Goal: Task Accomplishment & Management: Manage account settings

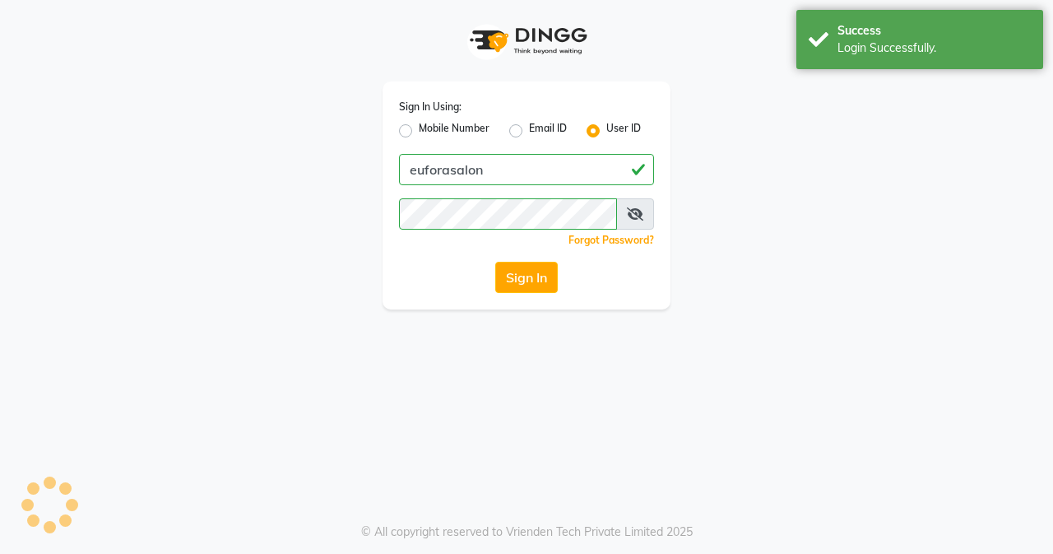
click at [902, 59] on div "Success Login Successfully." at bounding box center [920, 39] width 247 height 59
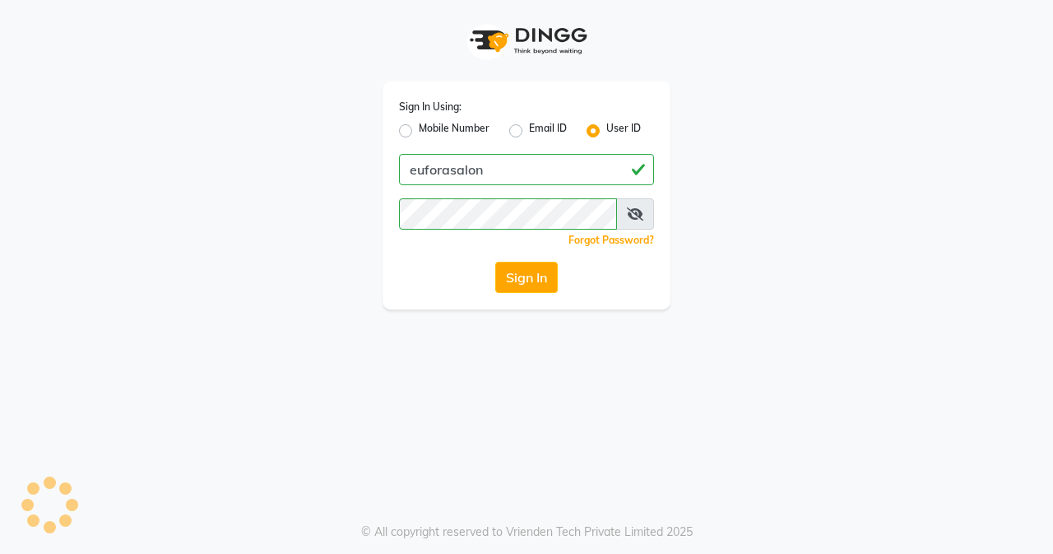
select select "service"
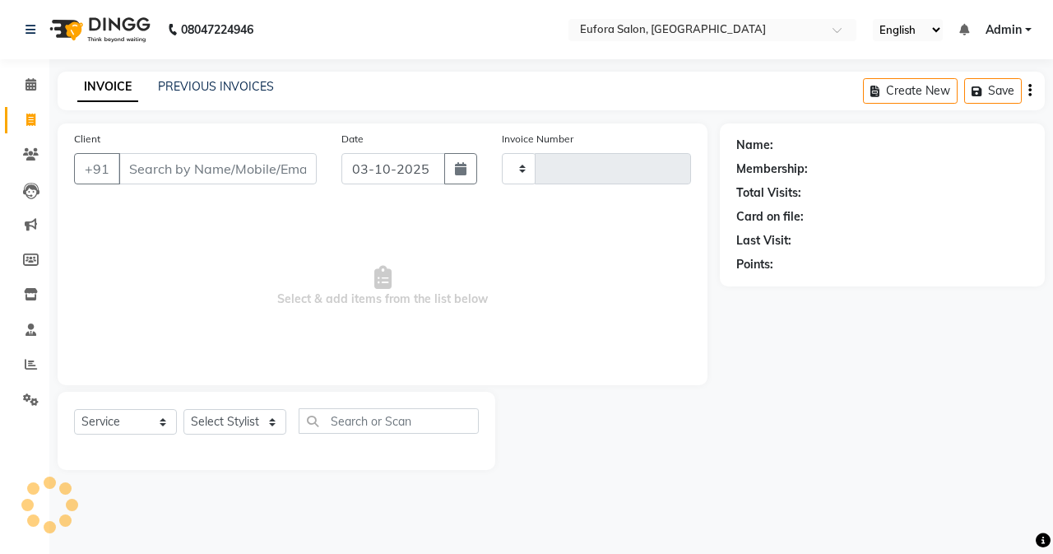
select select "en"
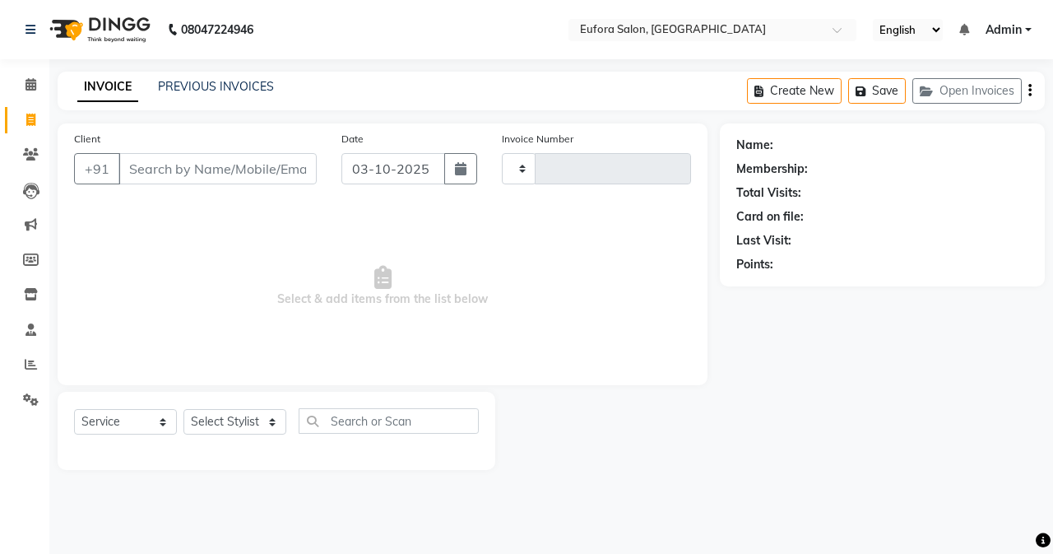
type input "0779"
select select "6684"
click at [244, 85] on link "PREVIOUS INVOICES" at bounding box center [216, 86] width 116 height 15
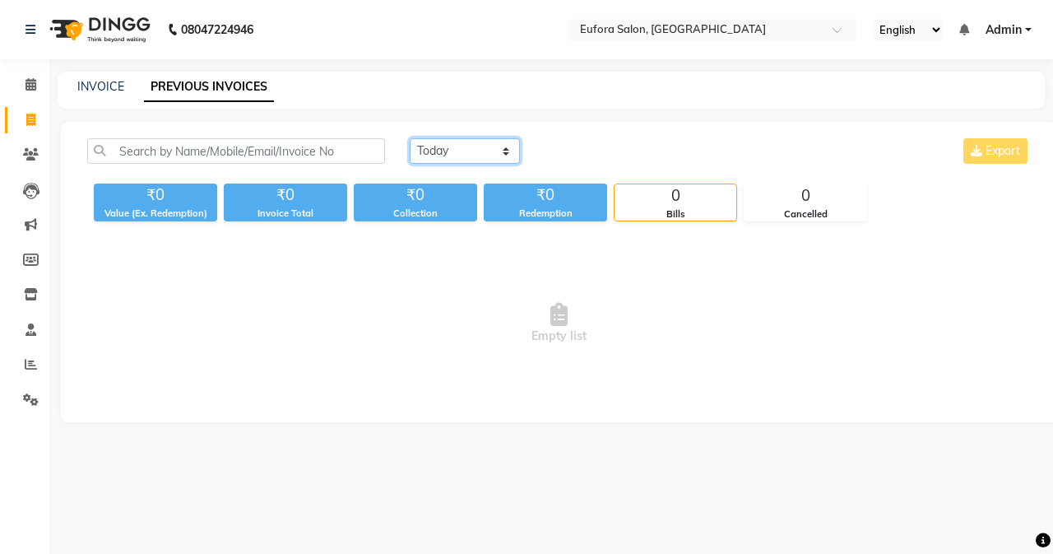
click at [497, 151] on select "[DATE] [DATE] Custom Range" at bounding box center [465, 151] width 110 height 26
select select "[DATE]"
click at [410, 138] on select "[DATE] [DATE] Custom Range" at bounding box center [465, 151] width 110 height 26
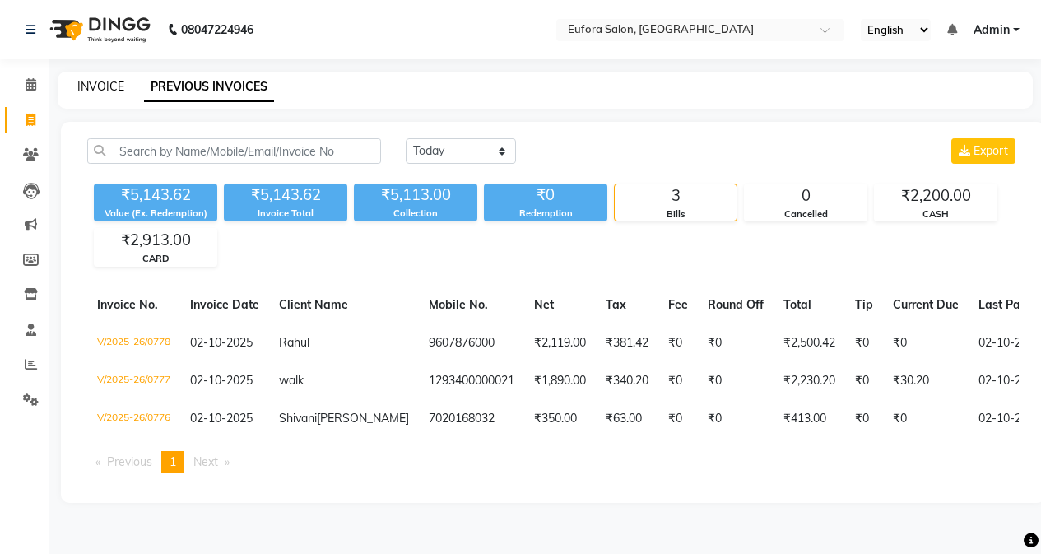
click at [118, 82] on link "INVOICE" at bounding box center [100, 86] width 47 height 15
select select "service"
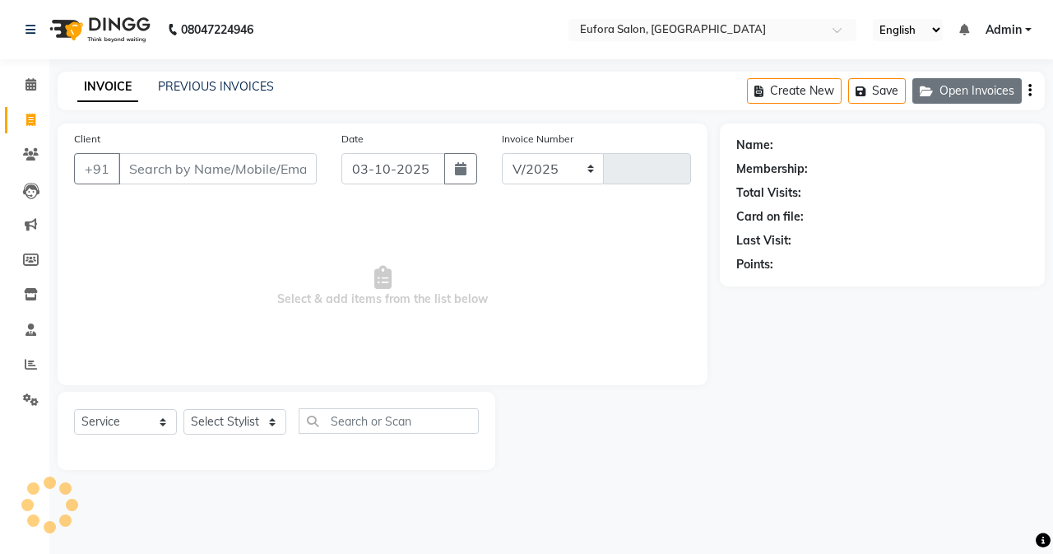
select select "6684"
type input "0779"
click at [1002, 91] on button "Open Invoices" at bounding box center [967, 91] width 109 height 26
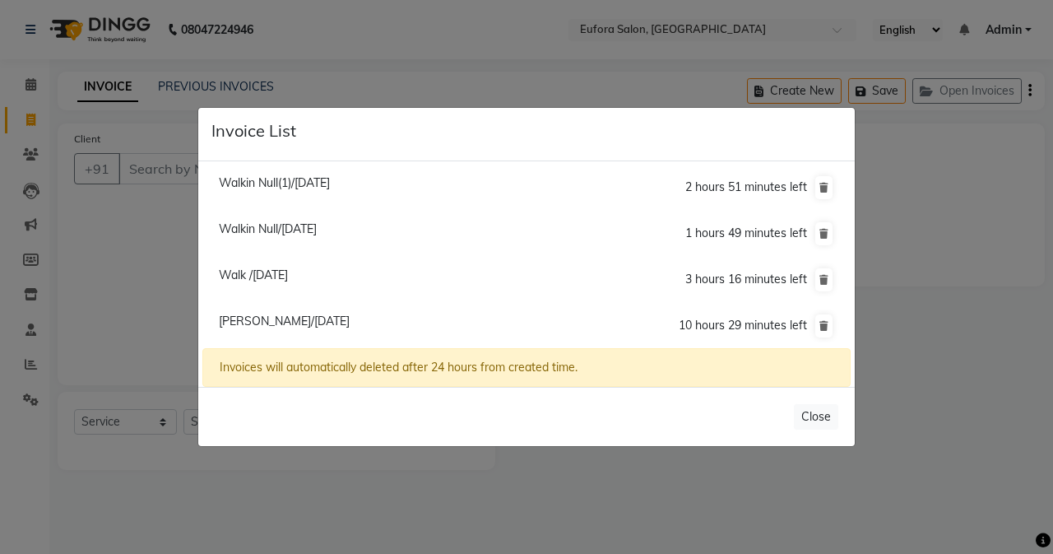
click at [350, 319] on span "[PERSON_NAME]/[DATE]" at bounding box center [284, 321] width 131 height 15
type input "8805339979"
type input "02-10-2025"
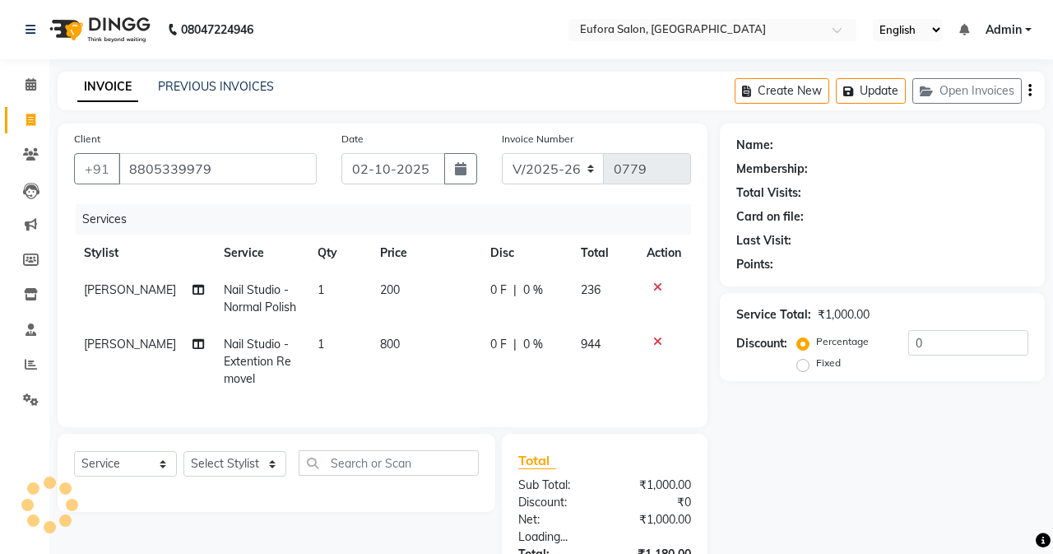
click at [354, 308] on li "[PERSON_NAME]/[DATE] 10 hours 29 minutes left" at bounding box center [526, 285] width 648 height 46
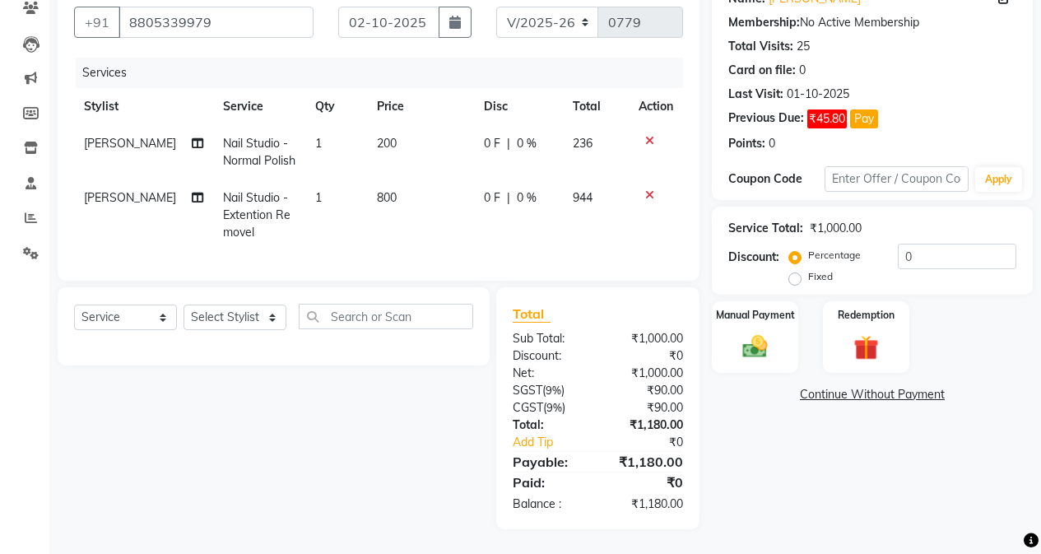
scroll to position [159, 0]
click at [221, 313] on select "Select Stylist [PERSON_NAME] [PERSON_NAME] Gigi [PERSON_NAME] Roshan [PERSON_NA…" at bounding box center [235, 317] width 103 height 26
select select "75755"
click at [184, 304] on select "Select Stylist [PERSON_NAME] [PERSON_NAME] Gigi [PERSON_NAME] Roshan [PERSON_NA…" at bounding box center [235, 317] width 103 height 26
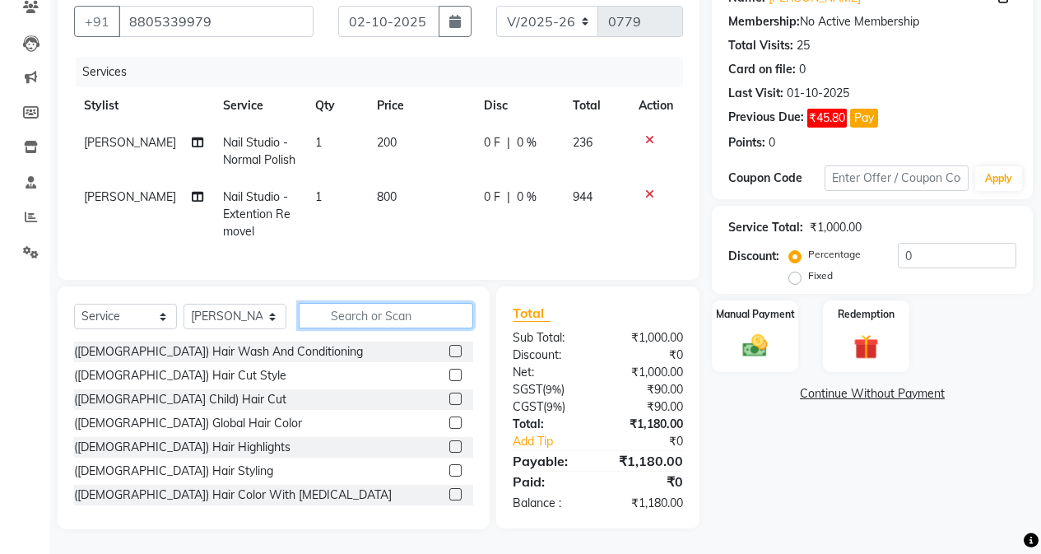
click at [346, 322] on input "text" at bounding box center [386, 316] width 174 height 26
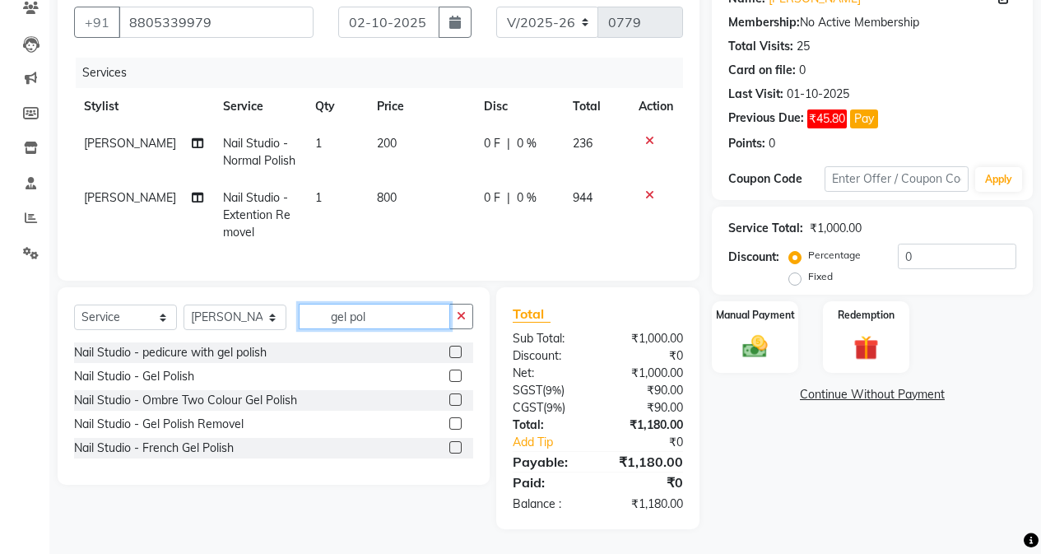
type input "gel pol"
click at [451, 376] on label at bounding box center [455, 375] width 12 height 12
click at [451, 376] on input "checkbox" at bounding box center [454, 376] width 11 height 11
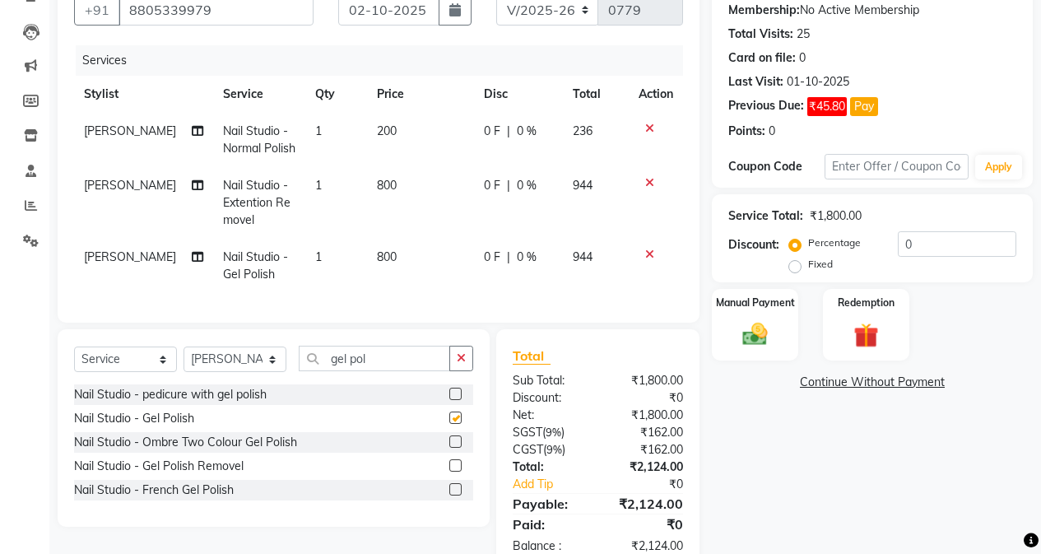
checkbox input "false"
click at [650, 252] on icon at bounding box center [649, 255] width 9 height 12
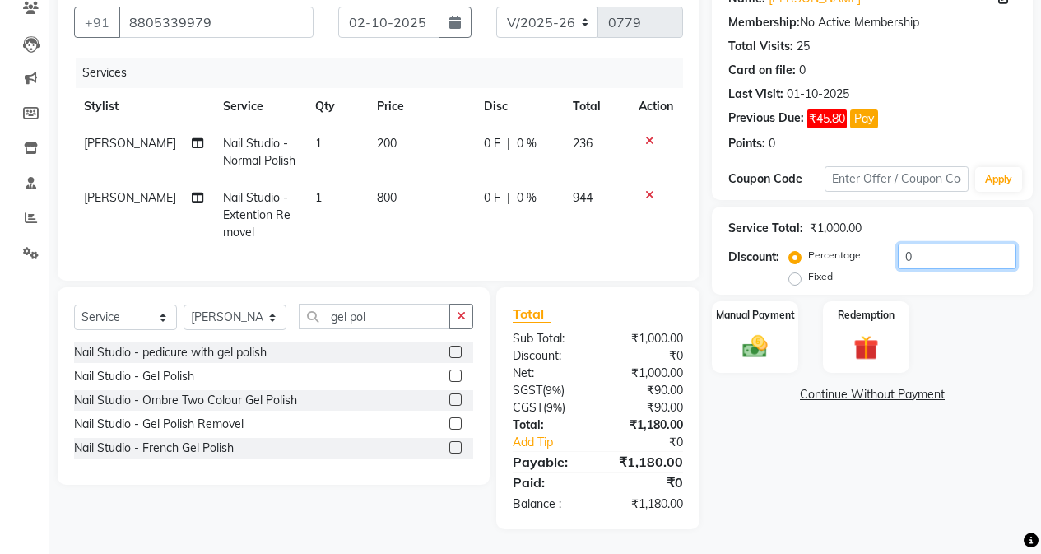
drag, startPoint x: 921, startPoint y: 236, endPoint x: 890, endPoint y: 240, distance: 31.5
click at [890, 244] on div "Percentage Fixed 0" at bounding box center [904, 266] width 224 height 44
type input "2"
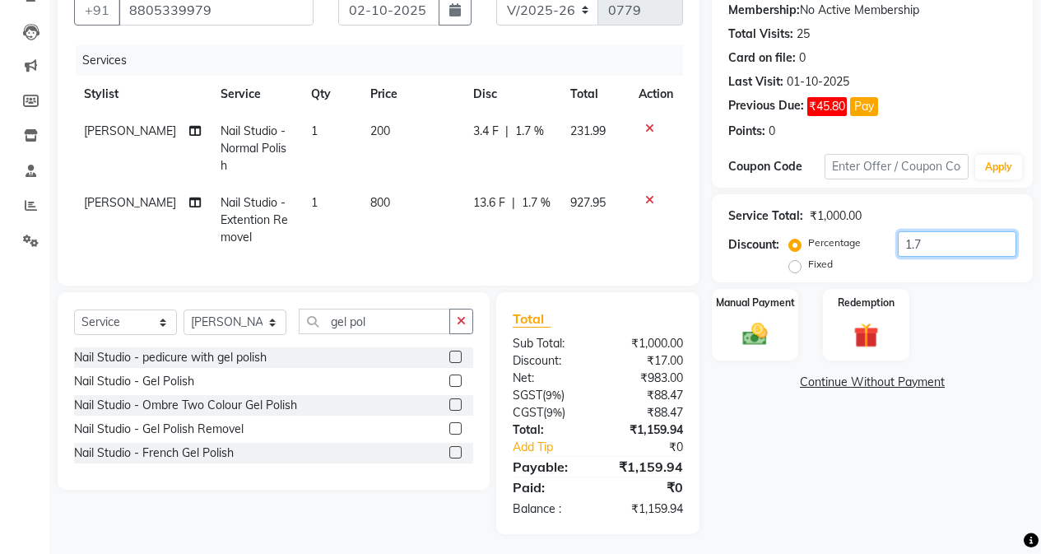
type input "1"
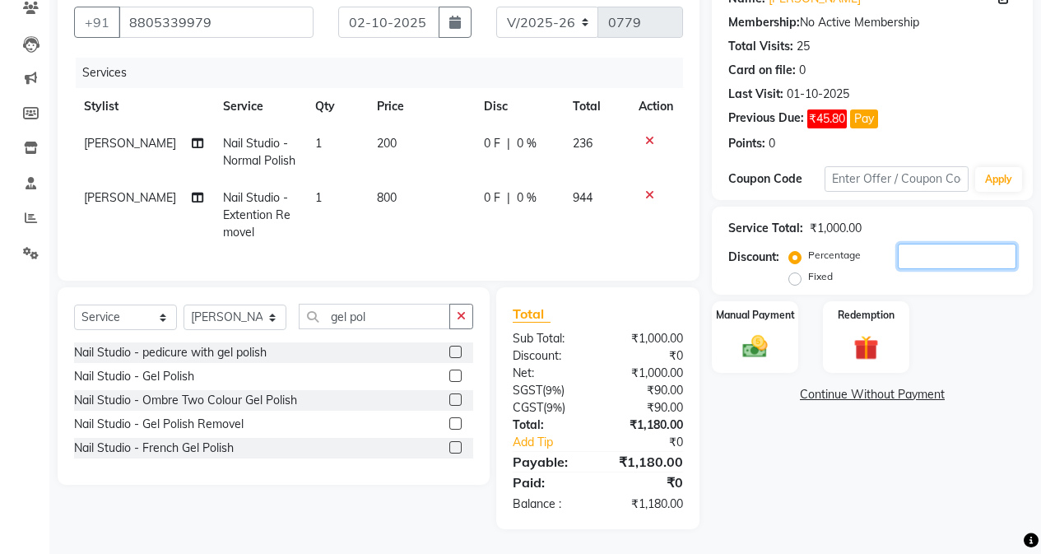
type input "2"
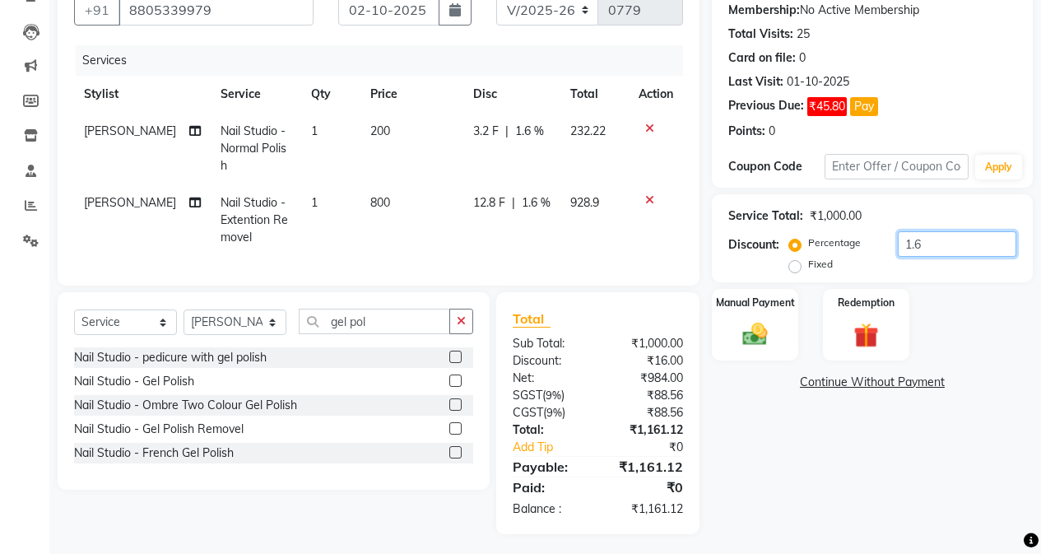
type input "1.6"
click at [736, 340] on img at bounding box center [755, 334] width 42 height 30
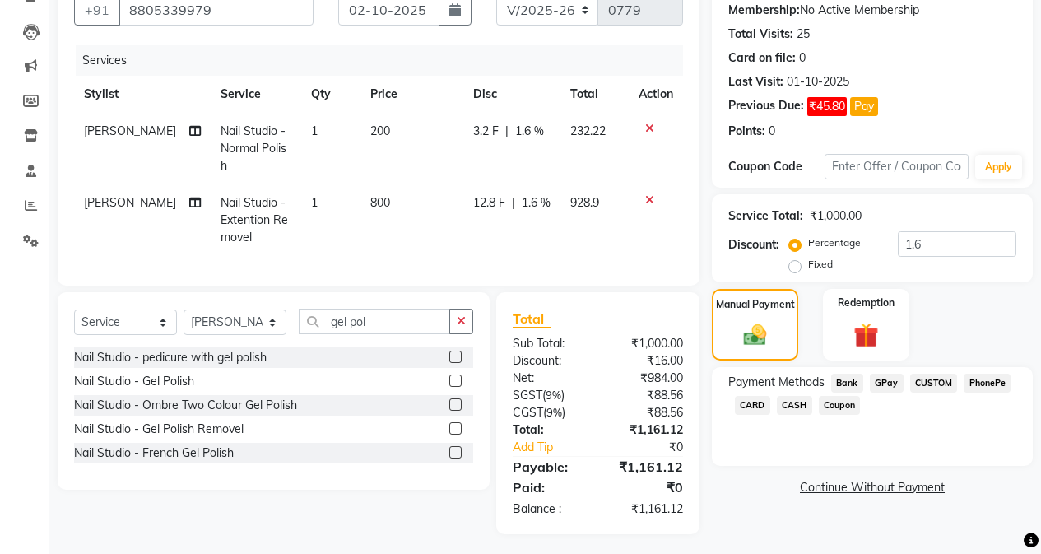
click at [798, 406] on span "CASH" at bounding box center [794, 405] width 35 height 19
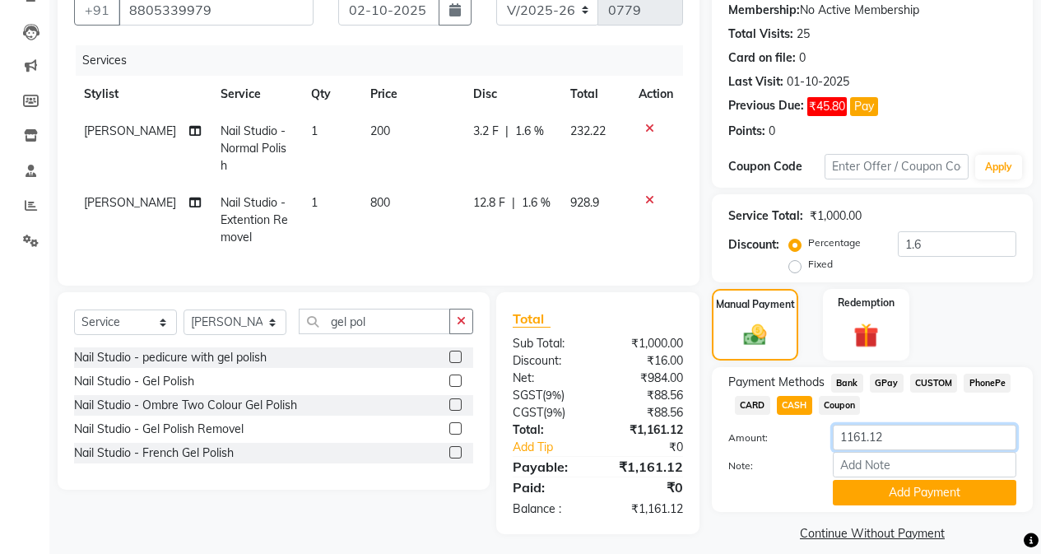
drag, startPoint x: 897, startPoint y: 431, endPoint x: 788, endPoint y: 448, distance: 110.8
click at [788, 448] on div "Amount: 1161.12" at bounding box center [872, 439] width 313 height 28
type input "1160"
click at [866, 493] on button "Add Payment" at bounding box center [925, 493] width 184 height 26
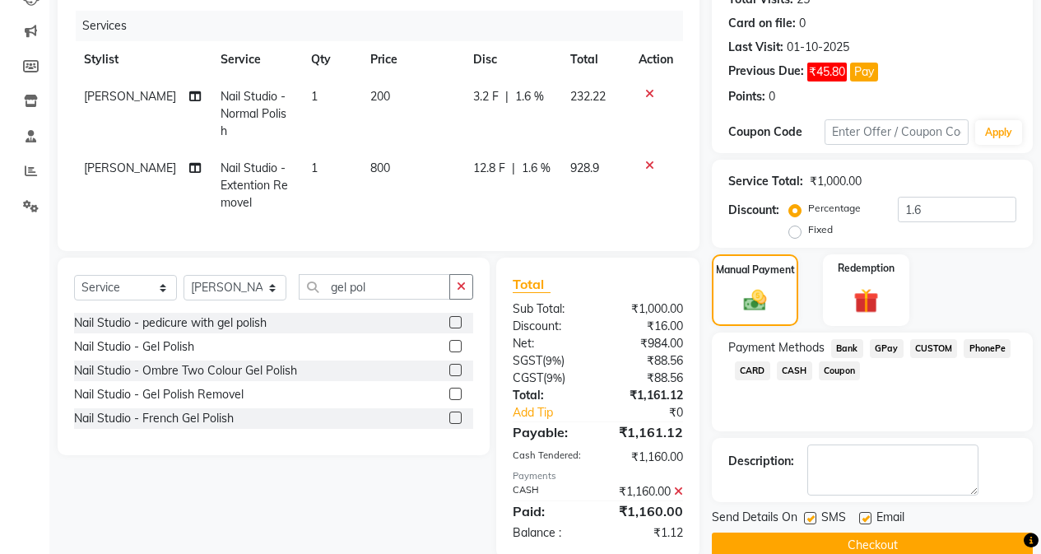
scroll to position [222, 0]
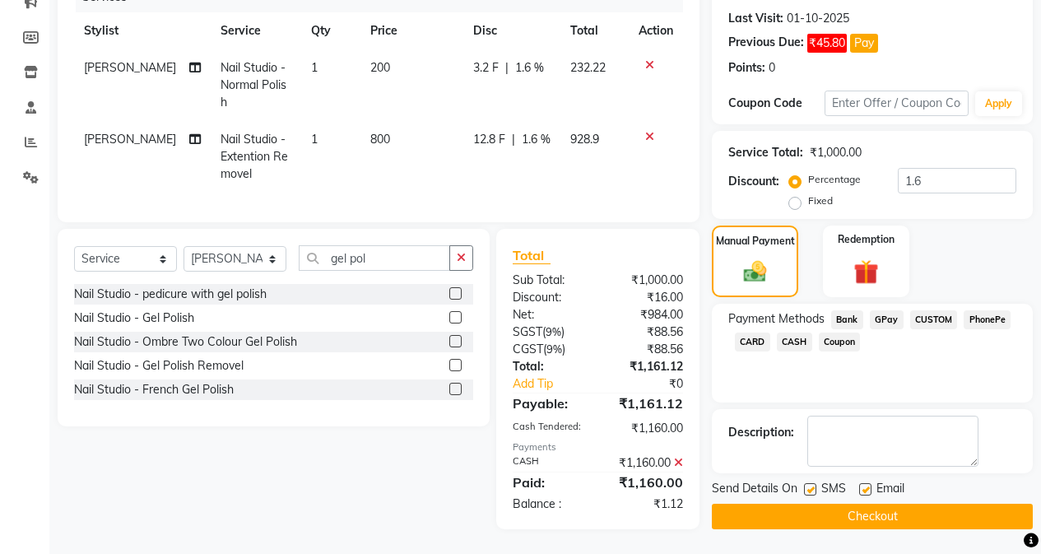
click at [806, 495] on div at bounding box center [809, 491] width 11 height 17
click at [813, 495] on div at bounding box center [809, 491] width 11 height 17
click at [814, 490] on label at bounding box center [810, 489] width 12 height 12
click at [814, 490] on input "checkbox" at bounding box center [809, 490] width 11 height 11
checkbox input "false"
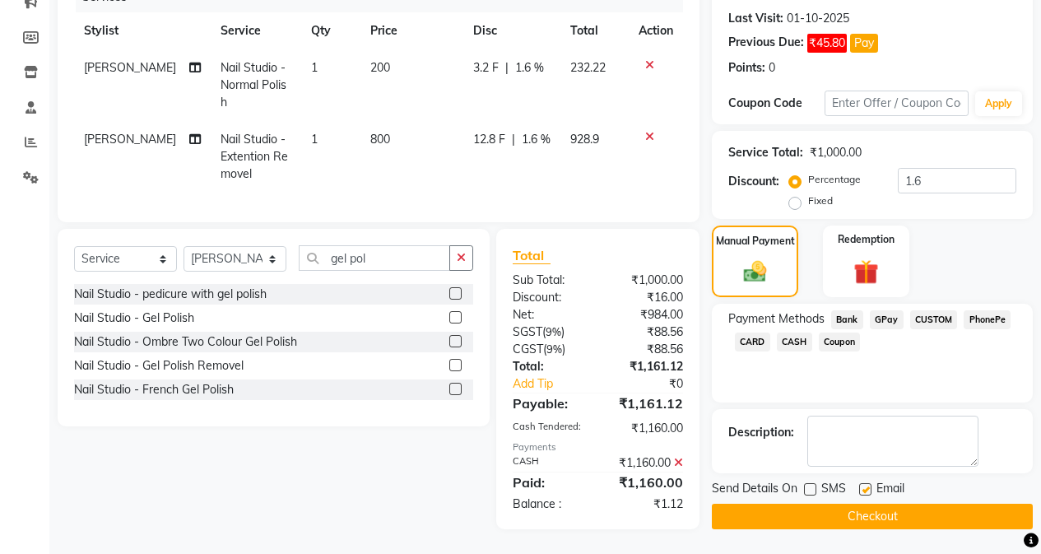
click at [865, 492] on label at bounding box center [865, 489] width 12 height 12
click at [865, 492] on input "checkbox" at bounding box center [864, 490] width 11 height 11
checkbox input "false"
click at [862, 519] on button "Checkout" at bounding box center [872, 517] width 321 height 26
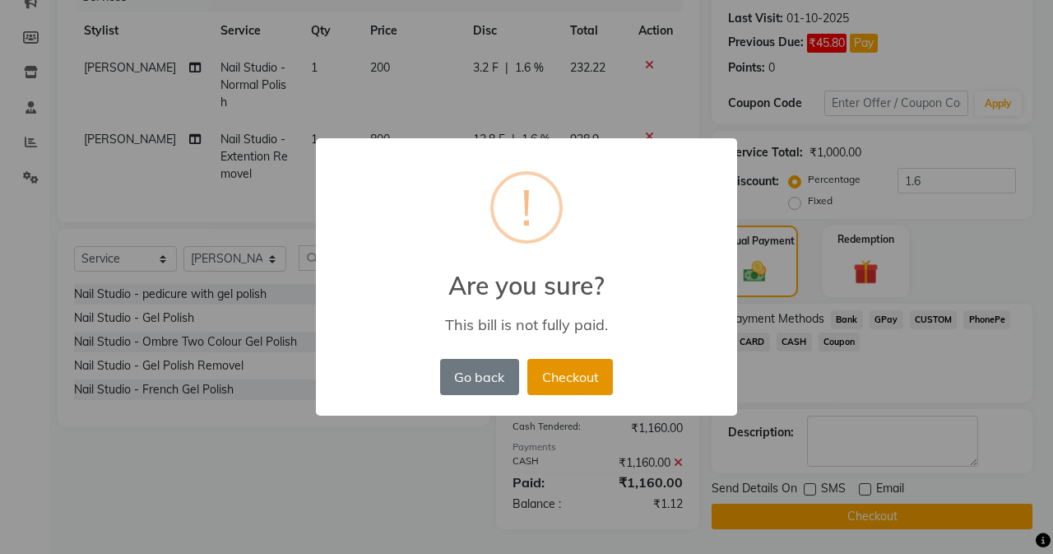
click at [573, 376] on button "Checkout" at bounding box center [570, 377] width 86 height 36
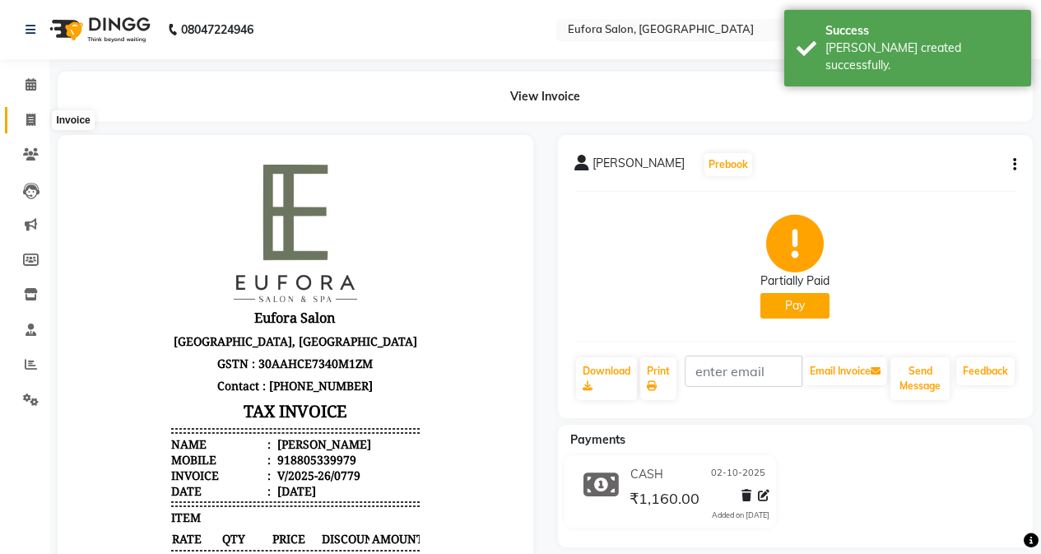
click at [23, 118] on span at bounding box center [30, 120] width 29 height 19
select select "service"
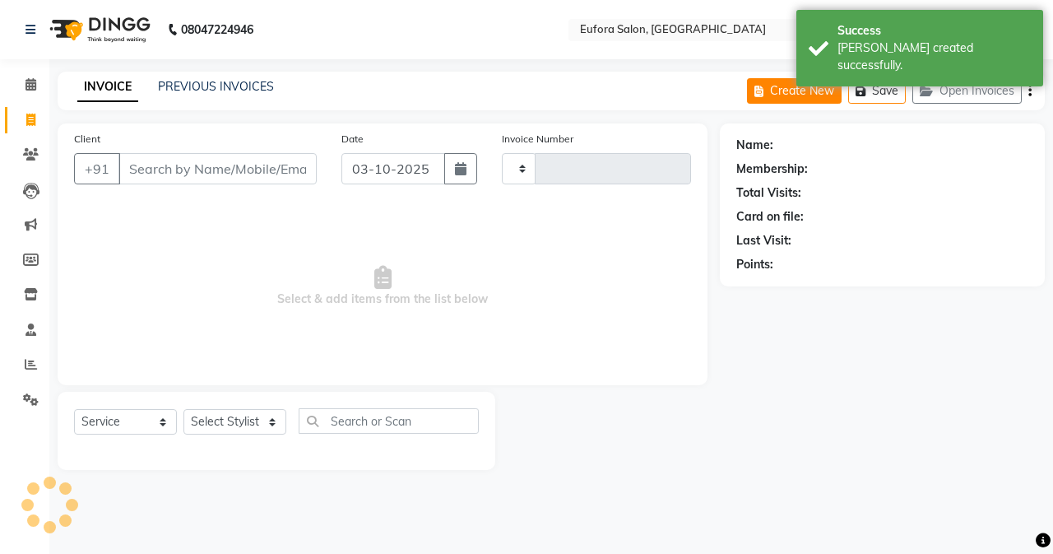
type input "0780"
select select "6684"
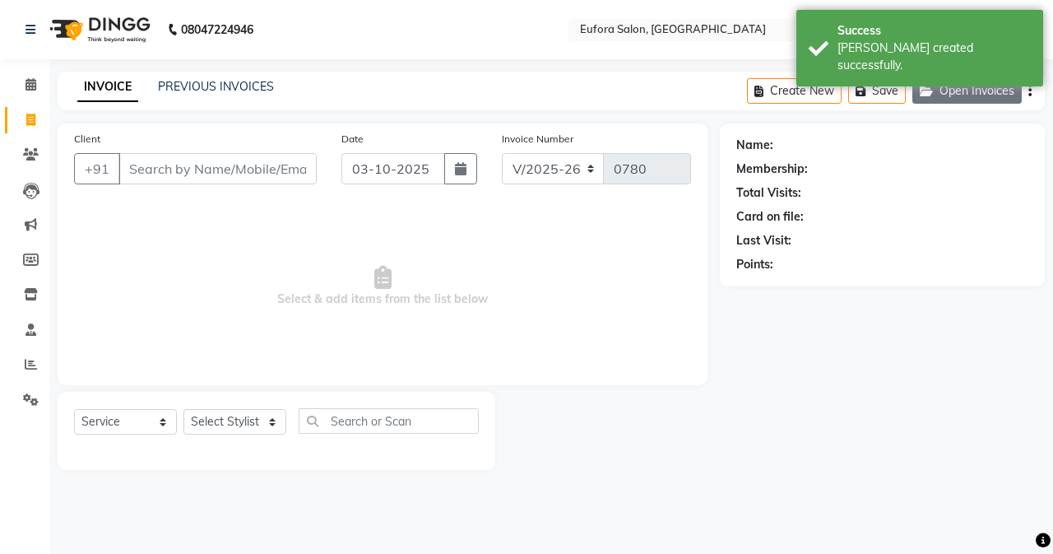
click at [983, 100] on button "Open Invoices" at bounding box center [967, 91] width 109 height 26
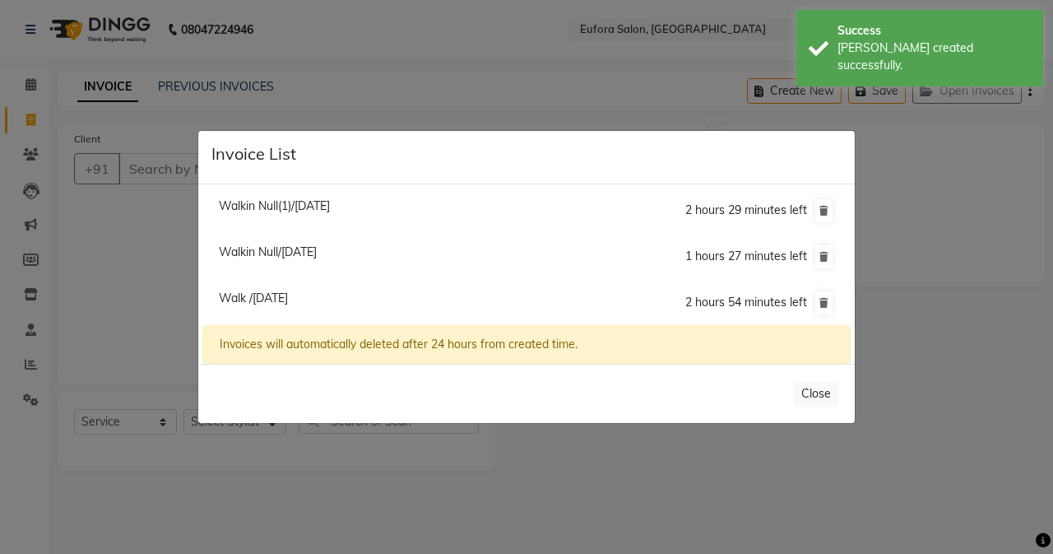
click at [280, 207] on span "Walkin Null(1)/[DATE]" at bounding box center [274, 205] width 111 height 15
type input "7627915436"
type input "02-10-2025"
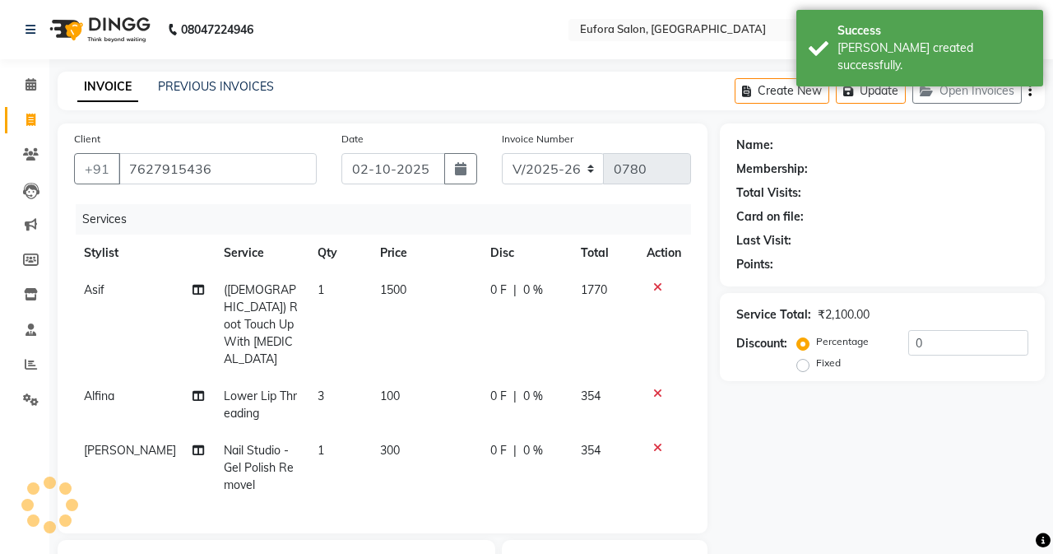
click at [280, 193] on li "Walkin Null(1)/[DATE] 2 hours 29 minutes left" at bounding box center [526, 169] width 648 height 47
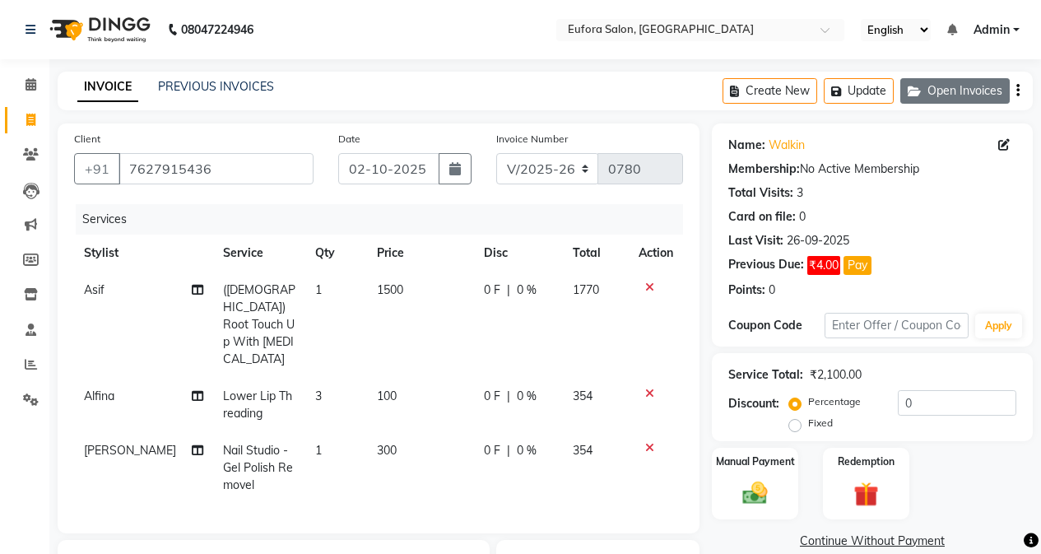
click at [941, 82] on button "Open Invoices" at bounding box center [954, 91] width 109 height 26
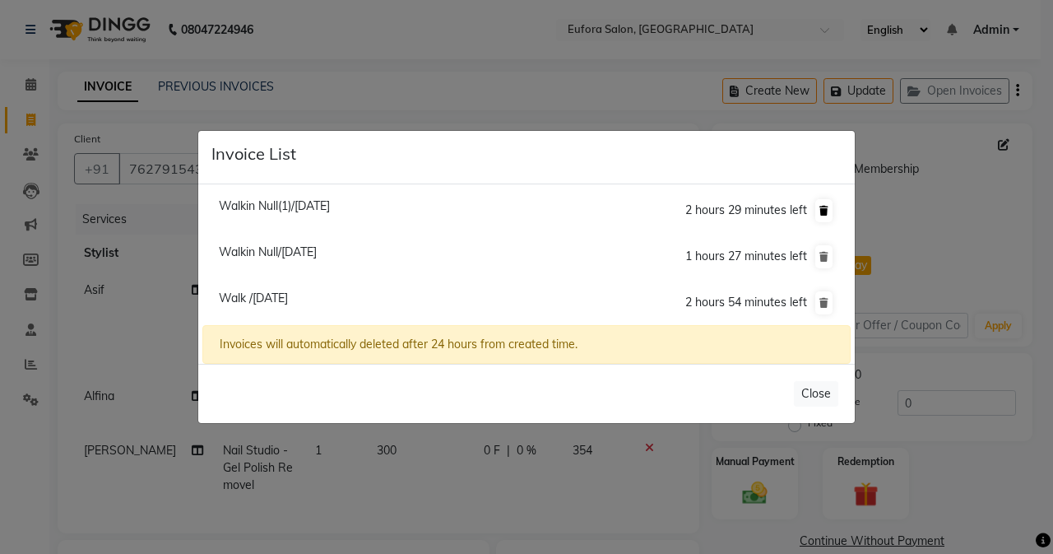
click at [822, 208] on icon at bounding box center [824, 211] width 9 height 10
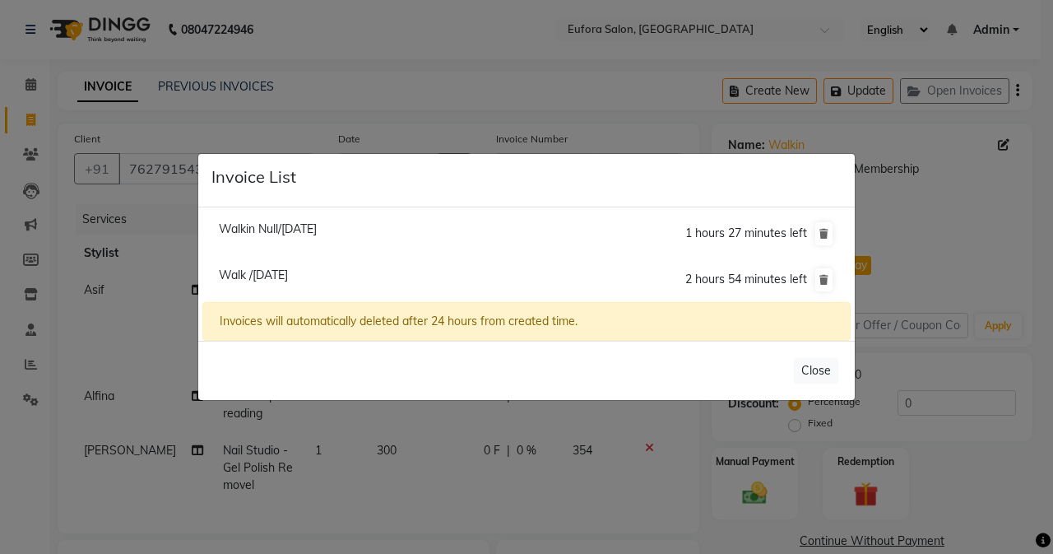
click at [317, 228] on span "Walkin Null/[DATE]" at bounding box center [268, 228] width 98 height 15
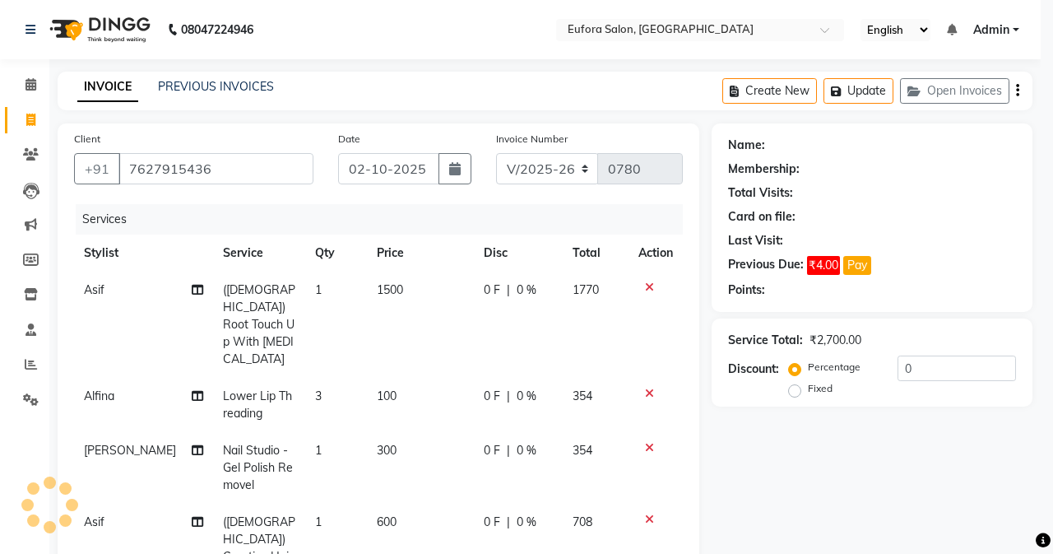
click at [342, 216] on li "Walkin Null/[DATE] 1 hours 27 minutes left" at bounding box center [526, 193] width 648 height 47
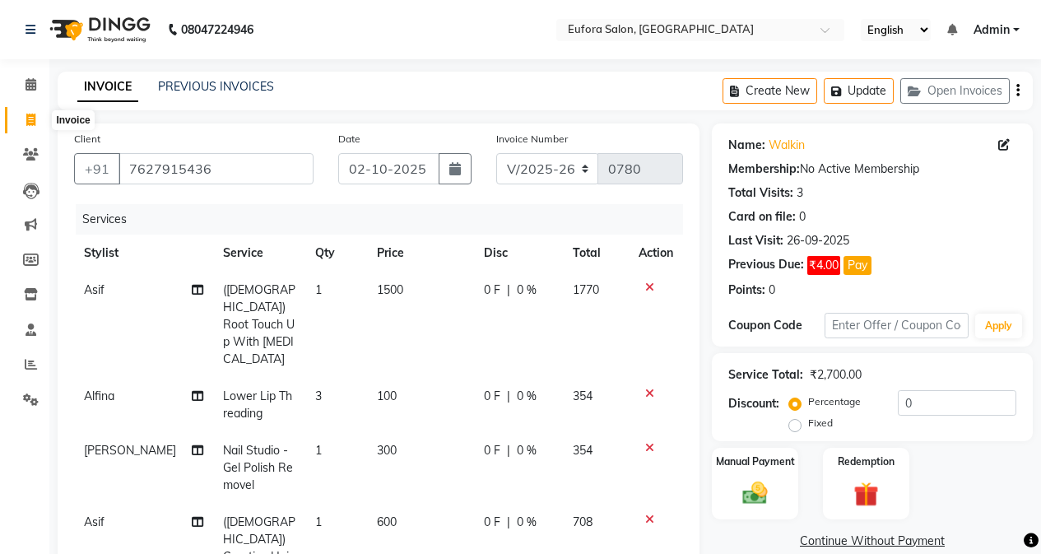
click at [26, 127] on span at bounding box center [30, 120] width 29 height 19
select select "service"
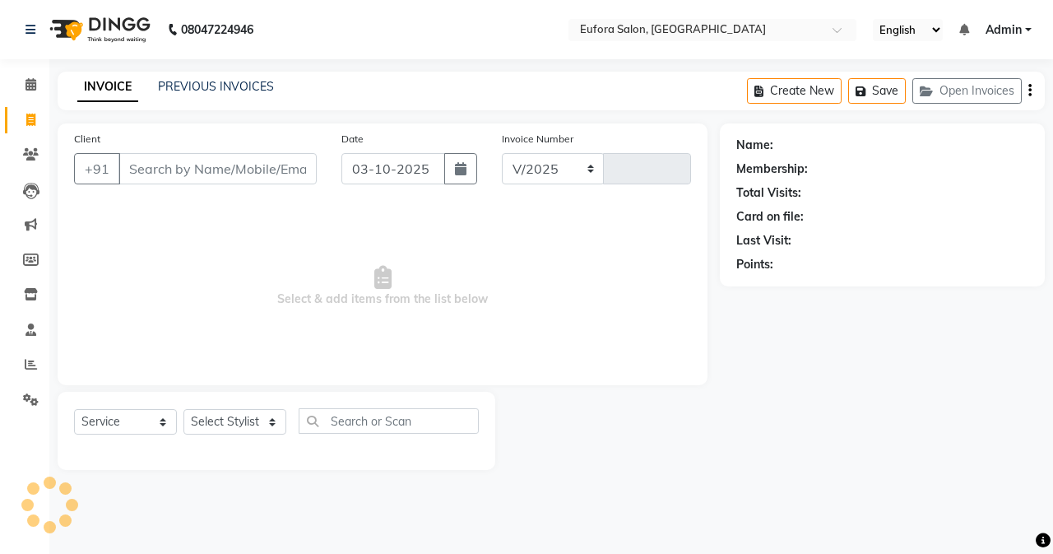
select select "6684"
type input "0780"
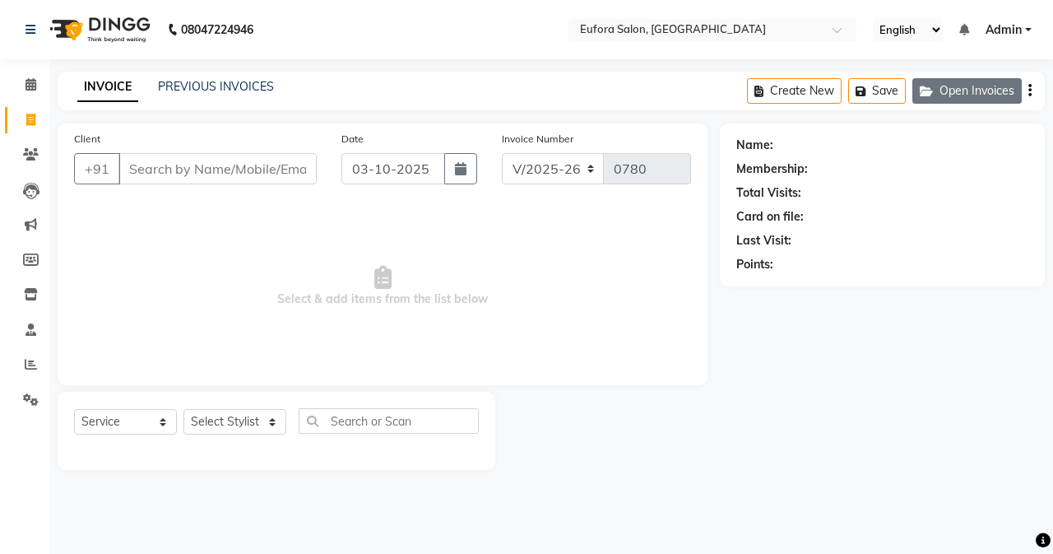
click at [951, 87] on button "Open Invoices" at bounding box center [967, 91] width 109 height 26
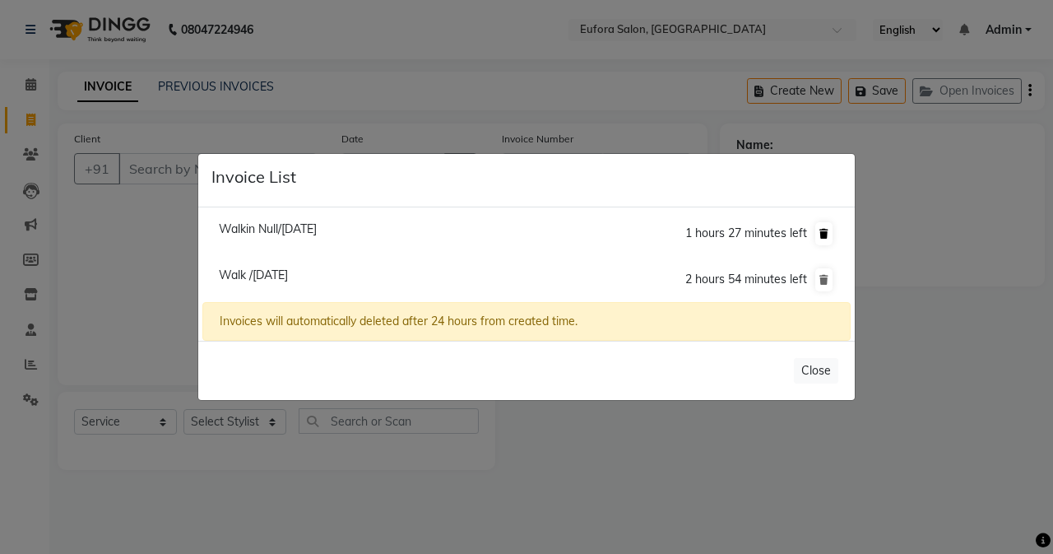
click at [818, 231] on button at bounding box center [823, 233] width 17 height 23
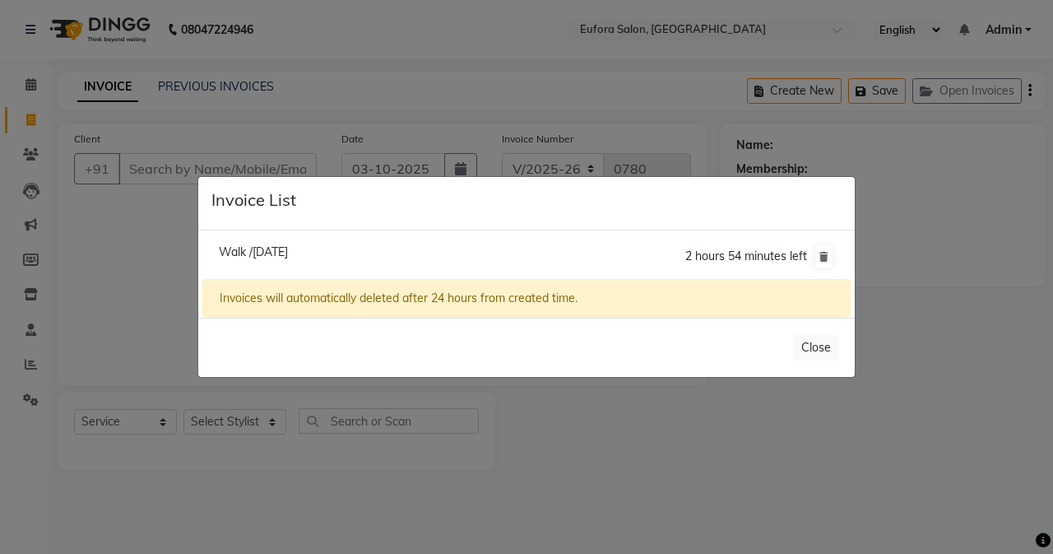
click at [421, 249] on li "Walk /[DATE] 2 hours 54 minutes left" at bounding box center [526, 257] width 648 height 46
click at [281, 255] on span "Walk /[DATE]" at bounding box center [253, 251] width 69 height 15
type input "1293400000021"
type input "02-10-2025"
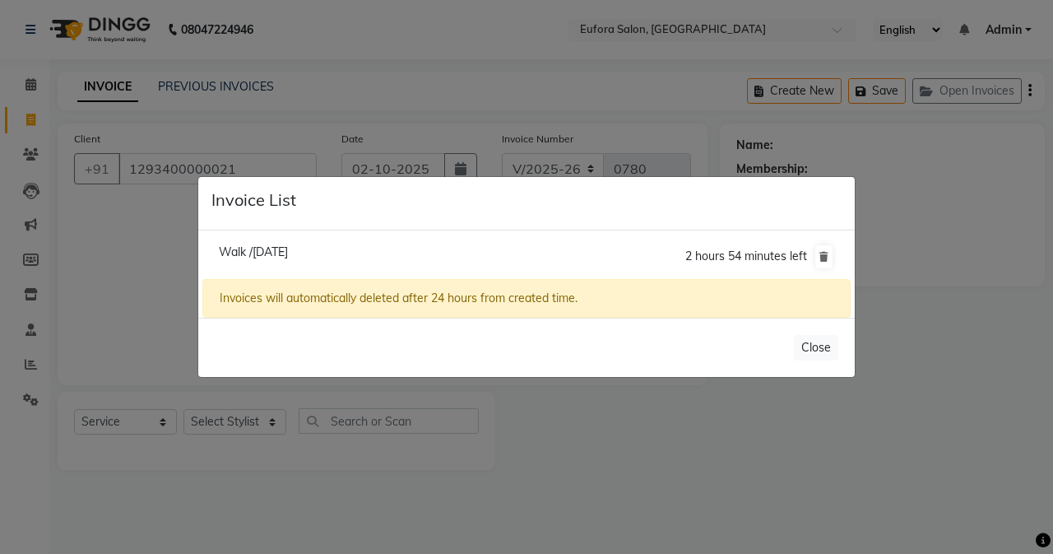
click at [281, 255] on li "Walk /[DATE] 2 hours 54 minutes left" at bounding box center [526, 257] width 648 height 46
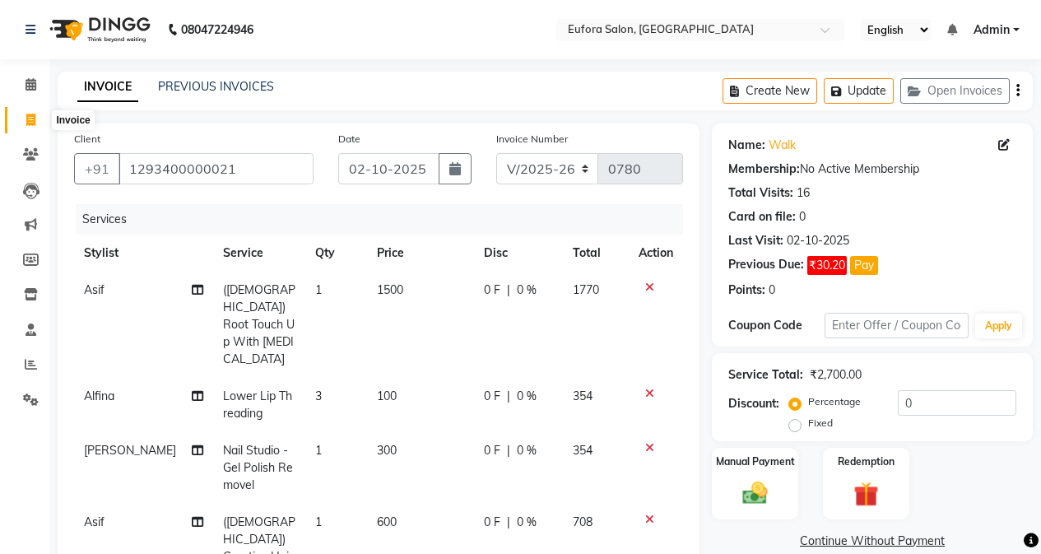
click at [26, 122] on icon at bounding box center [30, 120] width 9 height 12
select select "service"
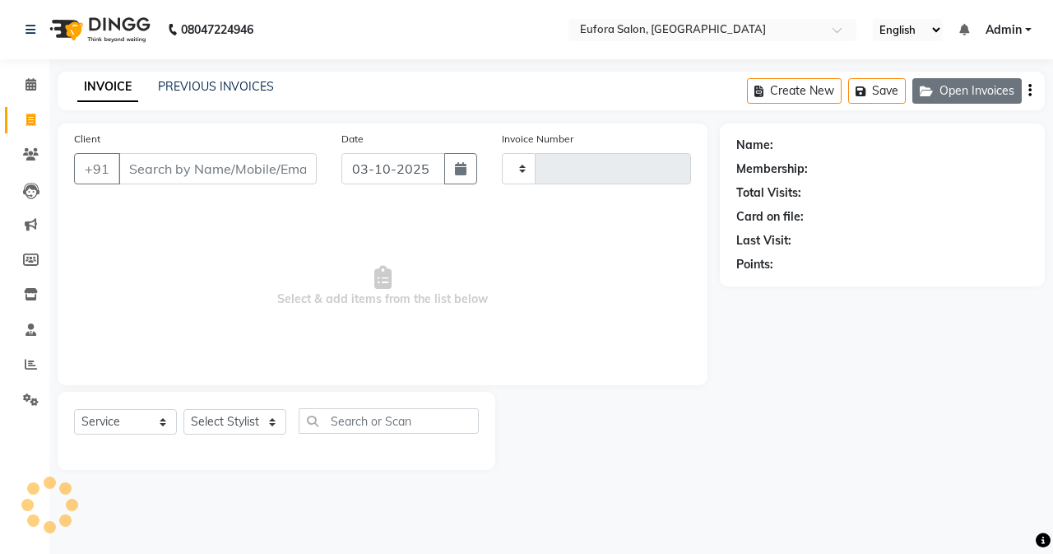
type input "0780"
select select "6684"
click at [963, 92] on button "Open Invoices" at bounding box center [967, 91] width 109 height 26
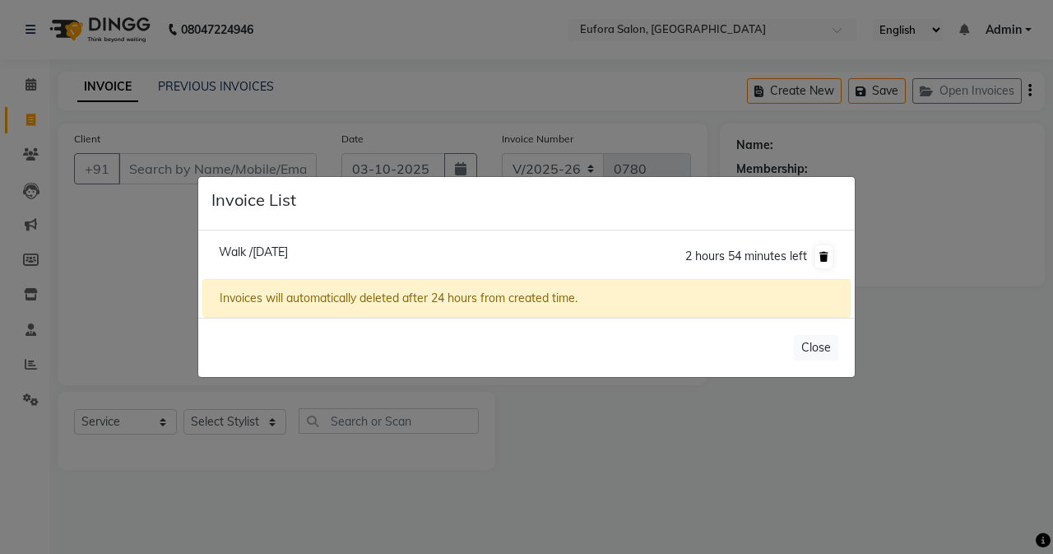
click at [825, 258] on icon at bounding box center [824, 257] width 9 height 10
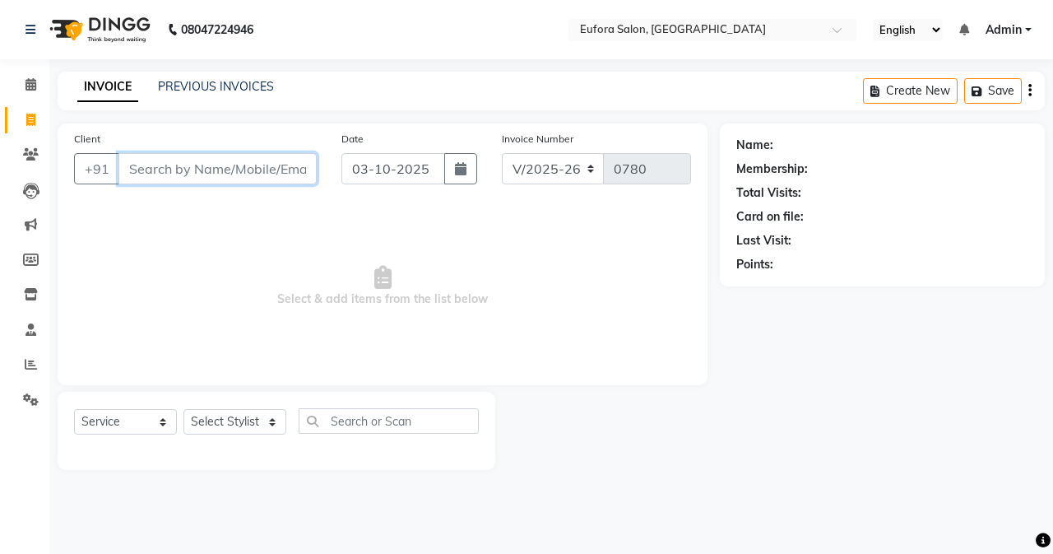
click at [145, 170] on input "Client" at bounding box center [217, 168] width 198 height 31
click at [458, 170] on icon "button" at bounding box center [461, 168] width 12 height 13
select select "10"
select select "2025"
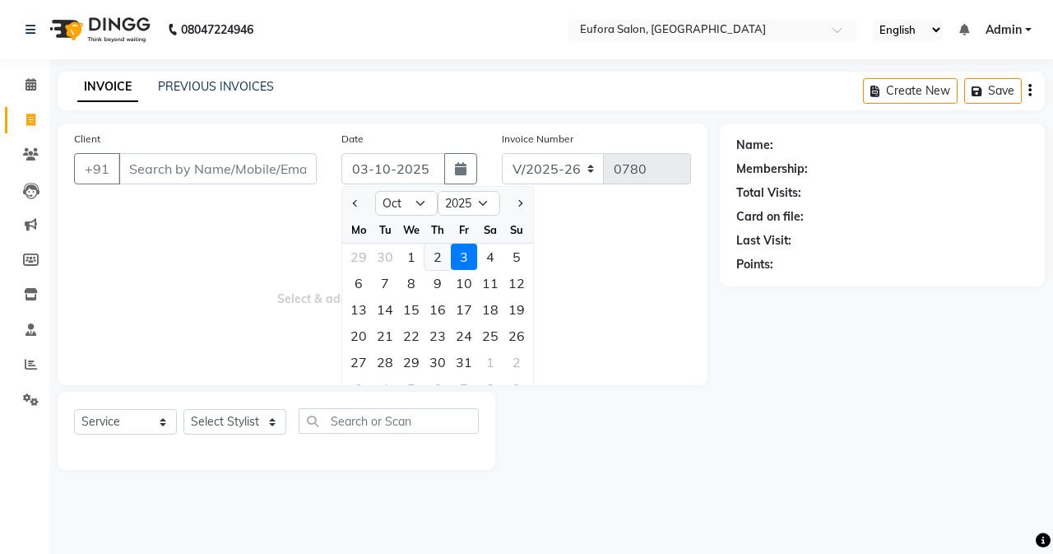
click at [430, 257] on div "2" at bounding box center [438, 257] width 26 height 26
type input "02-10-2025"
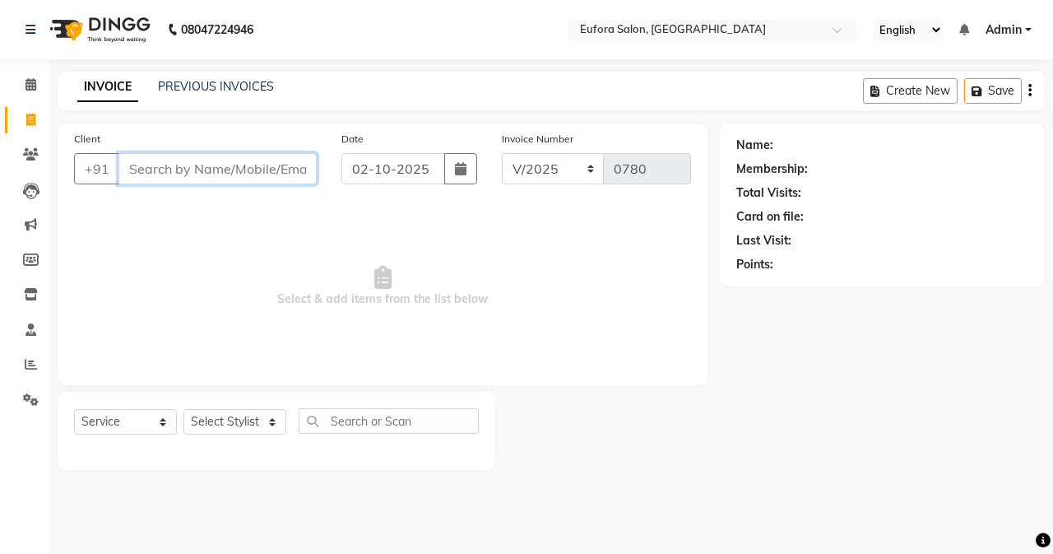
click at [224, 174] on input "Client" at bounding box center [217, 168] width 198 height 31
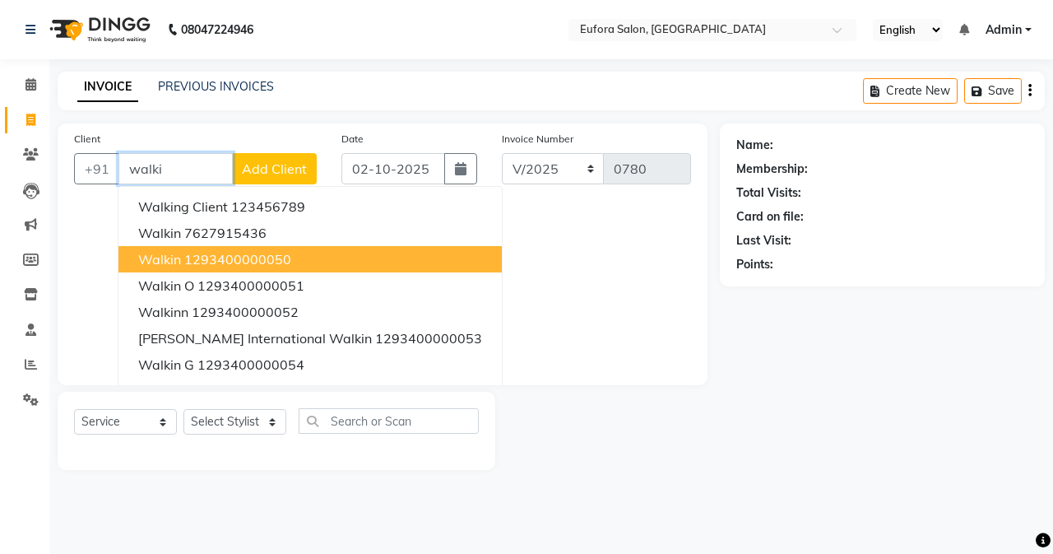
click at [217, 261] on ngb-highlight "1293400000050" at bounding box center [237, 259] width 107 height 16
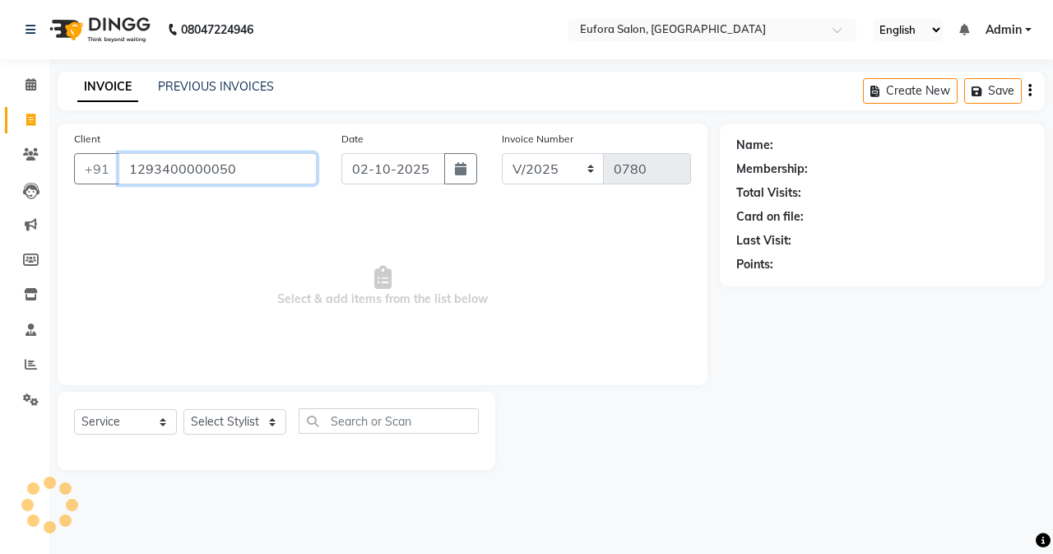
type input "1293400000050"
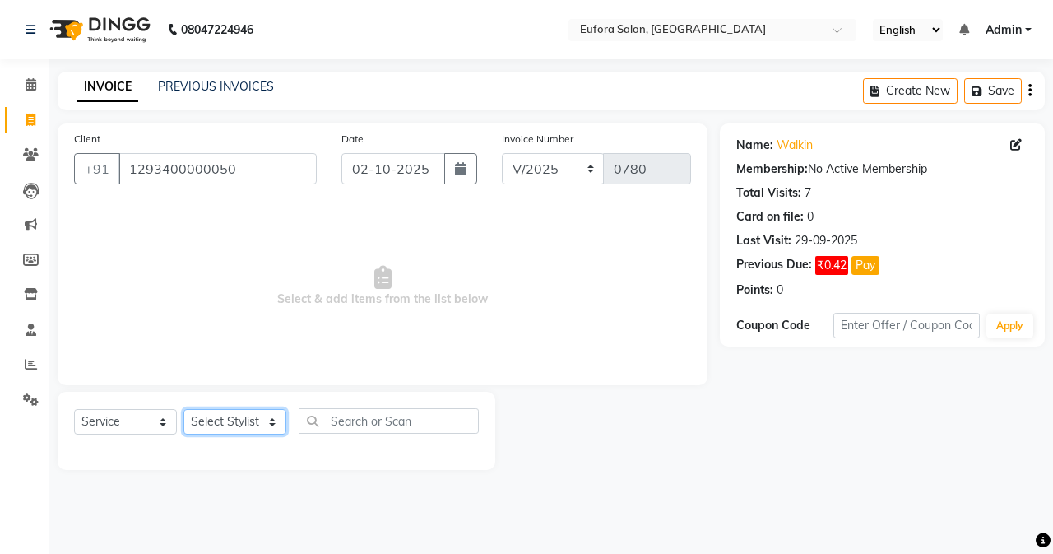
click at [234, 425] on select "Select Stylist [PERSON_NAME] [PERSON_NAME] Gigi [PERSON_NAME] Roshan [PERSON_NA…" at bounding box center [235, 422] width 103 height 26
select select "75755"
click at [184, 409] on select "Select Stylist [PERSON_NAME] [PERSON_NAME] Gigi [PERSON_NAME] Roshan [PERSON_NA…" at bounding box center [235, 422] width 103 height 26
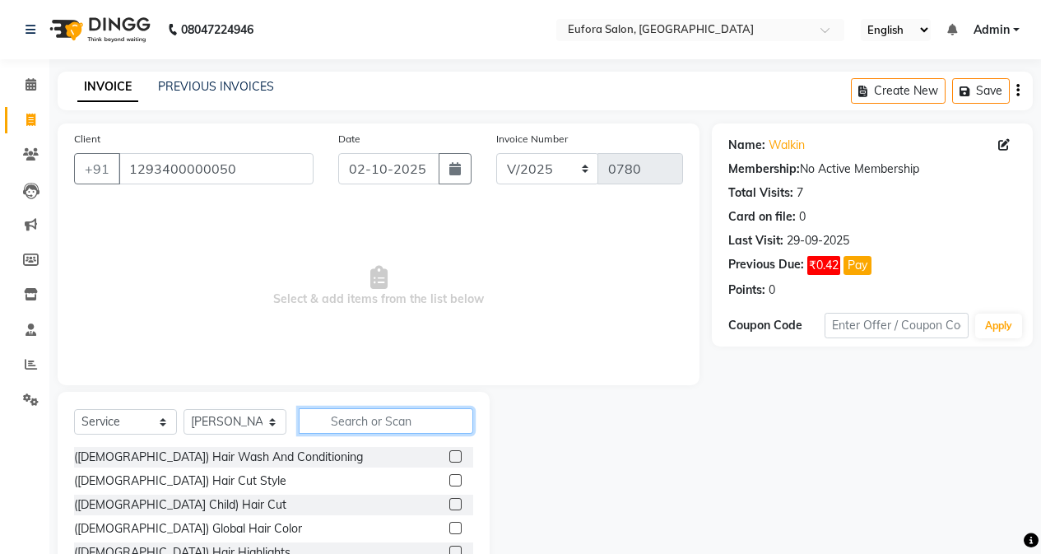
click at [352, 417] on input "text" at bounding box center [386, 421] width 174 height 26
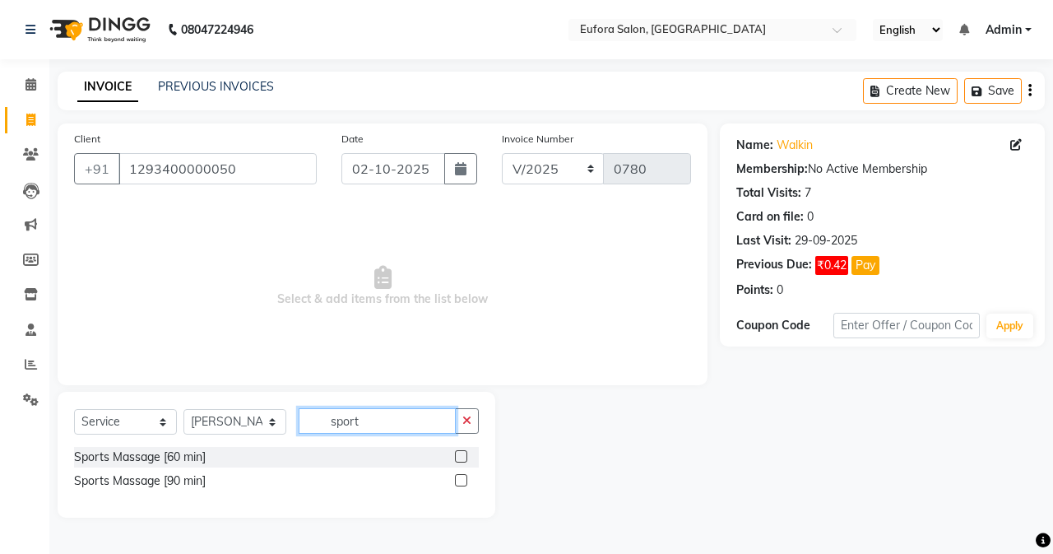
type input "sport"
click at [455, 455] on label at bounding box center [461, 456] width 12 height 12
click at [455, 455] on input "checkbox" at bounding box center [460, 457] width 11 height 11
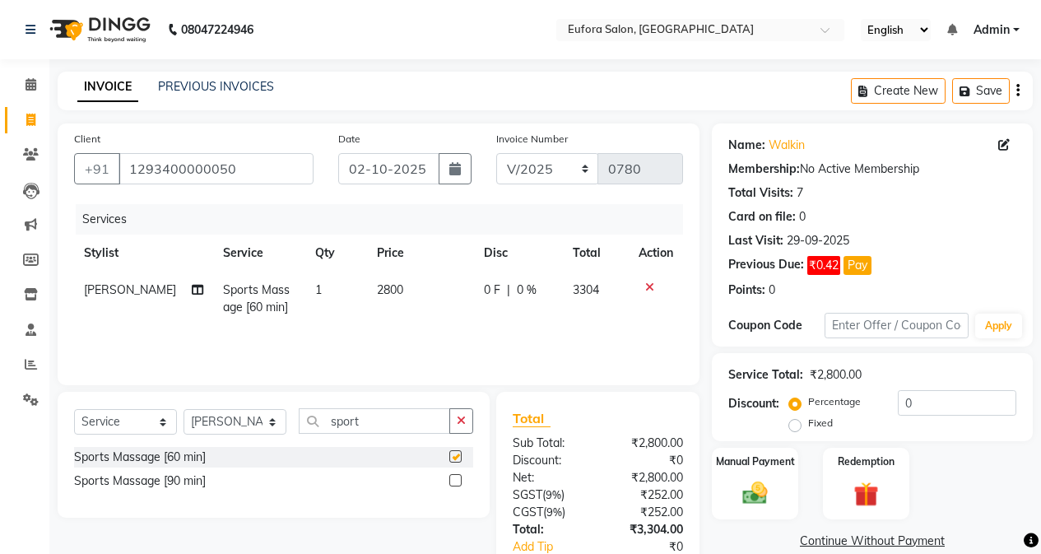
checkbox input "false"
click at [405, 292] on td "2800" at bounding box center [420, 299] width 107 height 54
select select "75755"
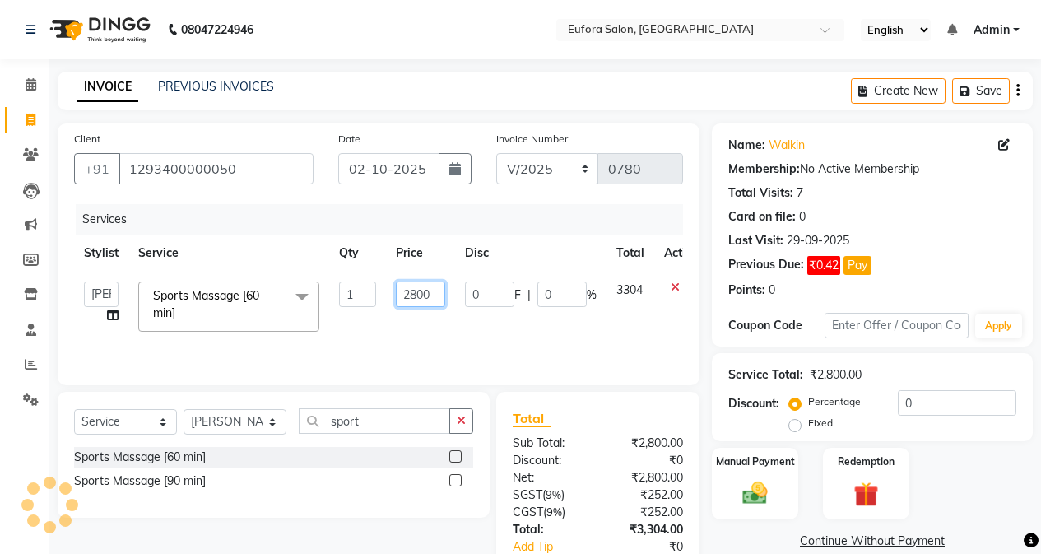
drag, startPoint x: 438, startPoint y: 295, endPoint x: 400, endPoint y: 295, distance: 37.9
click at [400, 295] on input "2800" at bounding box center [420, 294] width 49 height 26
type input "2790"
click at [444, 318] on td "2790" at bounding box center [420, 307] width 69 height 70
select select "75755"
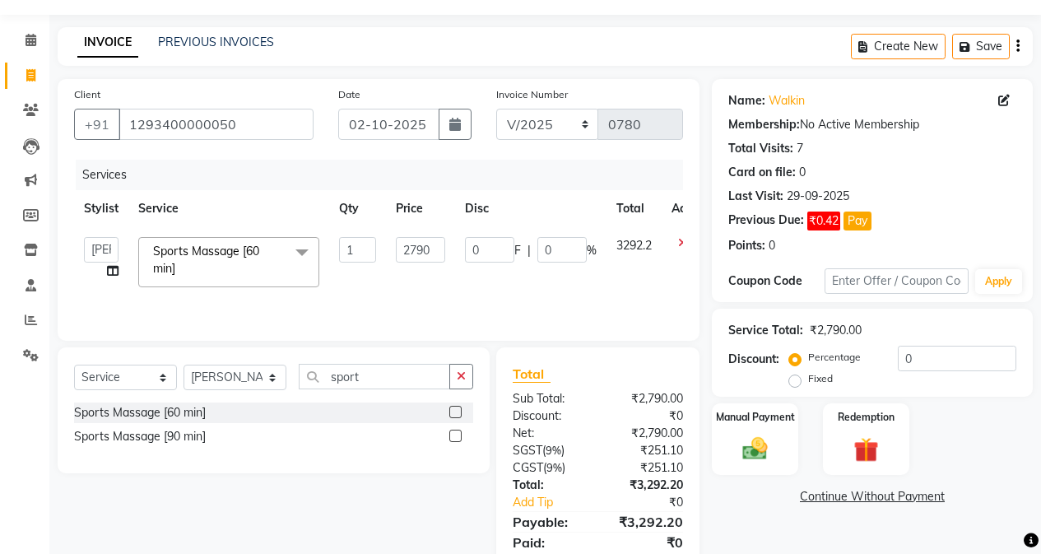
scroll to position [82, 0]
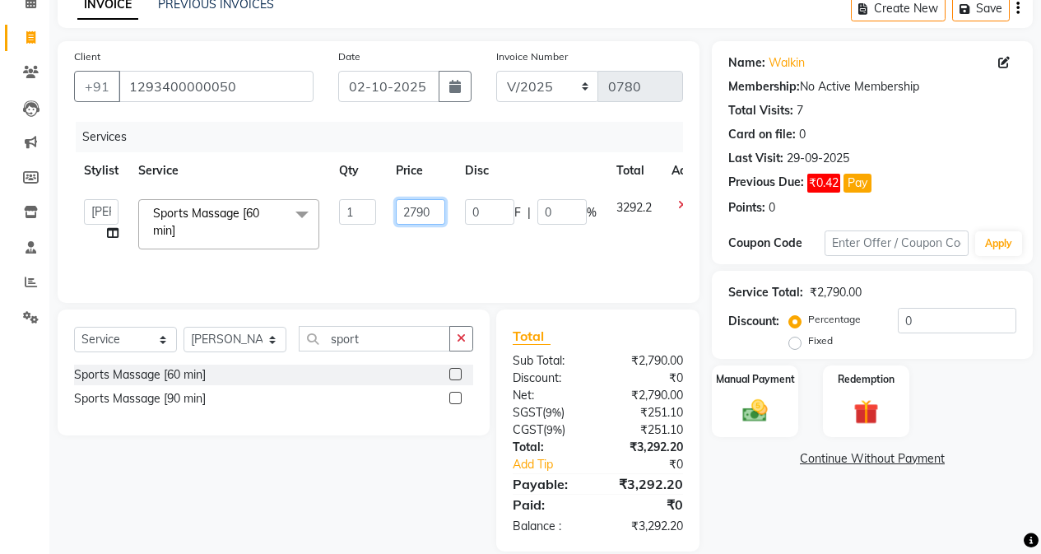
drag, startPoint x: 416, startPoint y: 207, endPoint x: 472, endPoint y: 215, distance: 57.4
click at [472, 215] on tr "[PERSON_NAME] [PERSON_NAME] Gigi [PERSON_NAME] Roshan [PERSON_NAME] Sports Mass…" at bounding box center [395, 224] width 642 height 70
type input "2795"
click at [500, 247] on div "Services Stylist Service Qty Price Disc Total Action [PERSON_NAME] [PERSON_NAME…" at bounding box center [378, 204] width 609 height 165
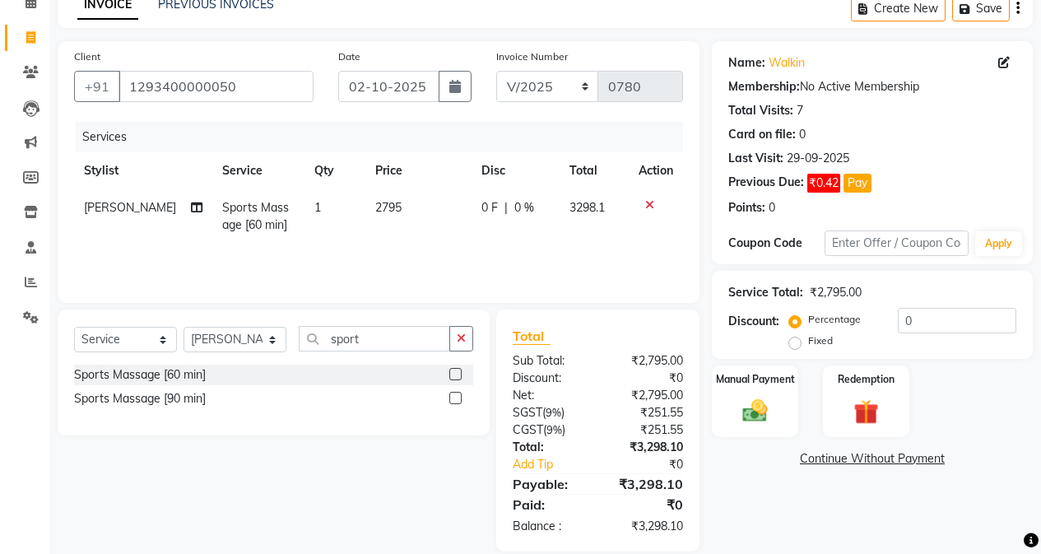
click at [393, 206] on td "2795" at bounding box center [418, 216] width 106 height 54
select select "75755"
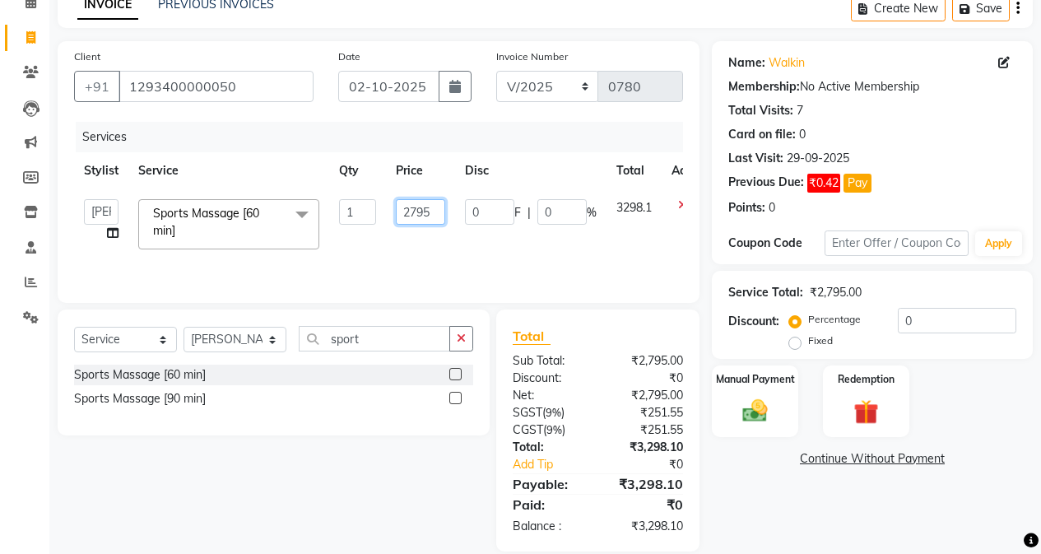
drag, startPoint x: 402, startPoint y: 206, endPoint x: 489, endPoint y: 214, distance: 87.6
click at [489, 214] on tr "[PERSON_NAME] [PERSON_NAME] Gigi [PERSON_NAME] Roshan [PERSON_NAME] Sports Mass…" at bounding box center [395, 224] width 642 height 70
type input "2800"
click at [474, 236] on td "0 F | 0 %" at bounding box center [530, 224] width 151 height 70
select select "75755"
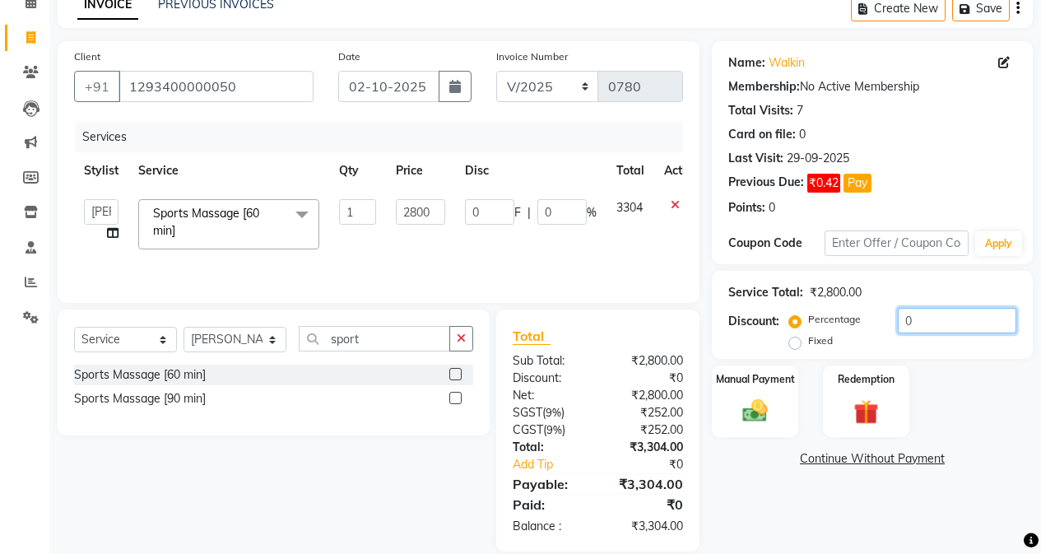
drag, startPoint x: 914, startPoint y: 310, endPoint x: 893, endPoint y: 313, distance: 21.5
click at [893, 313] on div "Percentage Fixed 0" at bounding box center [904, 330] width 224 height 44
type input "2"
type input "56"
type input "2"
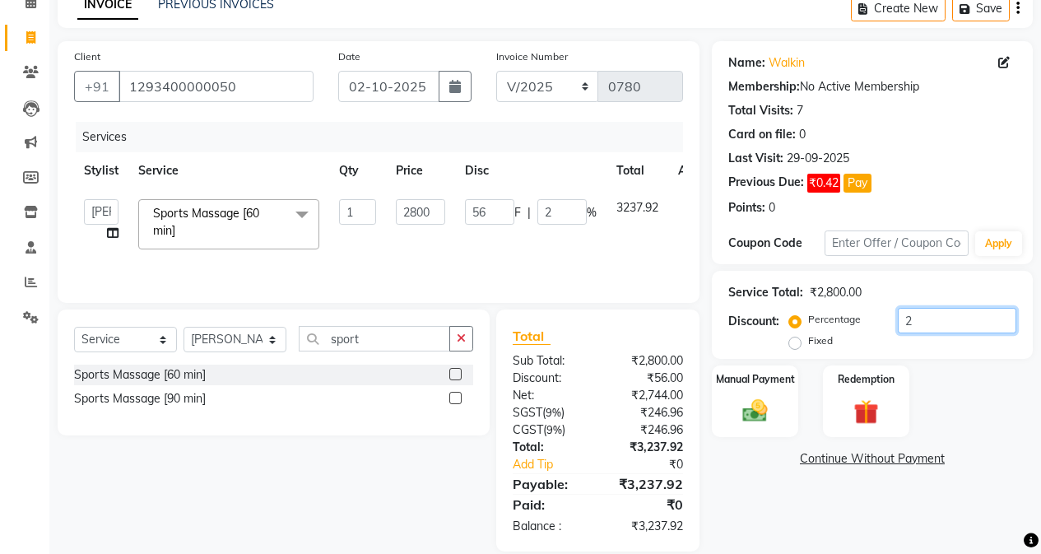
type input "0"
type input "1"
type input "28"
type input "1"
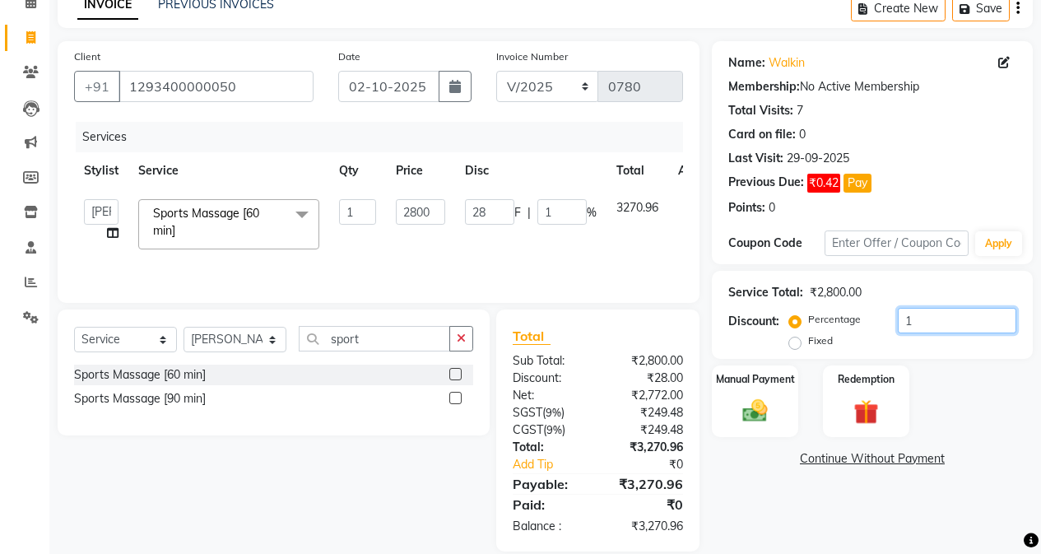
type input "0"
type input "5"
type input "140"
type input "5"
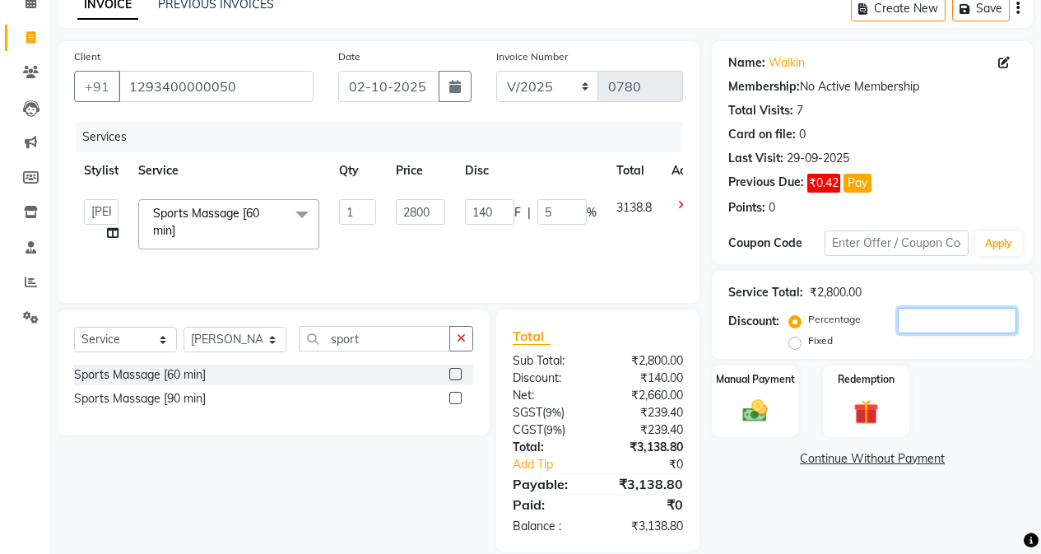
type input "0"
type input "6"
type input "168"
type input "6"
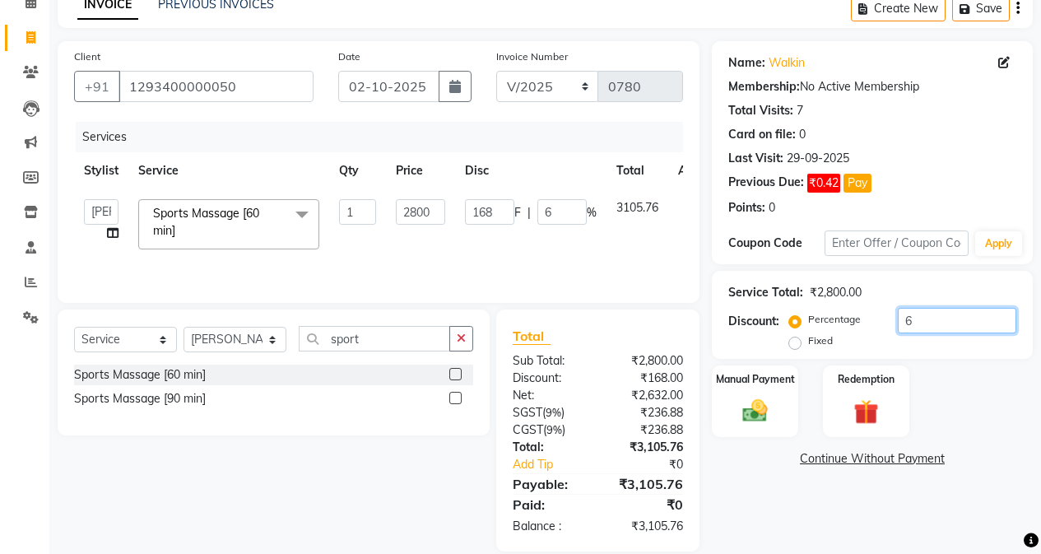
type input "0"
type input "7"
type input "196"
type input "7"
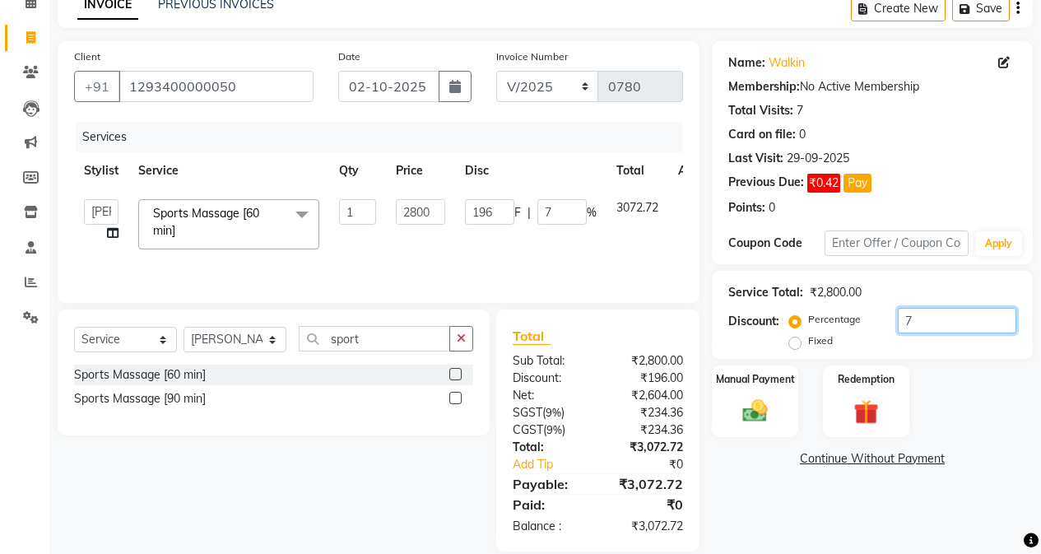
type input "0"
type input "8"
type input "224"
type input "8"
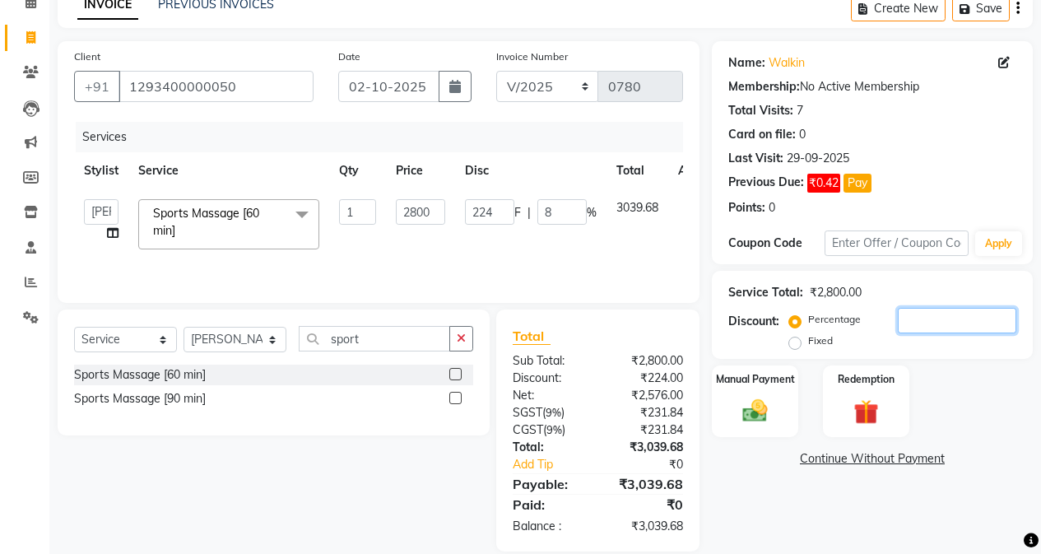
type input "0"
type input "9"
type input "252"
type input "9"
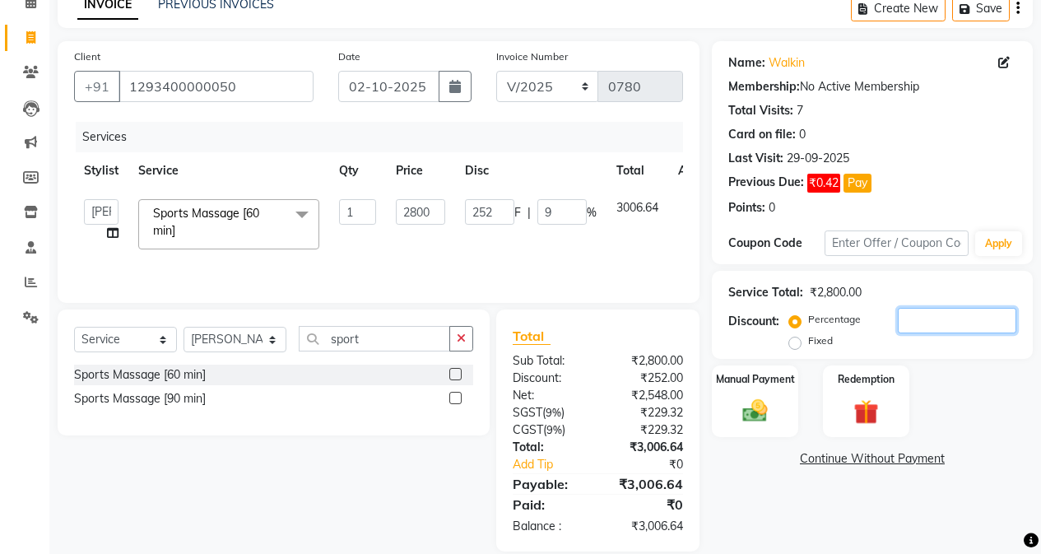
type input "0"
type input "1"
type input "28"
type input "1"
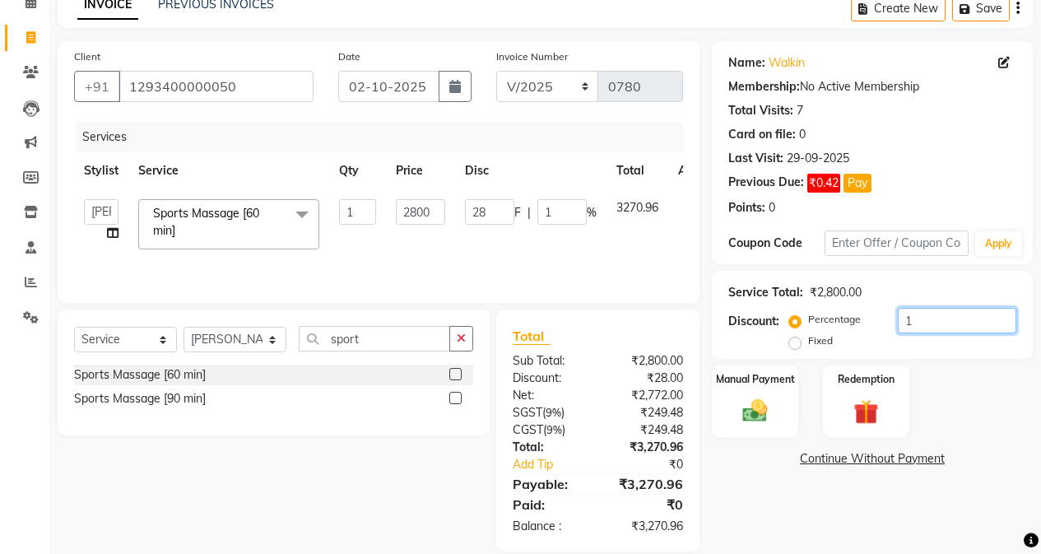
type input "10"
type input "280"
type input "10"
type input "1"
type input "28"
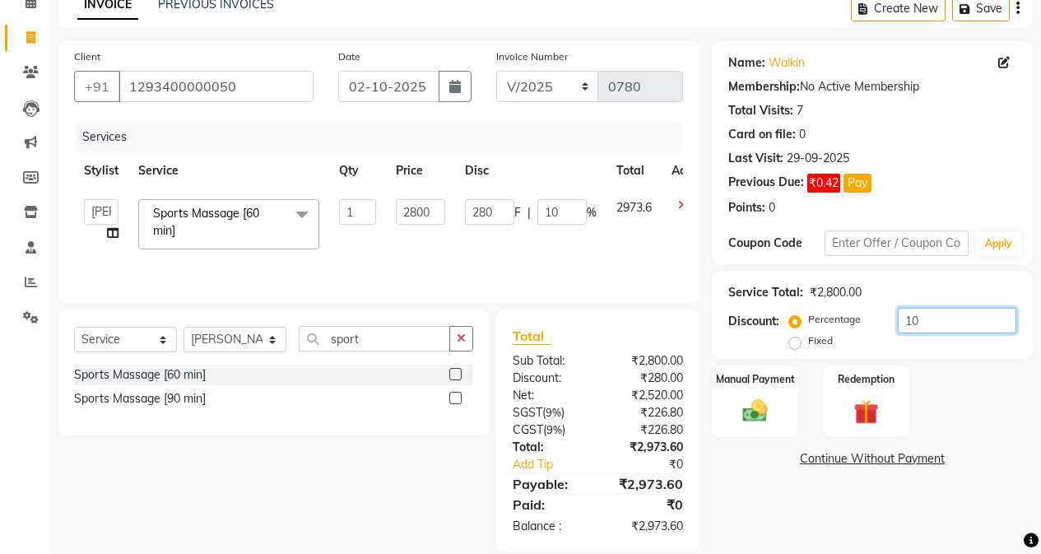
type input "1"
type input "0"
type input "9"
type input "252"
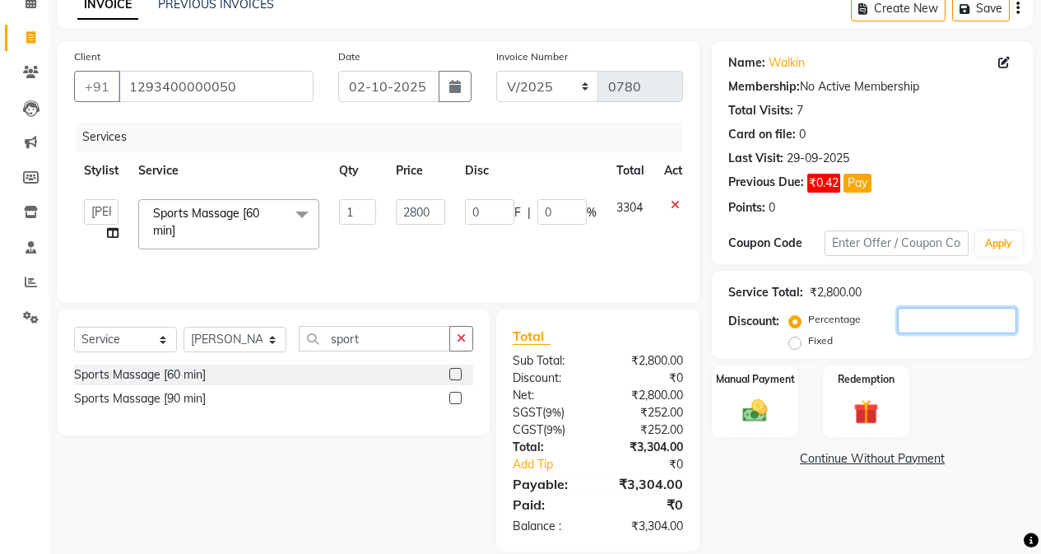
type input "9"
type input "9.2"
type input "257.6"
type input "9.2"
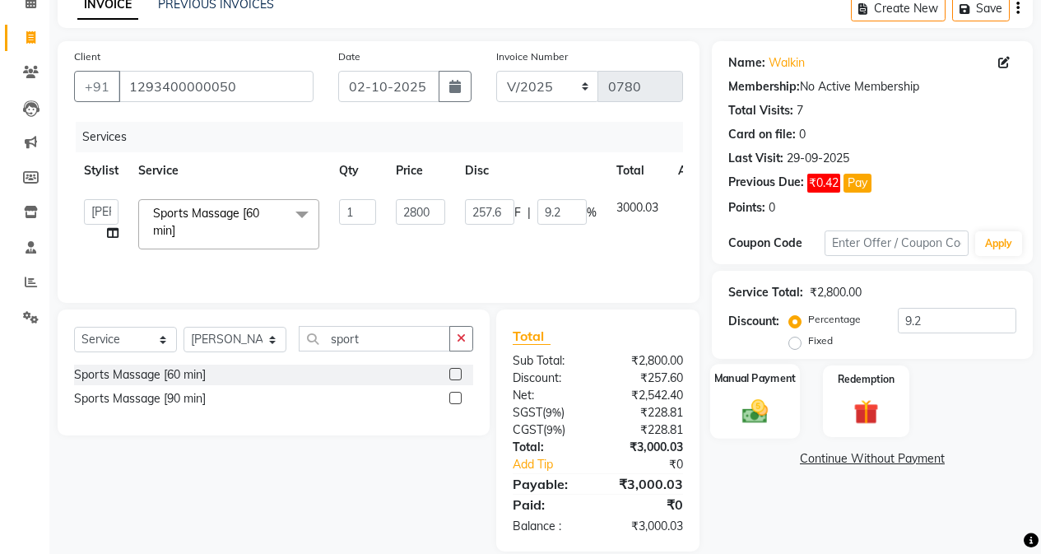
click at [736, 407] on img at bounding box center [755, 411] width 42 height 30
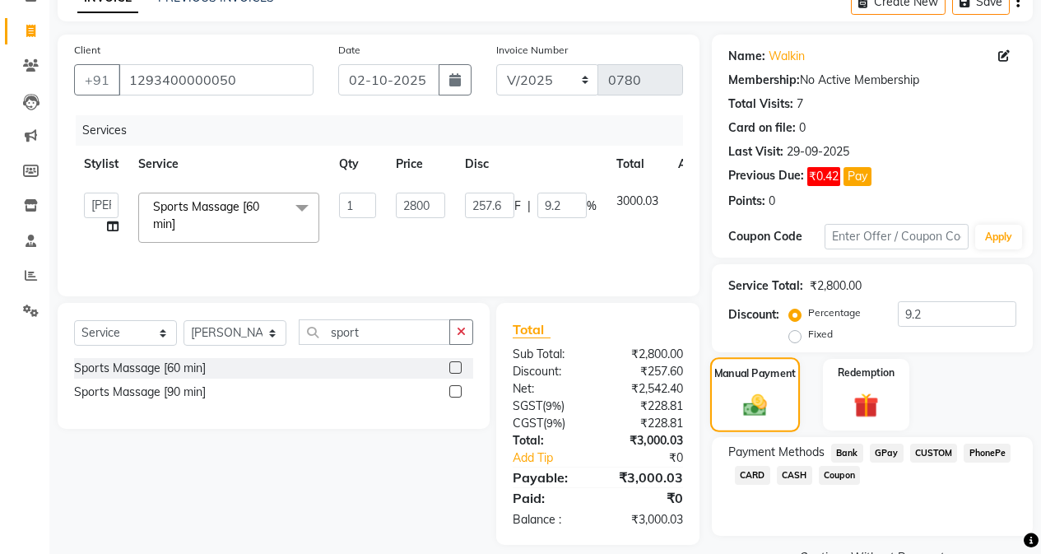
scroll to position [129, 0]
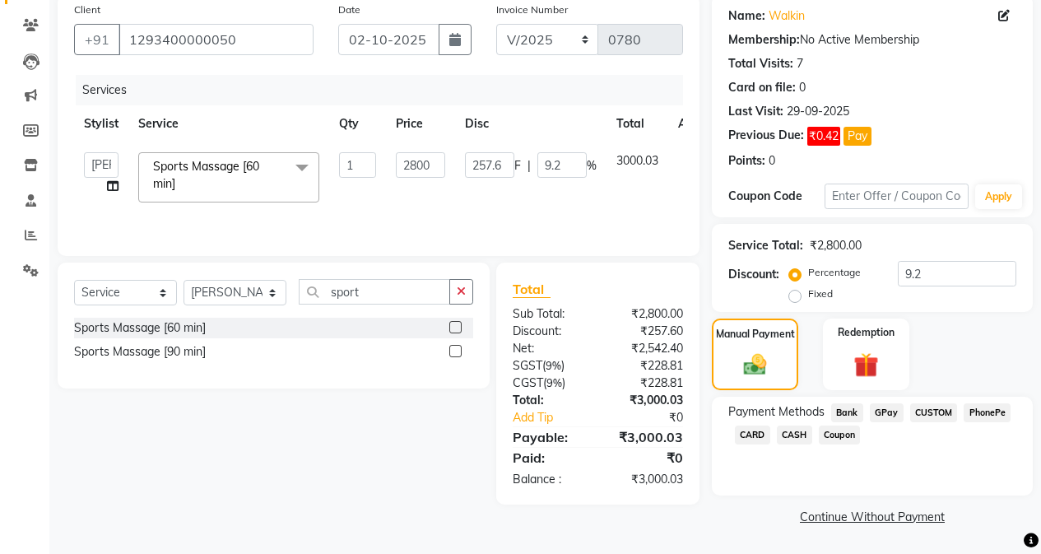
click at [806, 436] on span "CASH" at bounding box center [794, 434] width 35 height 19
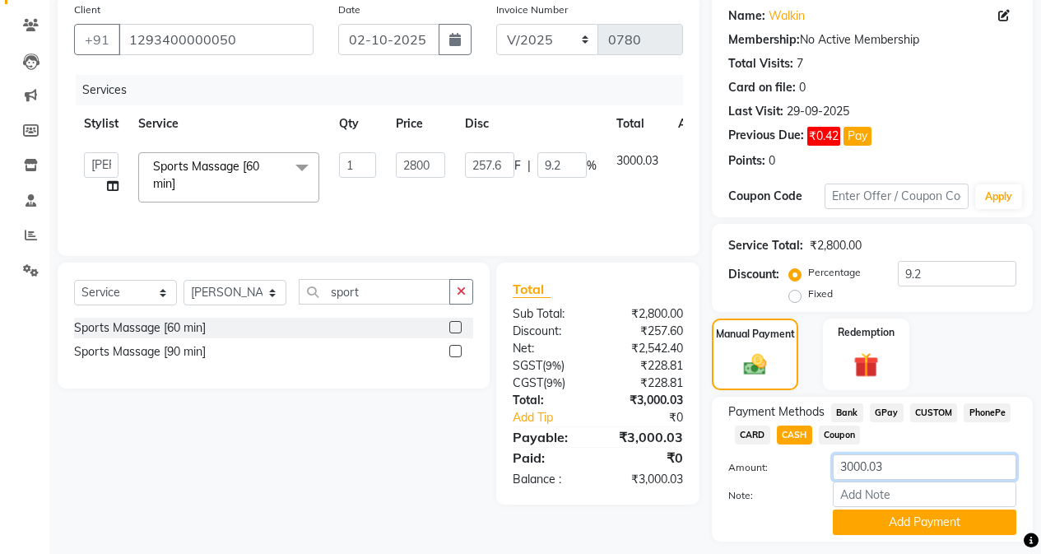
drag, startPoint x: 908, startPoint y: 470, endPoint x: 778, endPoint y: 479, distance: 130.3
click at [778, 479] on div "Amount: 3000.03" at bounding box center [872, 468] width 313 height 28
type input "3000"
click at [886, 523] on button "Add Payment" at bounding box center [925, 522] width 184 height 26
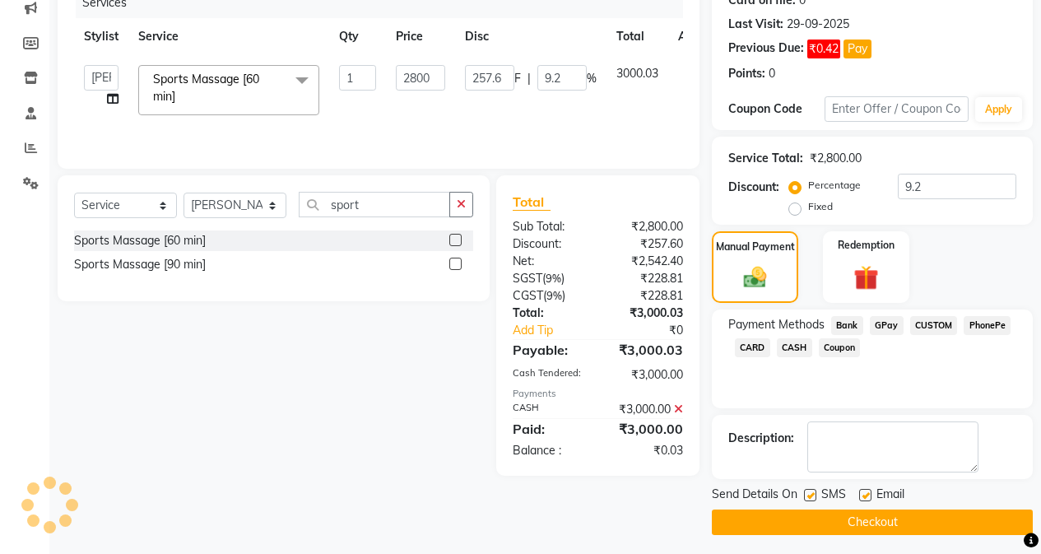
scroll to position [222, 0]
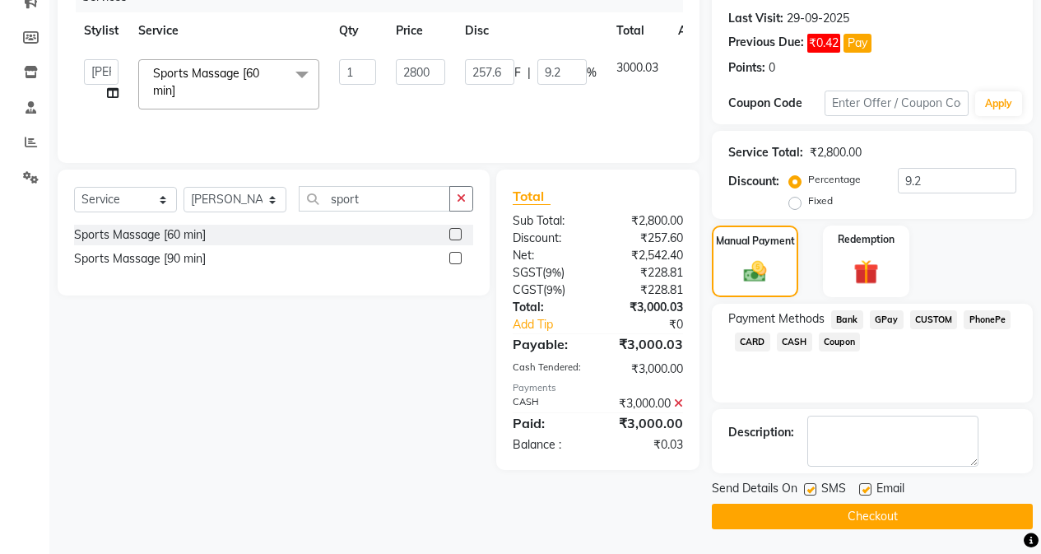
click at [808, 491] on label at bounding box center [810, 489] width 12 height 12
click at [808, 491] on input "checkbox" at bounding box center [809, 490] width 11 height 11
checkbox input "false"
click at [864, 489] on label at bounding box center [865, 489] width 12 height 12
click at [864, 489] on input "checkbox" at bounding box center [864, 490] width 11 height 11
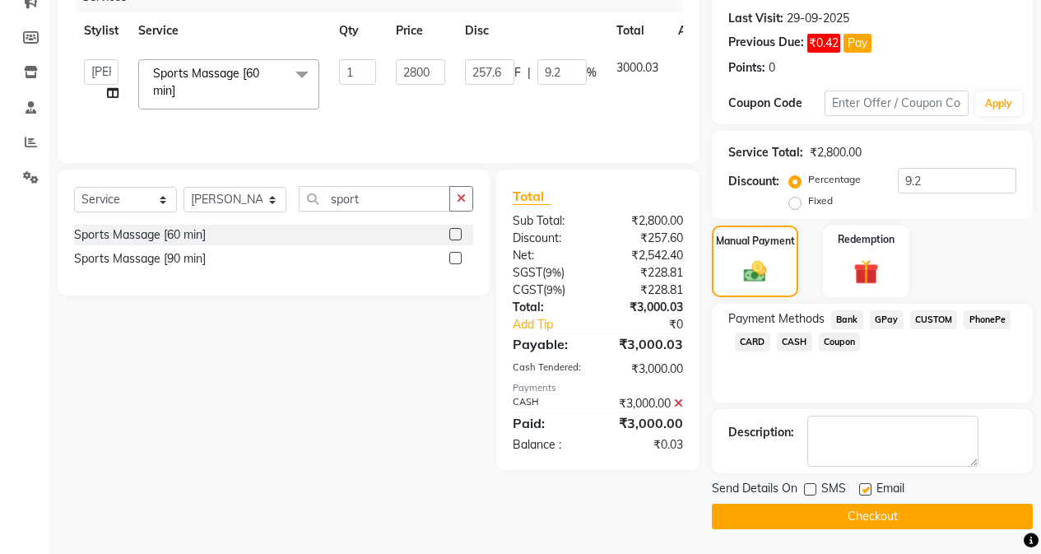
checkbox input "false"
click at [851, 523] on button "Checkout" at bounding box center [872, 517] width 321 height 26
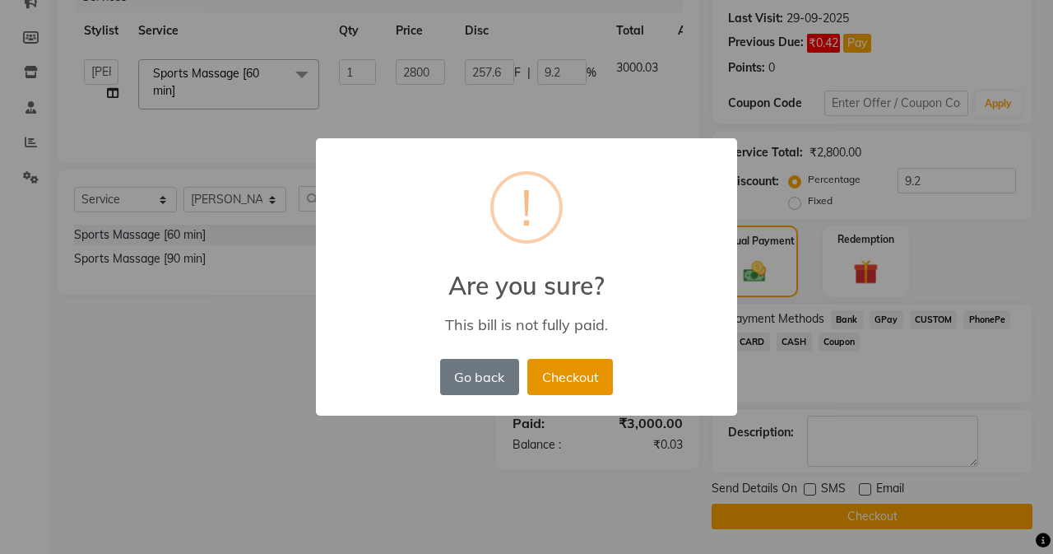
click at [585, 376] on button "Checkout" at bounding box center [570, 377] width 86 height 36
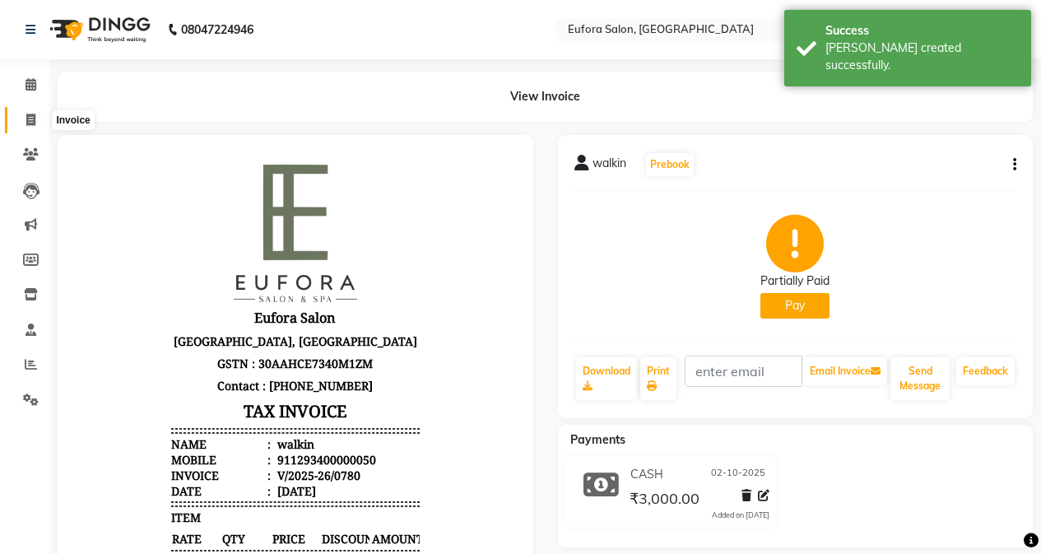
click at [26, 118] on icon at bounding box center [30, 120] width 9 height 12
select select "service"
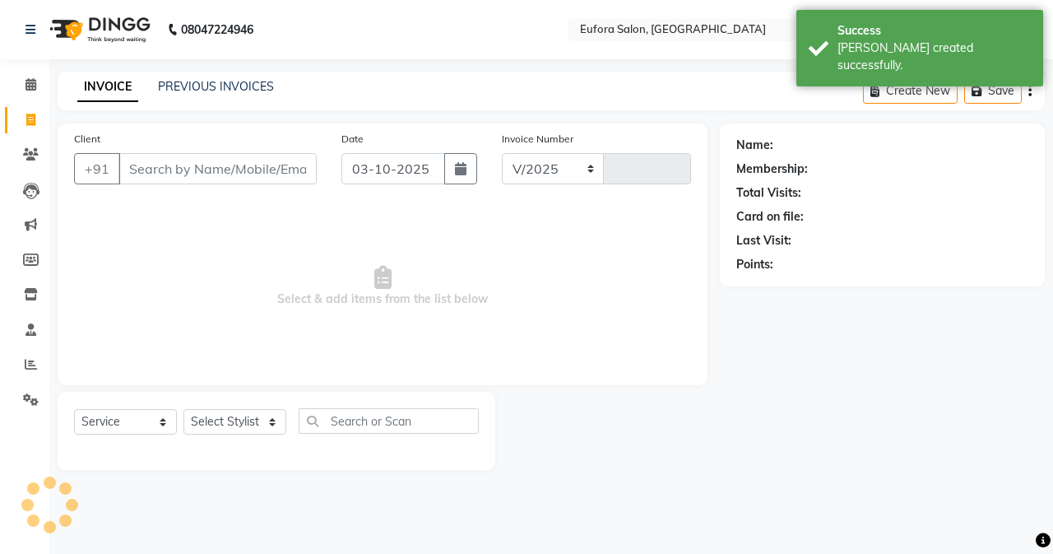
select select "6684"
type input "0781"
click at [214, 84] on link "PREVIOUS INVOICES" at bounding box center [216, 86] width 116 height 15
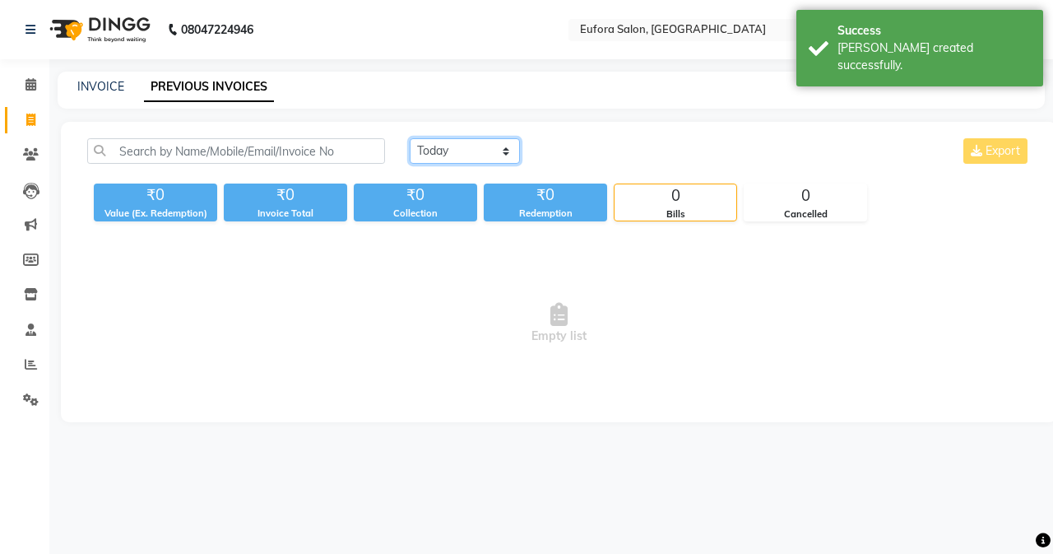
click at [428, 147] on select "[DATE] [DATE] Custom Range" at bounding box center [465, 151] width 110 height 26
select select "[DATE]"
click at [410, 138] on select "[DATE] [DATE] Custom Range" at bounding box center [465, 151] width 110 height 26
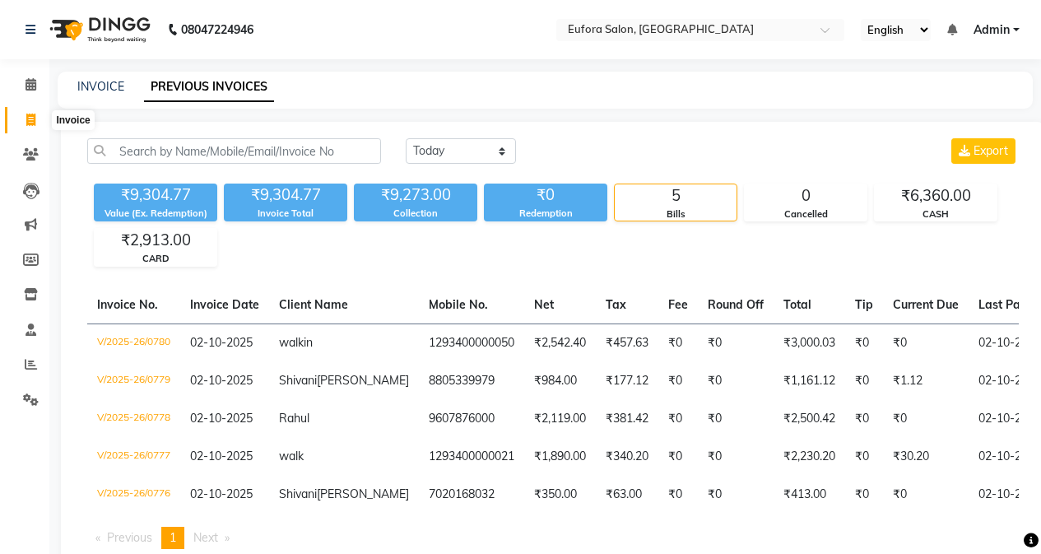
click at [21, 116] on span at bounding box center [30, 120] width 29 height 19
select select "service"
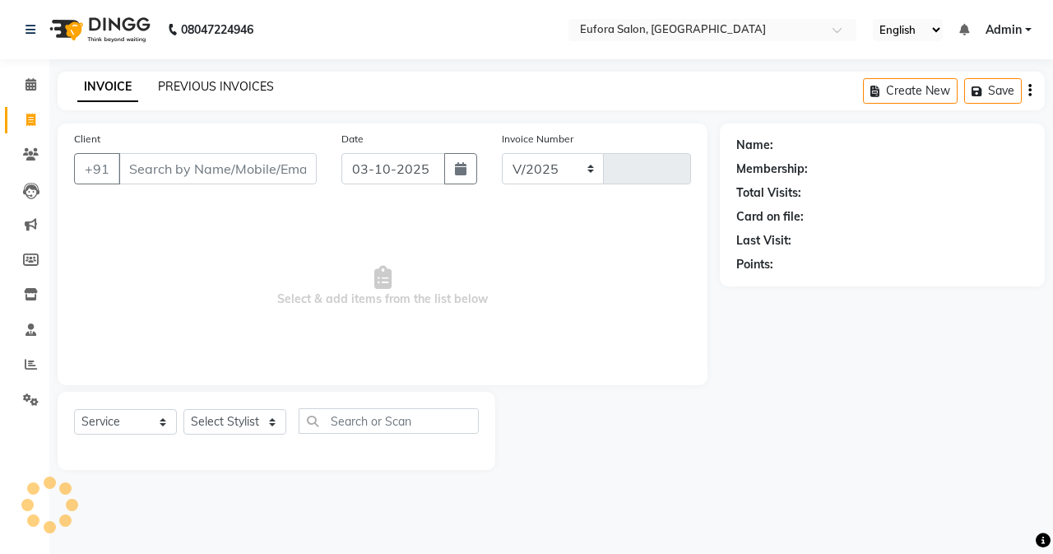
select select "6684"
type input "0781"
click at [26, 369] on icon at bounding box center [31, 364] width 12 height 12
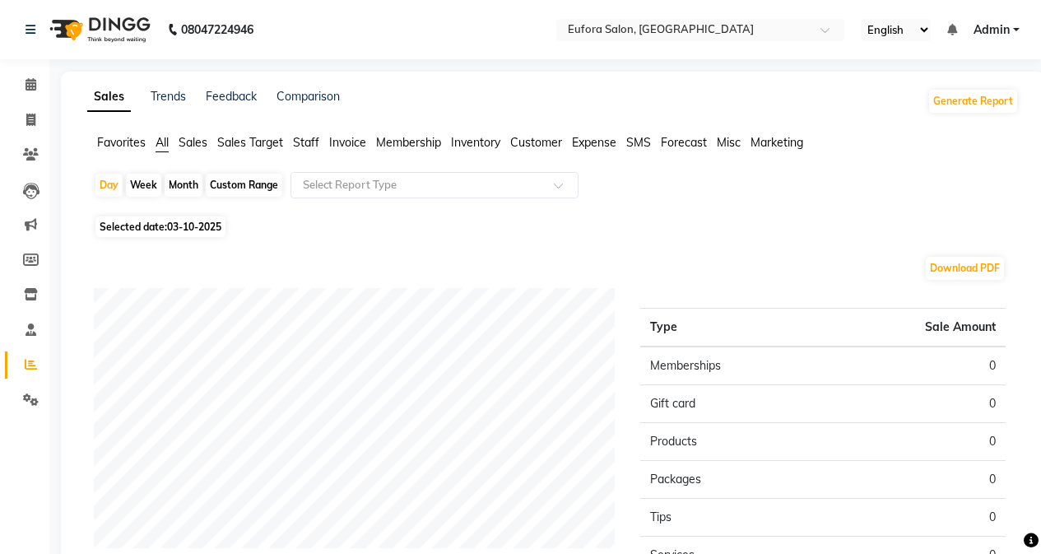
click at [258, 188] on div "Custom Range" at bounding box center [244, 185] width 77 height 23
select select "10"
select select "2025"
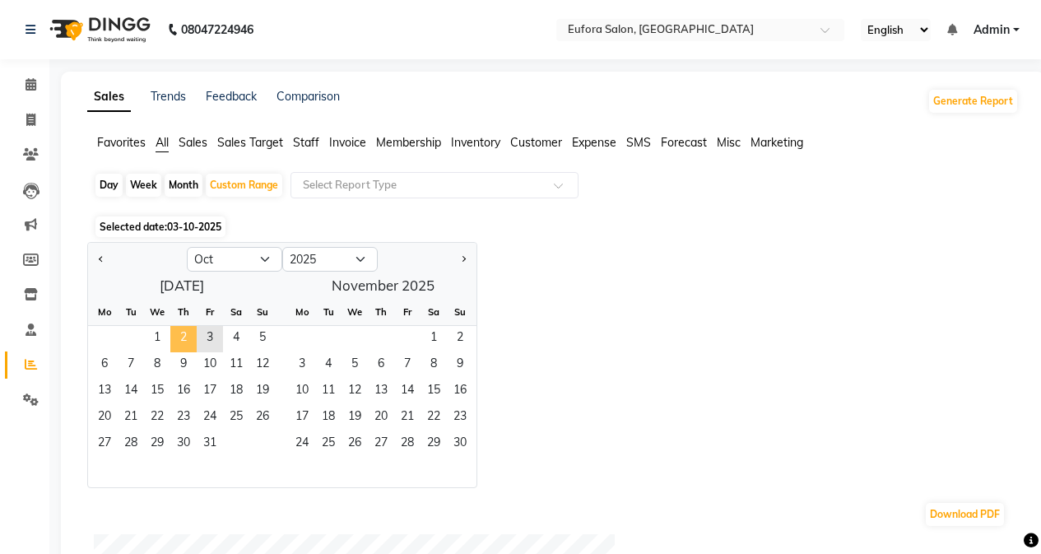
click at [184, 336] on span "2" at bounding box center [183, 339] width 26 height 26
click at [551, 222] on div "Selected date: 03-10-2025" at bounding box center [556, 226] width 925 height 17
click at [100, 181] on div "Day" at bounding box center [108, 185] width 27 height 23
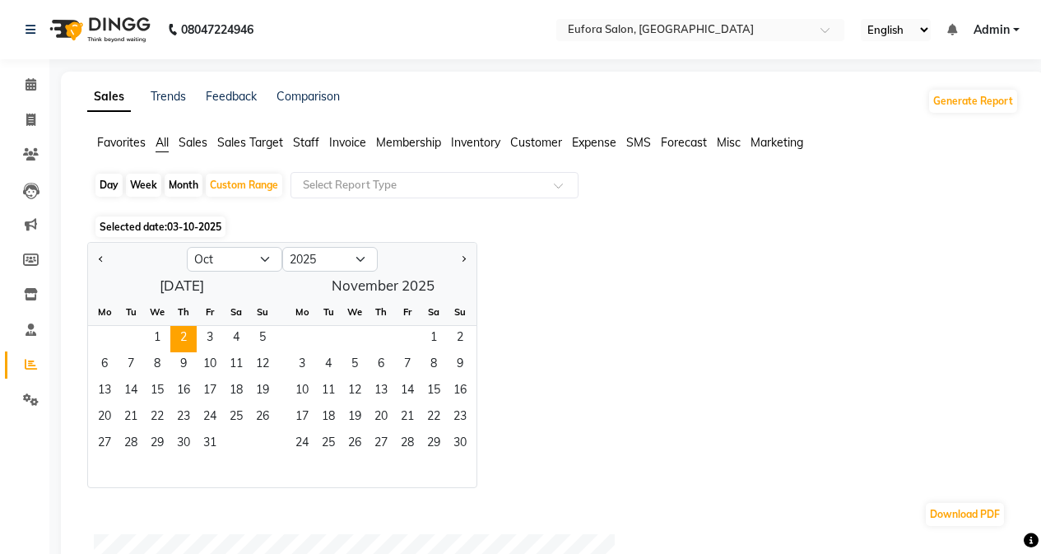
select select "10"
select select "2025"
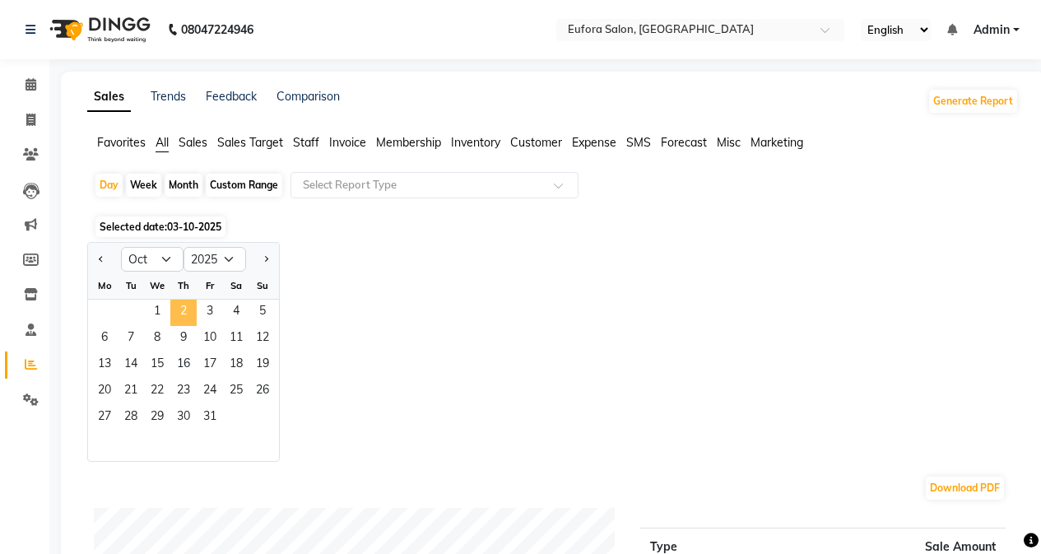
click at [177, 309] on span "2" at bounding box center [183, 313] width 26 height 26
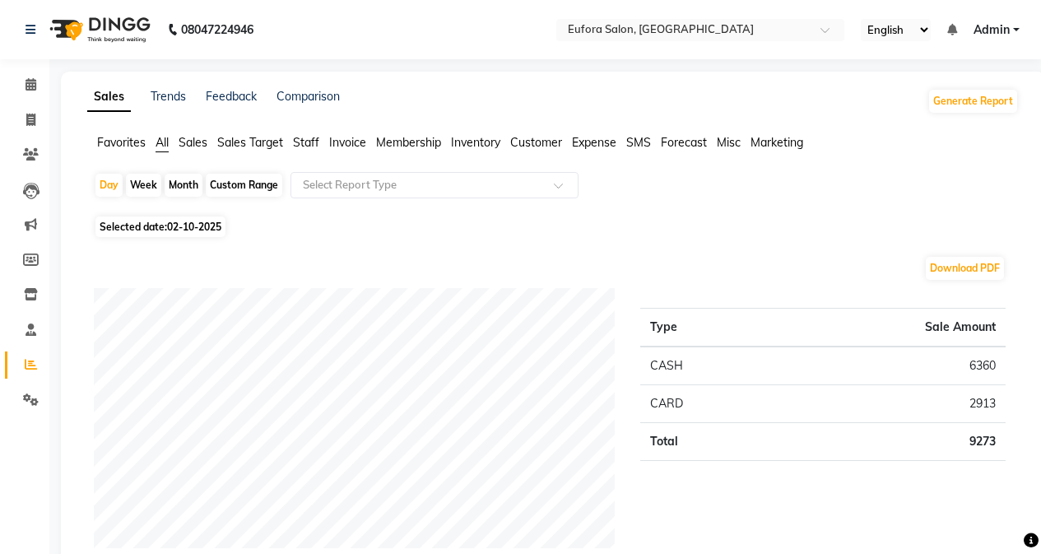
click at [192, 142] on span "Sales" at bounding box center [193, 142] width 29 height 15
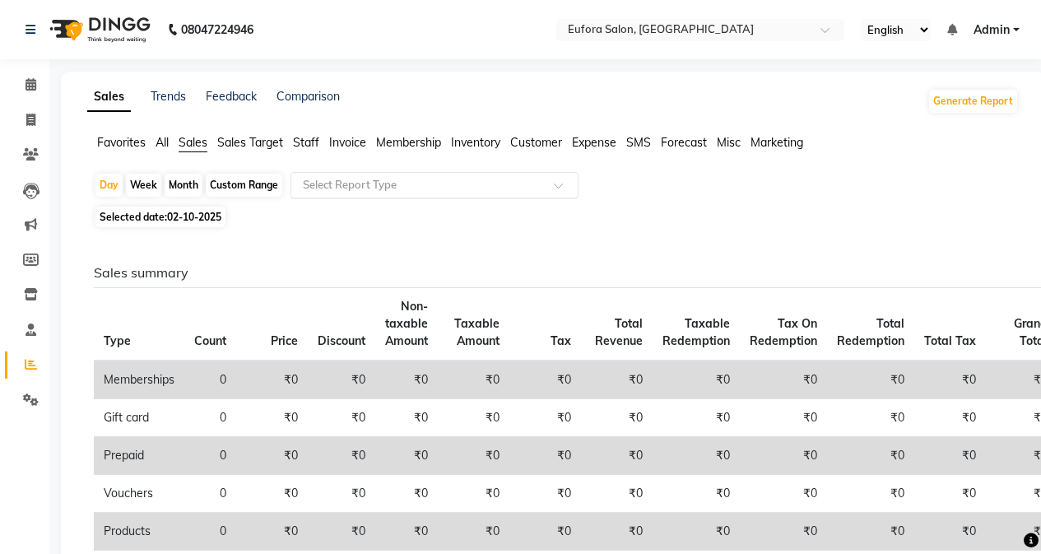
click at [444, 194] on div "Select Report Type" at bounding box center [434, 185] width 288 height 26
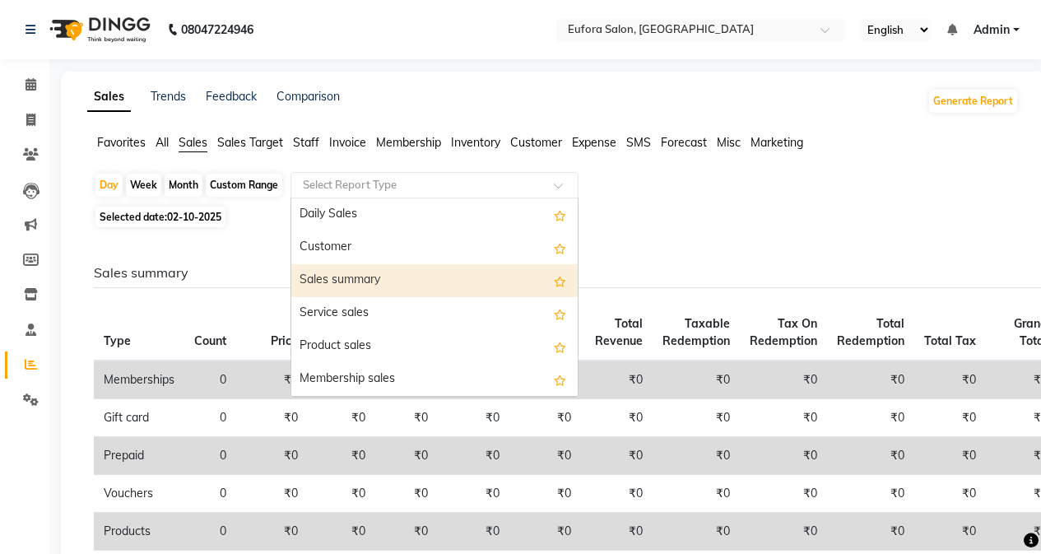
click at [407, 269] on div "Sales summary" at bounding box center [434, 280] width 286 height 33
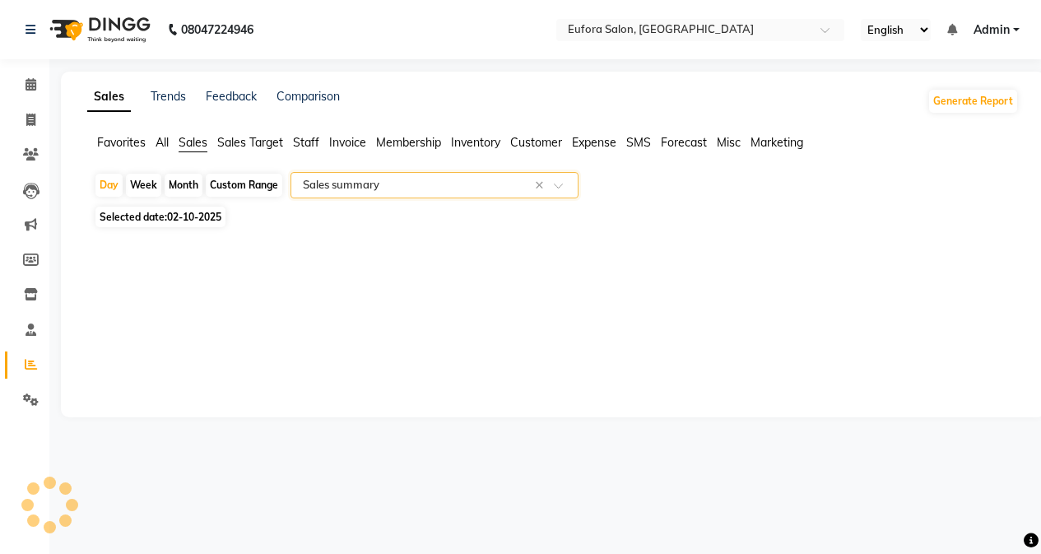
select select "filtered_report"
select select "pdf"
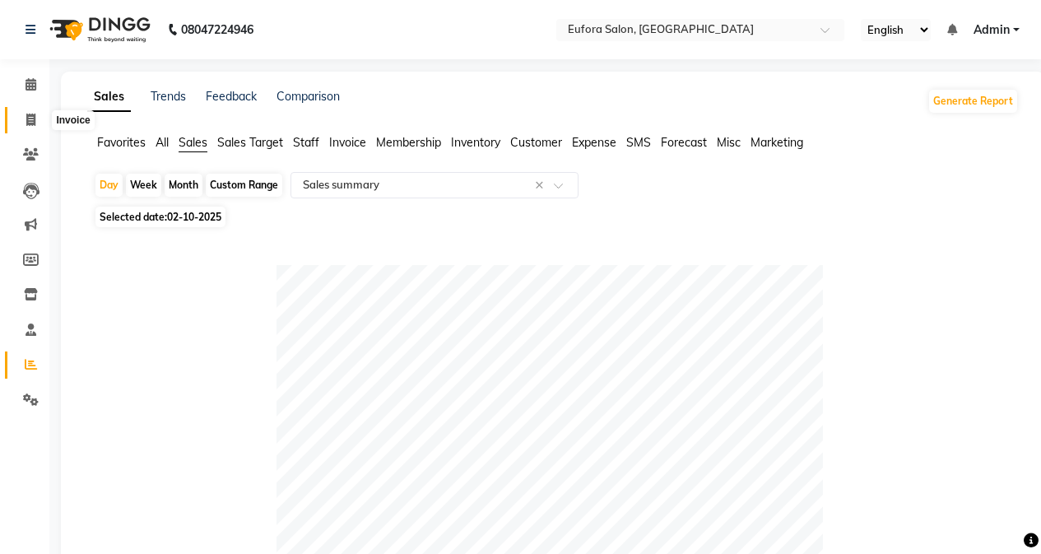
click at [31, 115] on icon at bounding box center [30, 120] width 9 height 12
select select "service"
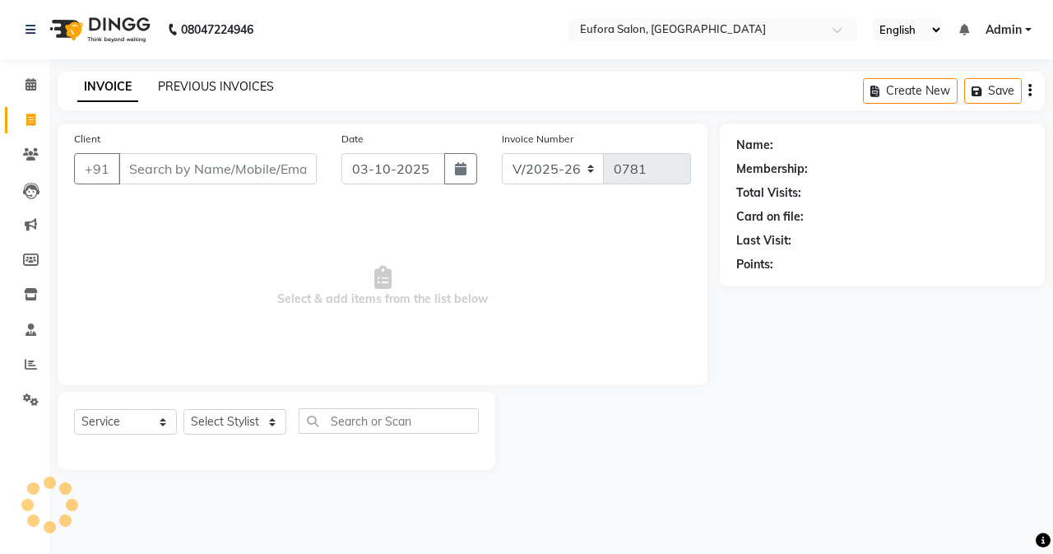
click at [231, 91] on link "PREVIOUS INVOICES" at bounding box center [216, 86] width 116 height 15
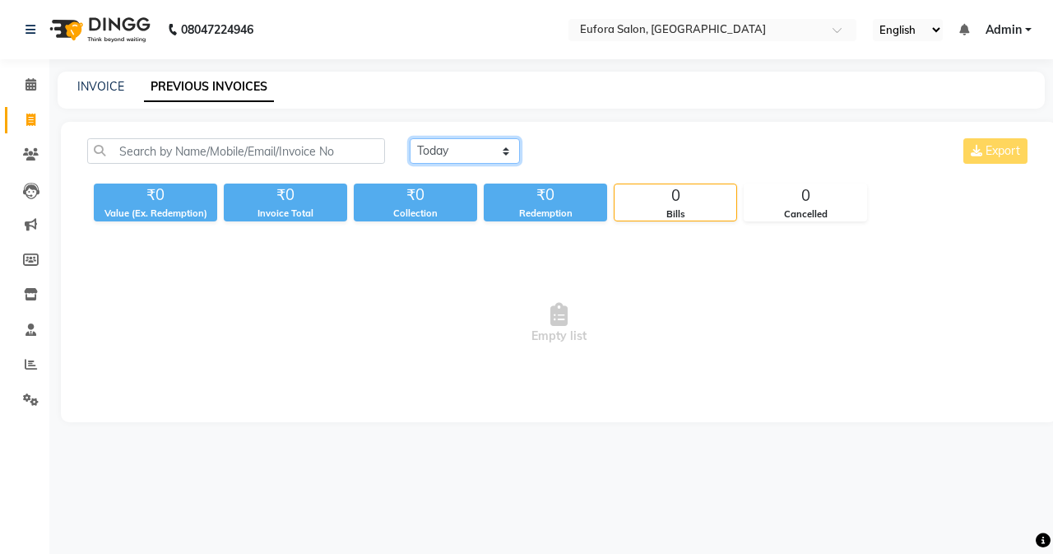
click at [467, 155] on select "[DATE] [DATE] Custom Range" at bounding box center [465, 151] width 110 height 26
select select "[DATE]"
click at [410, 138] on select "[DATE] [DATE] Custom Range" at bounding box center [465, 151] width 110 height 26
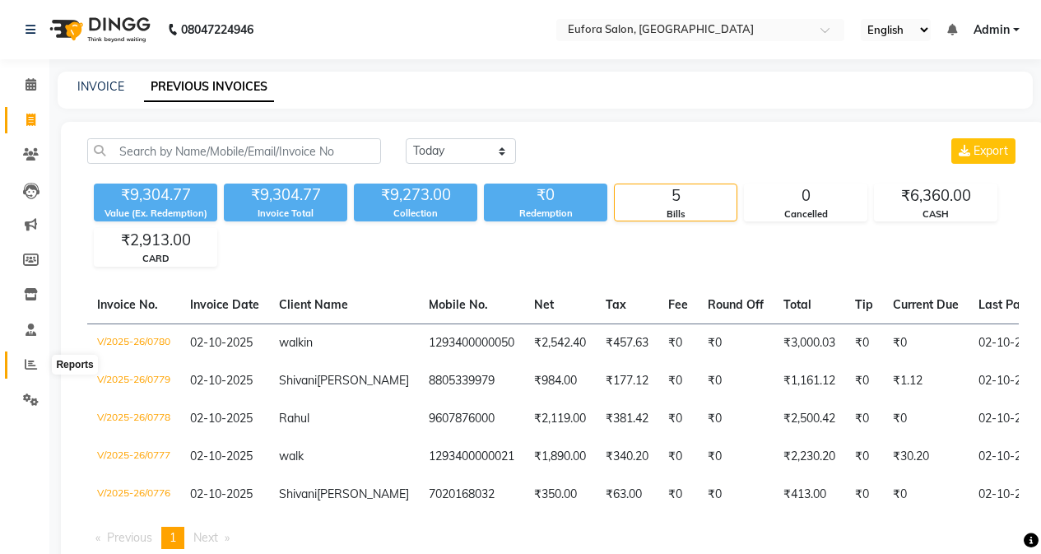
click at [34, 362] on icon at bounding box center [31, 364] width 12 height 12
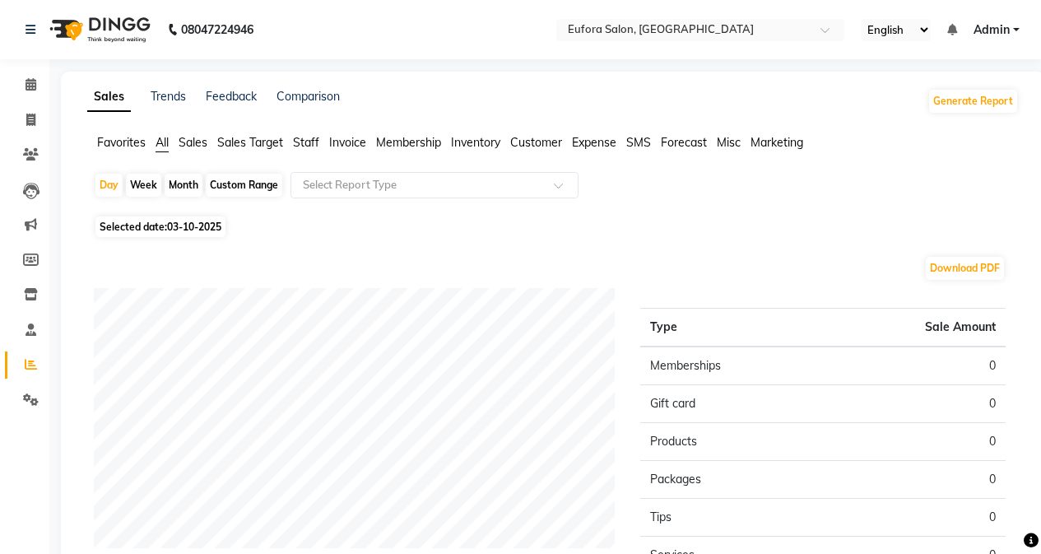
click at [137, 230] on span "Selected date: 03-10-2025" at bounding box center [160, 226] width 130 height 21
select select "10"
select select "2025"
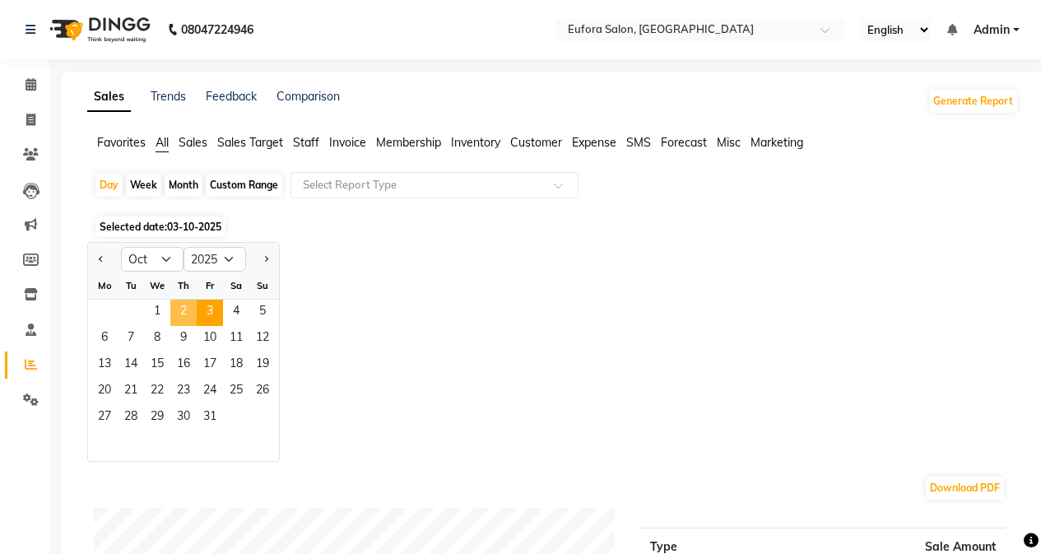
click at [187, 318] on span "2" at bounding box center [183, 313] width 26 height 26
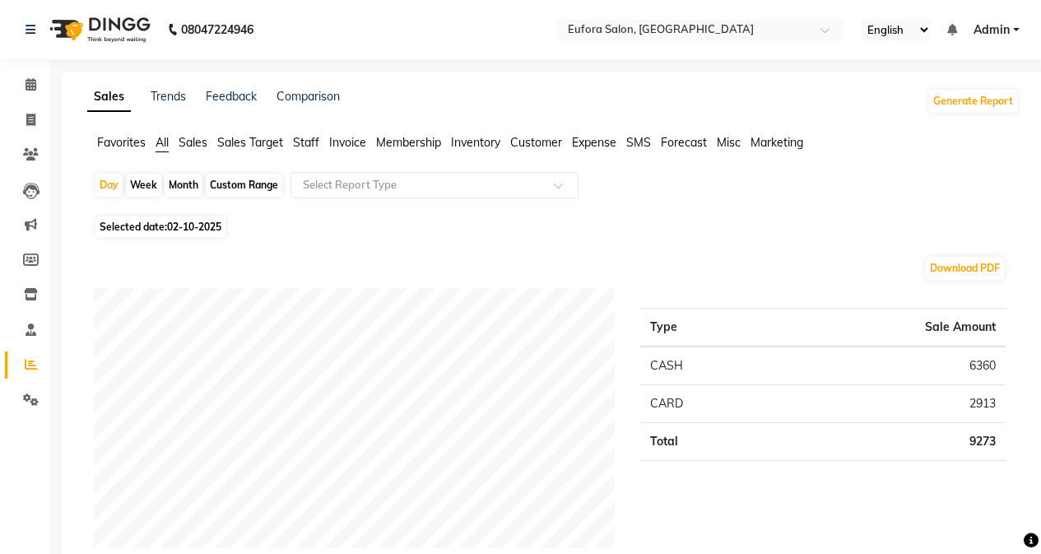
click at [195, 145] on span "Sales" at bounding box center [193, 142] width 29 height 15
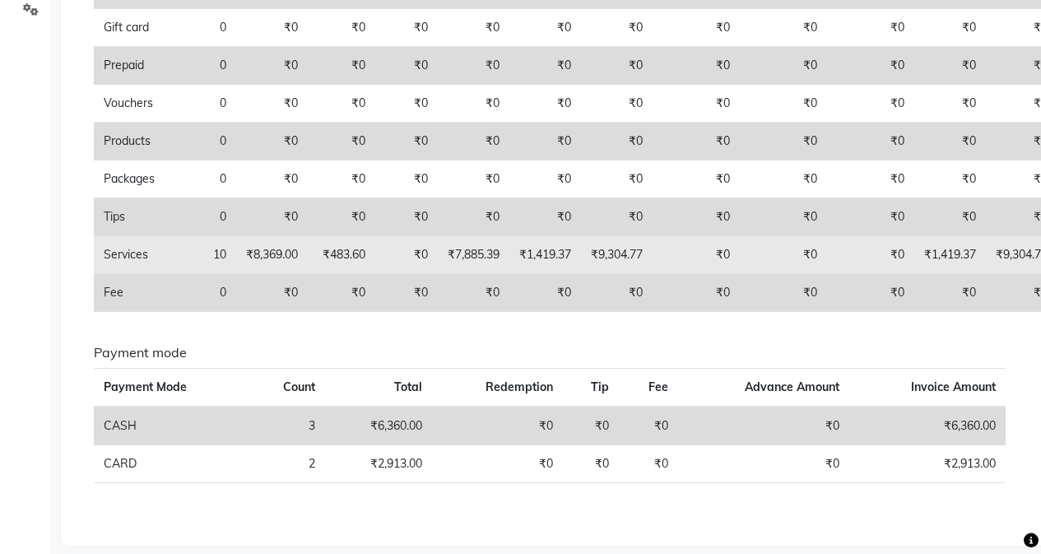
scroll to position [407, 0]
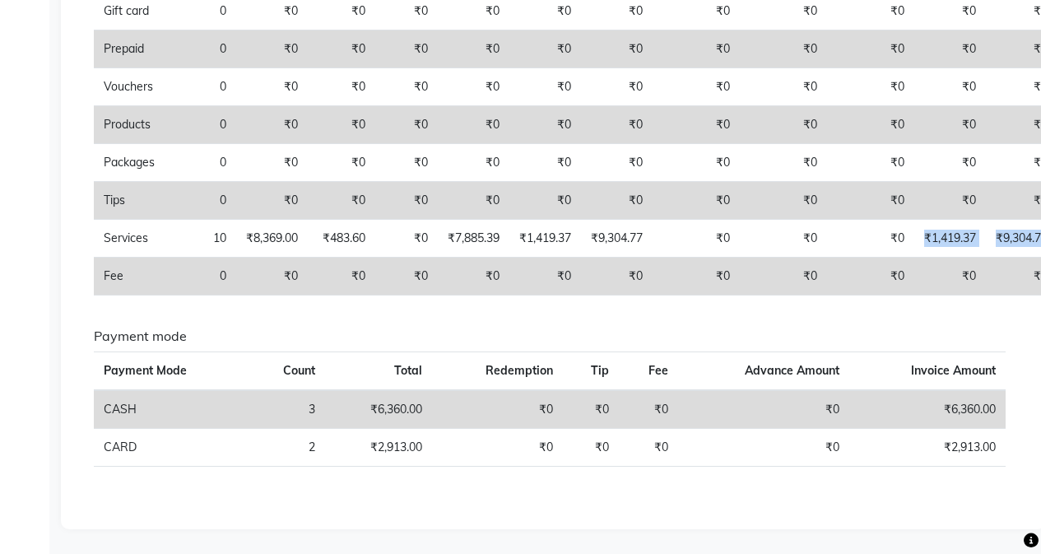
drag, startPoint x: 918, startPoint y: 230, endPoint x: 1052, endPoint y: 244, distance: 134.8
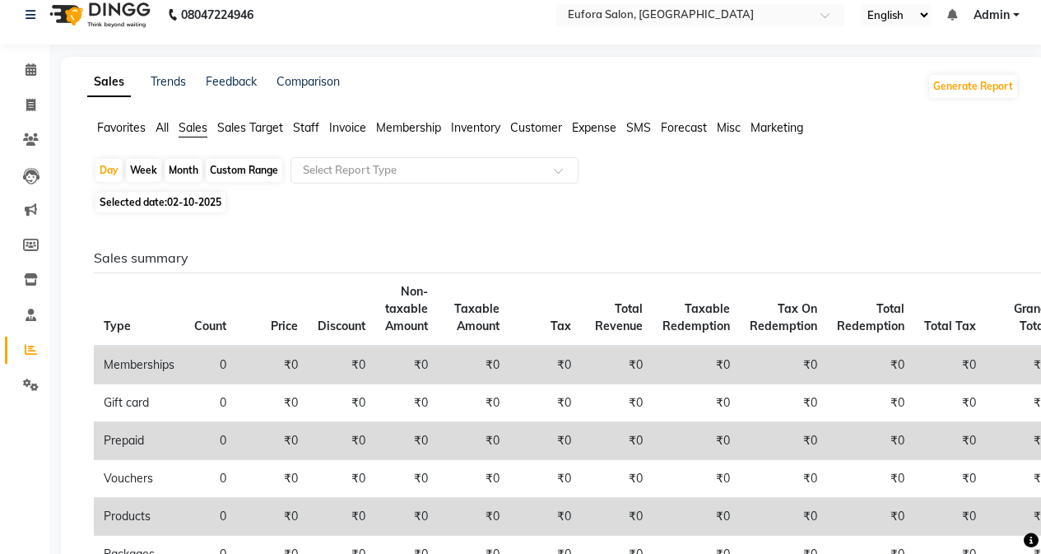
scroll to position [0, 0]
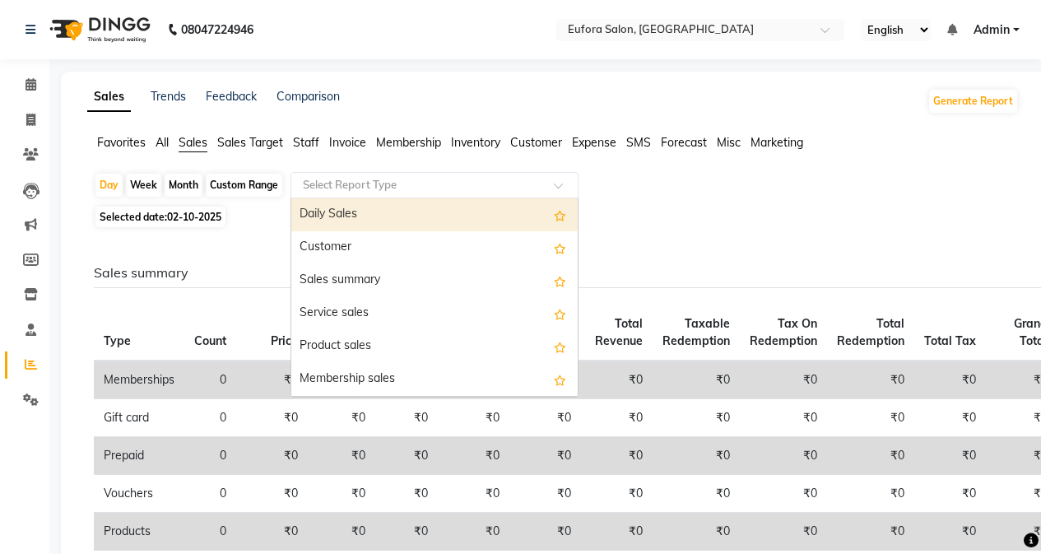
click at [339, 182] on input "text" at bounding box center [418, 185] width 237 height 16
click at [343, 216] on div "Daily Sales" at bounding box center [434, 214] width 286 height 33
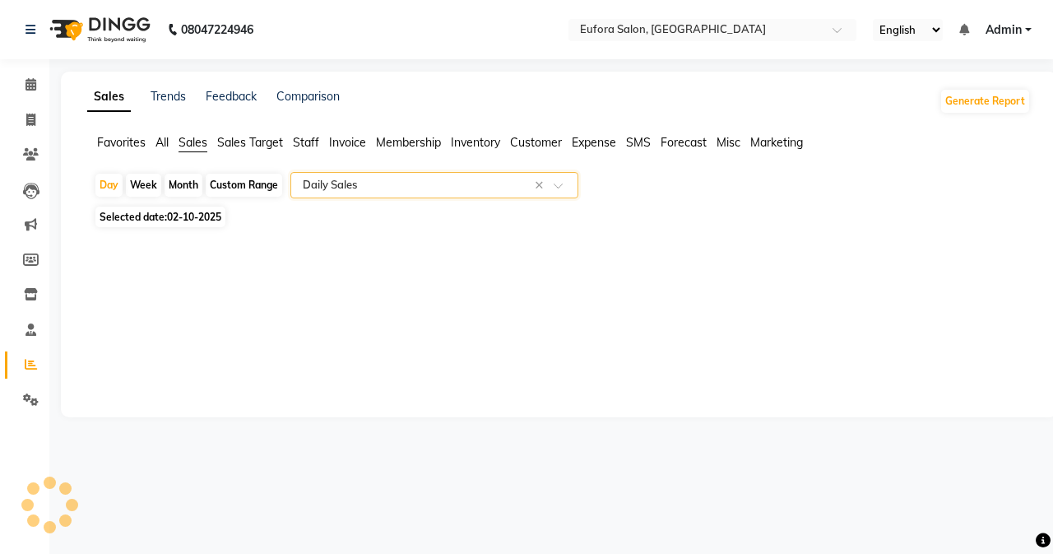
select select "filtered_report"
select select "pdf"
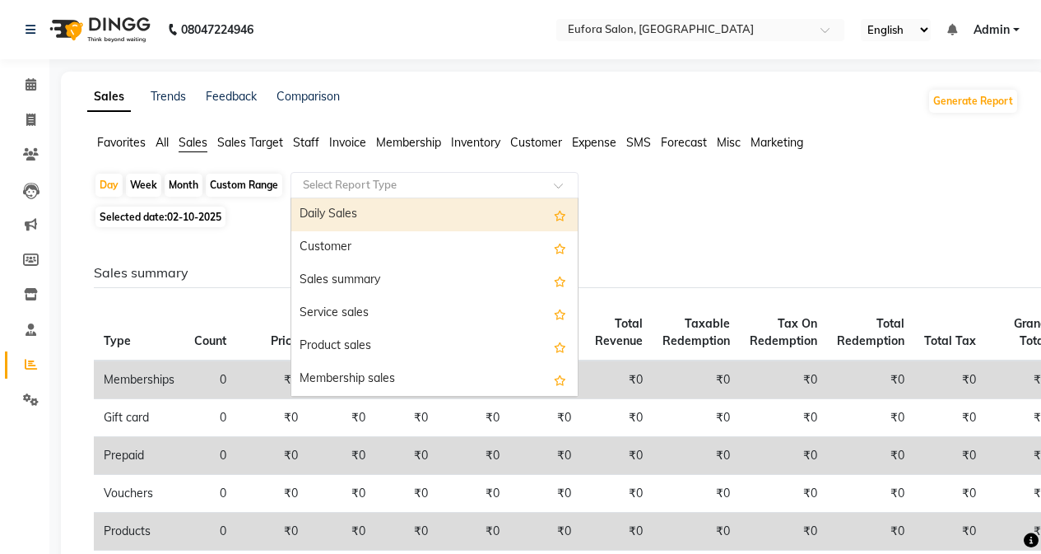
click at [341, 185] on input "text" at bounding box center [418, 185] width 237 height 16
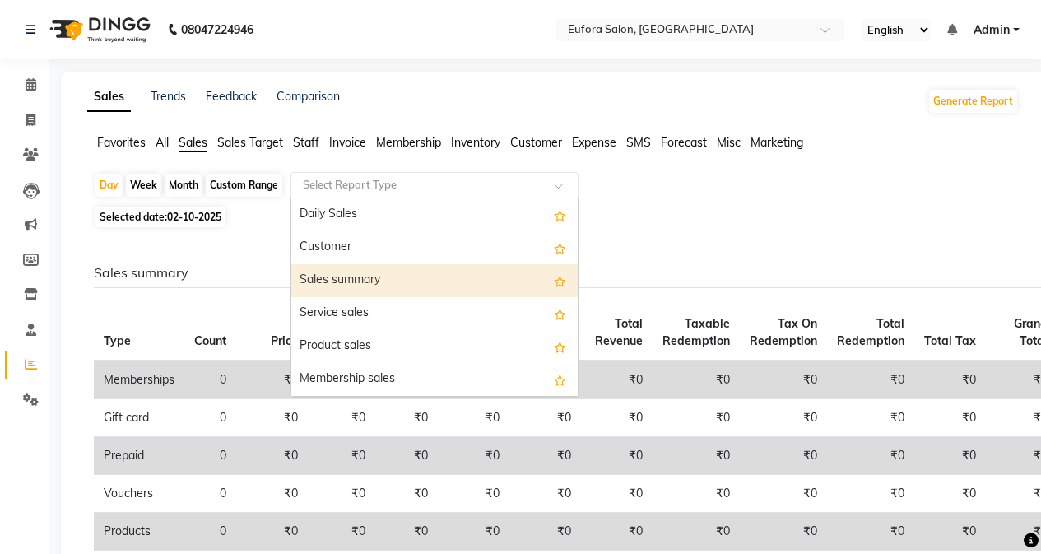
click at [369, 272] on div "Sales summary" at bounding box center [434, 280] width 286 height 33
select select "filtered_report"
select select "pdf"
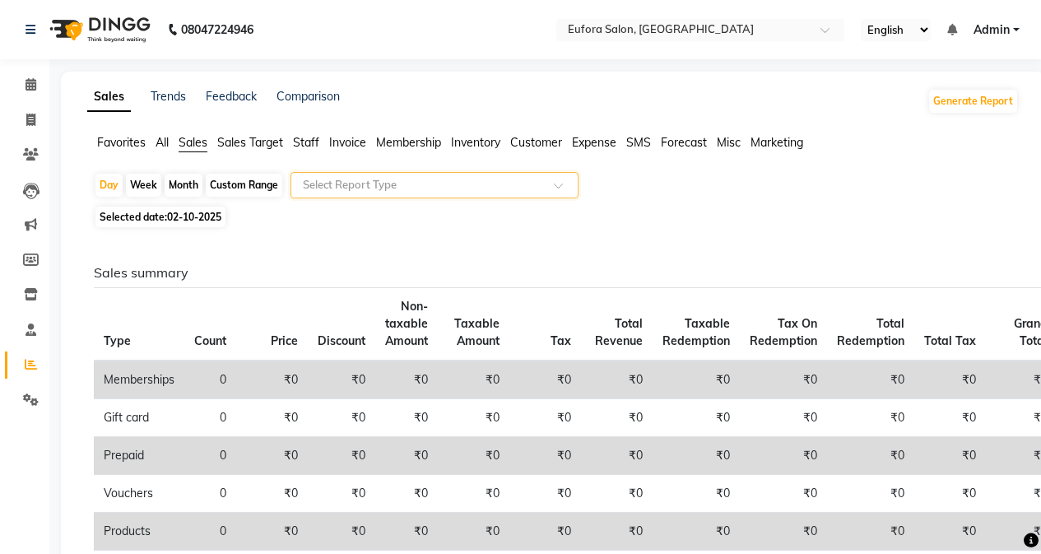
click at [332, 193] on div "Select Report Type" at bounding box center [434, 185] width 288 height 26
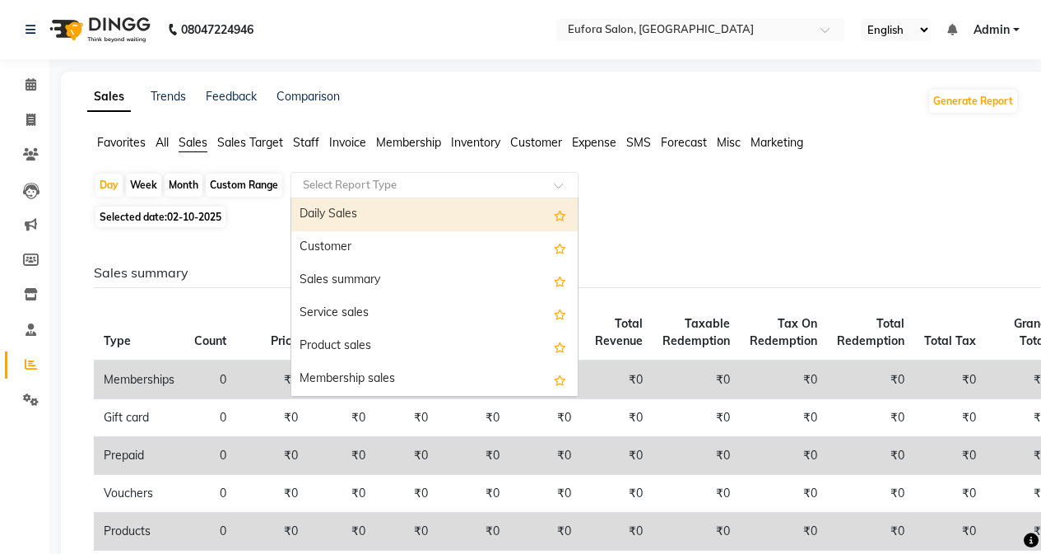
click at [349, 217] on div "Daily Sales" at bounding box center [434, 214] width 286 height 33
select select "filtered_report"
select select "pdf"
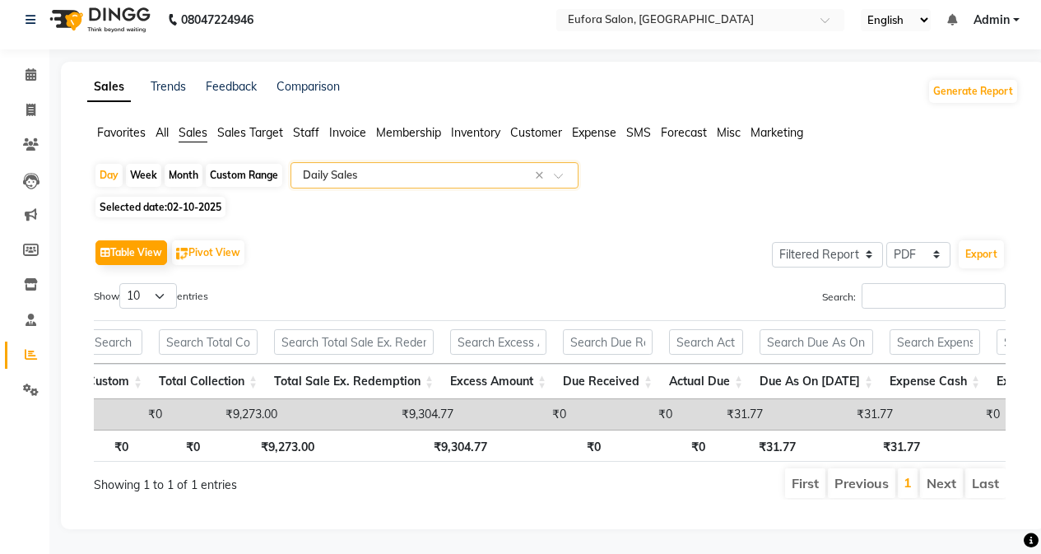
scroll to position [0, 1147]
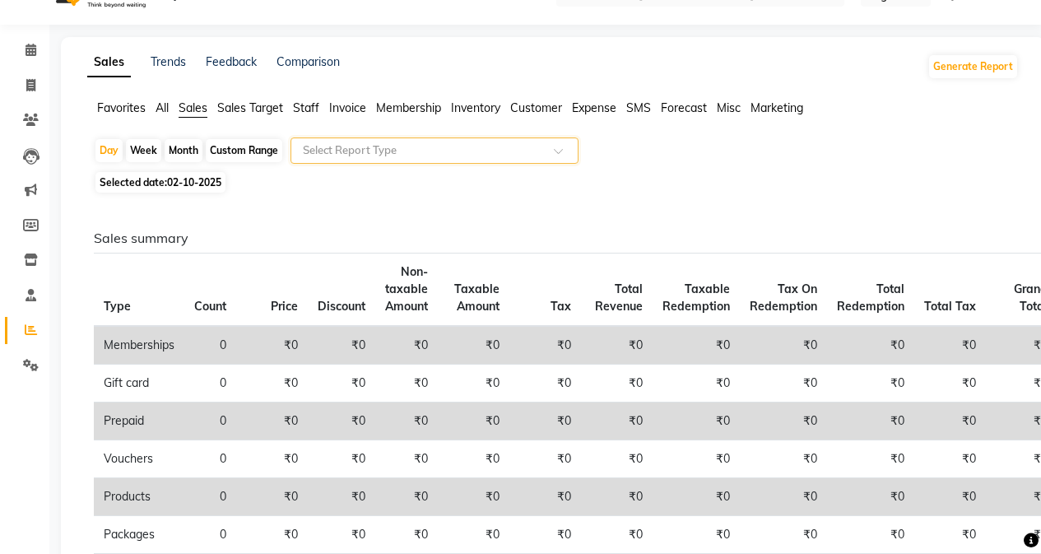
click at [350, 146] on input "text" at bounding box center [418, 150] width 237 height 16
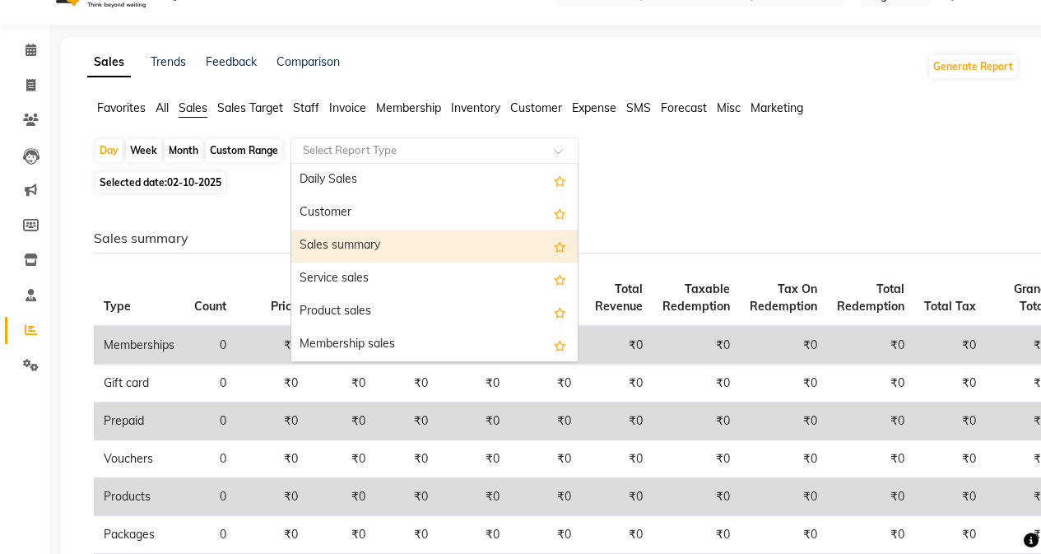
click at [363, 232] on div "Sales summary" at bounding box center [434, 246] width 286 height 33
select select "filtered_report"
select select "pdf"
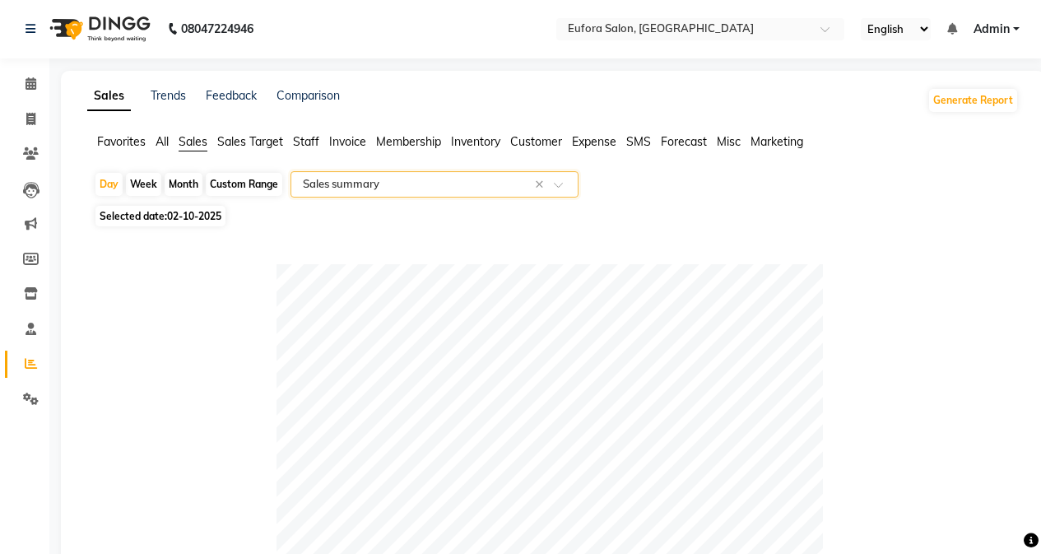
scroll to position [0, 0]
click at [163, 137] on span "All" at bounding box center [162, 142] width 13 height 15
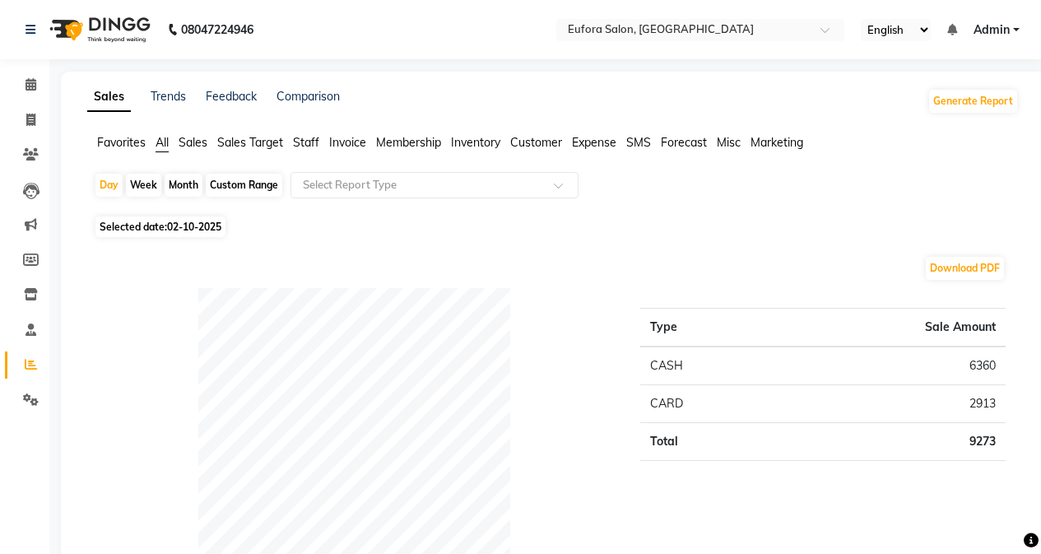
click at [191, 137] on span "Sales" at bounding box center [193, 142] width 29 height 15
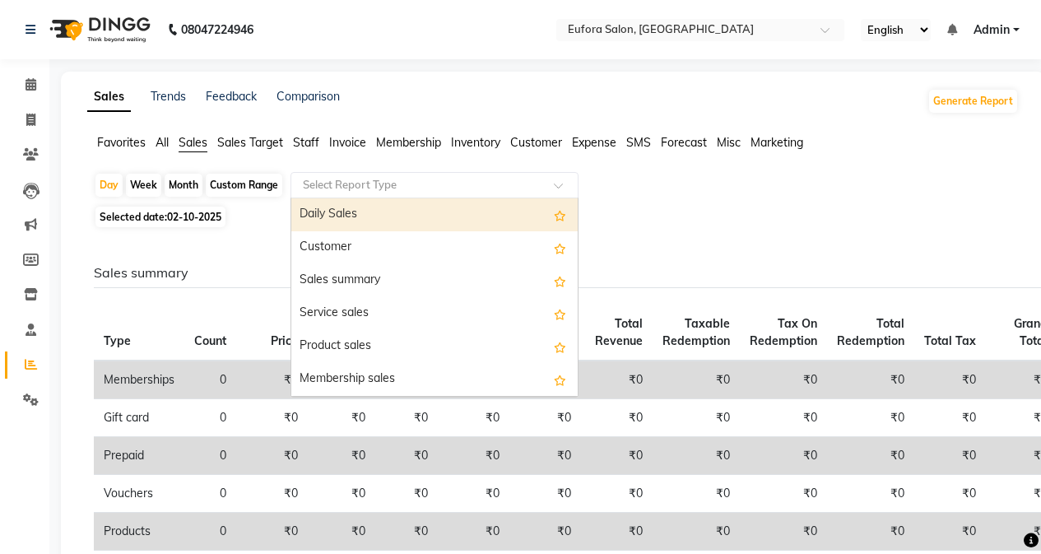
click at [418, 193] on input "text" at bounding box center [418, 185] width 237 height 16
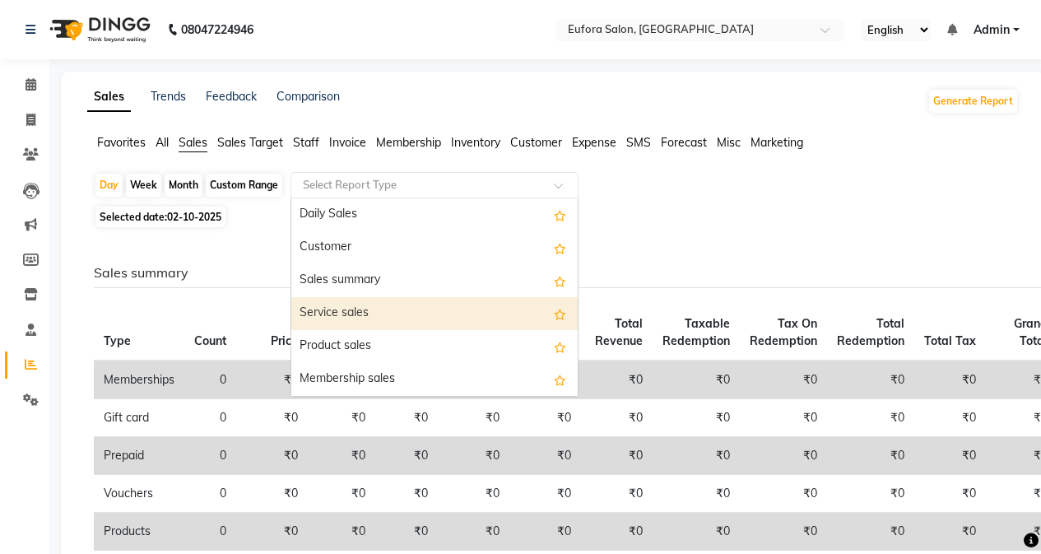
click at [373, 304] on div "Service sales" at bounding box center [434, 313] width 286 height 33
select select "filtered_report"
select select "pdf"
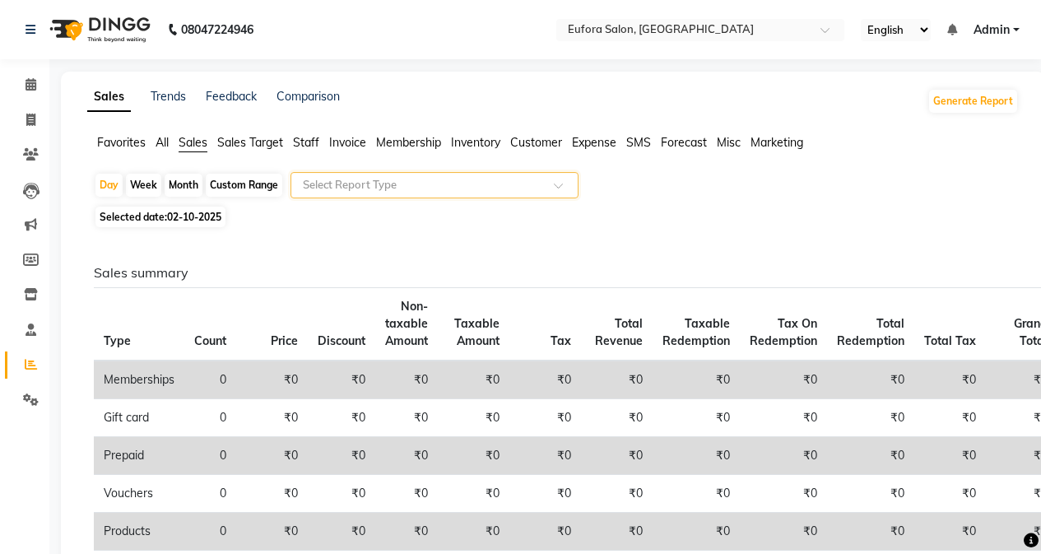
click at [1003, 25] on span "Admin" at bounding box center [991, 29] width 36 height 17
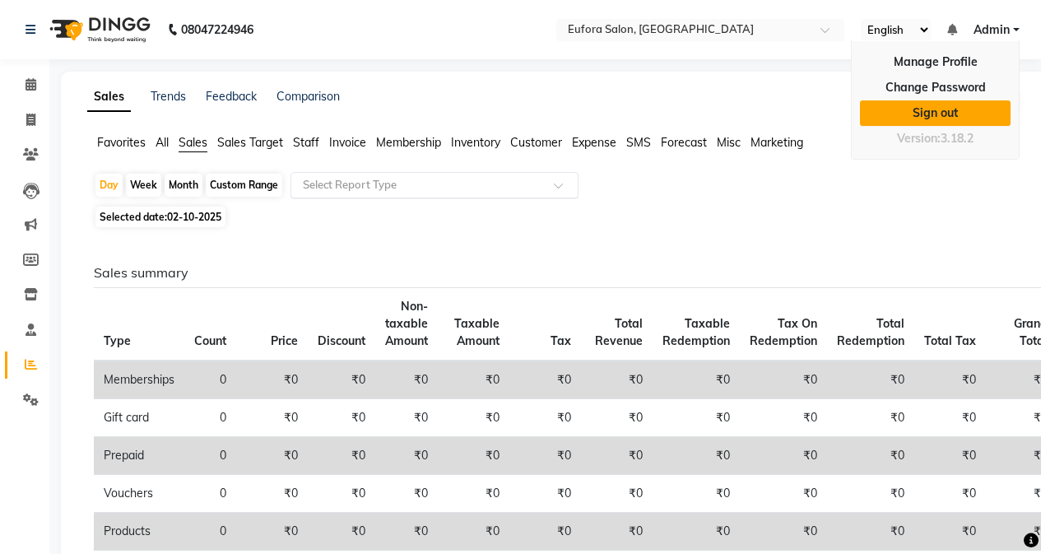
click at [955, 114] on link "Sign out" at bounding box center [935, 113] width 151 height 26
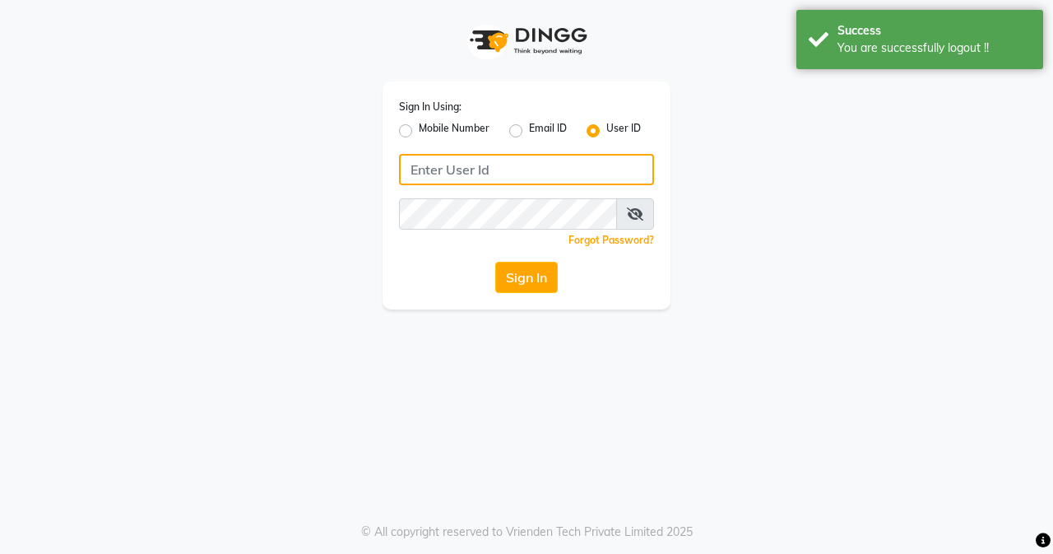
type input "9810318377"
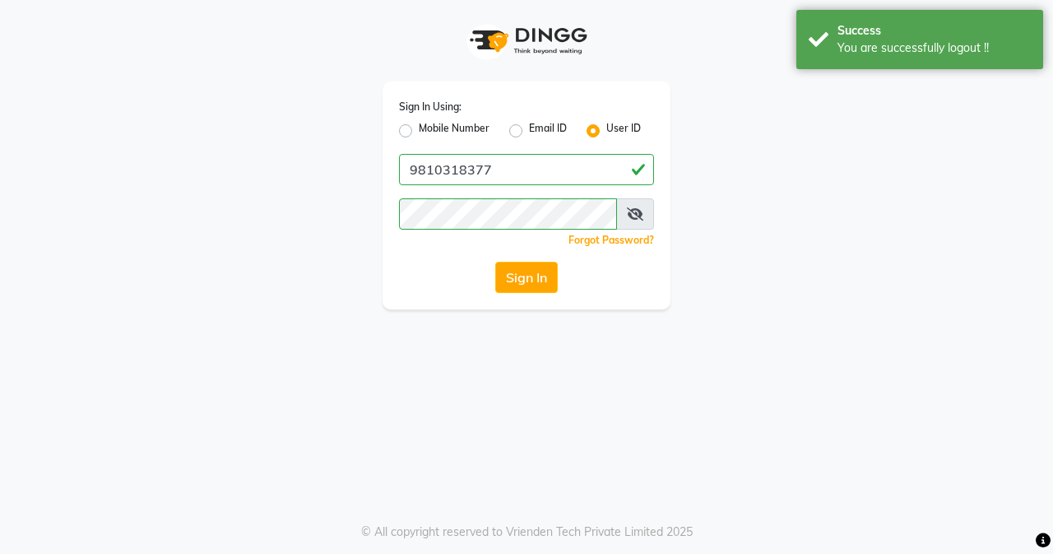
click at [419, 134] on label "Mobile Number" at bounding box center [454, 131] width 71 height 20
click at [419, 132] on input "Mobile Number" at bounding box center [424, 126] width 11 height 11
radio input "true"
radio input "false"
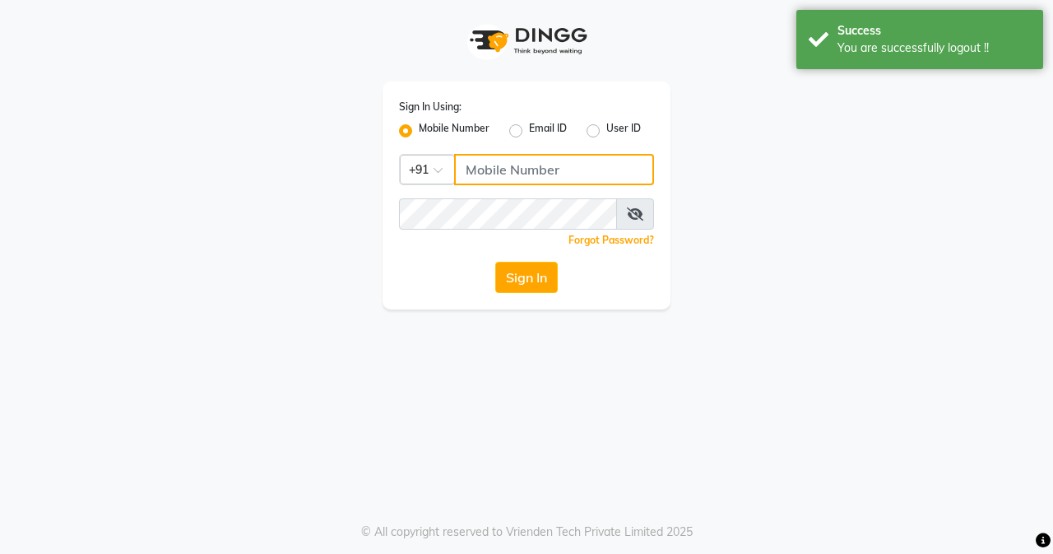
click at [468, 169] on input "Username" at bounding box center [554, 169] width 200 height 31
type input "9810318377"
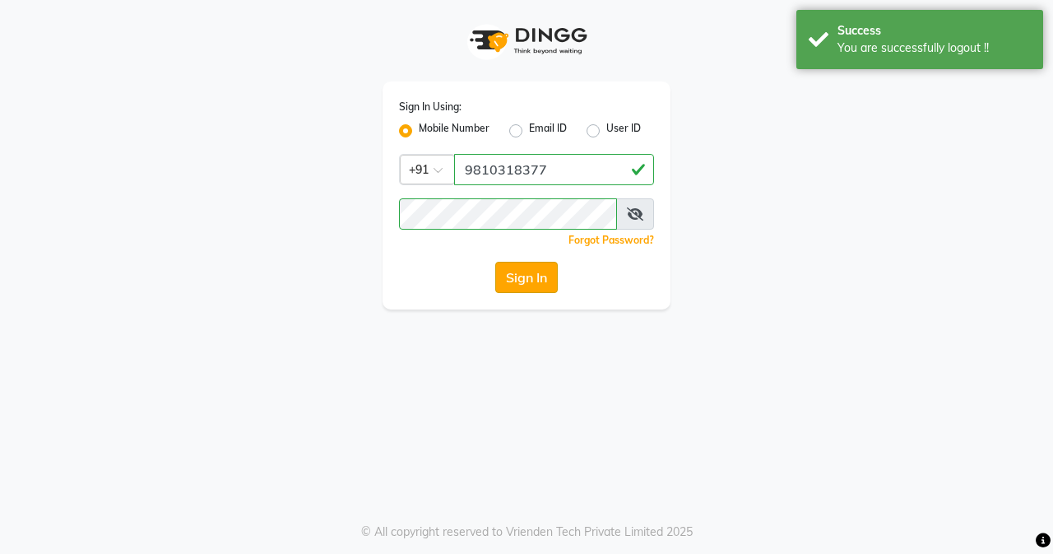
click at [540, 278] on button "Sign In" at bounding box center [526, 277] width 63 height 31
